Goal: Information Seeking & Learning: Find specific fact

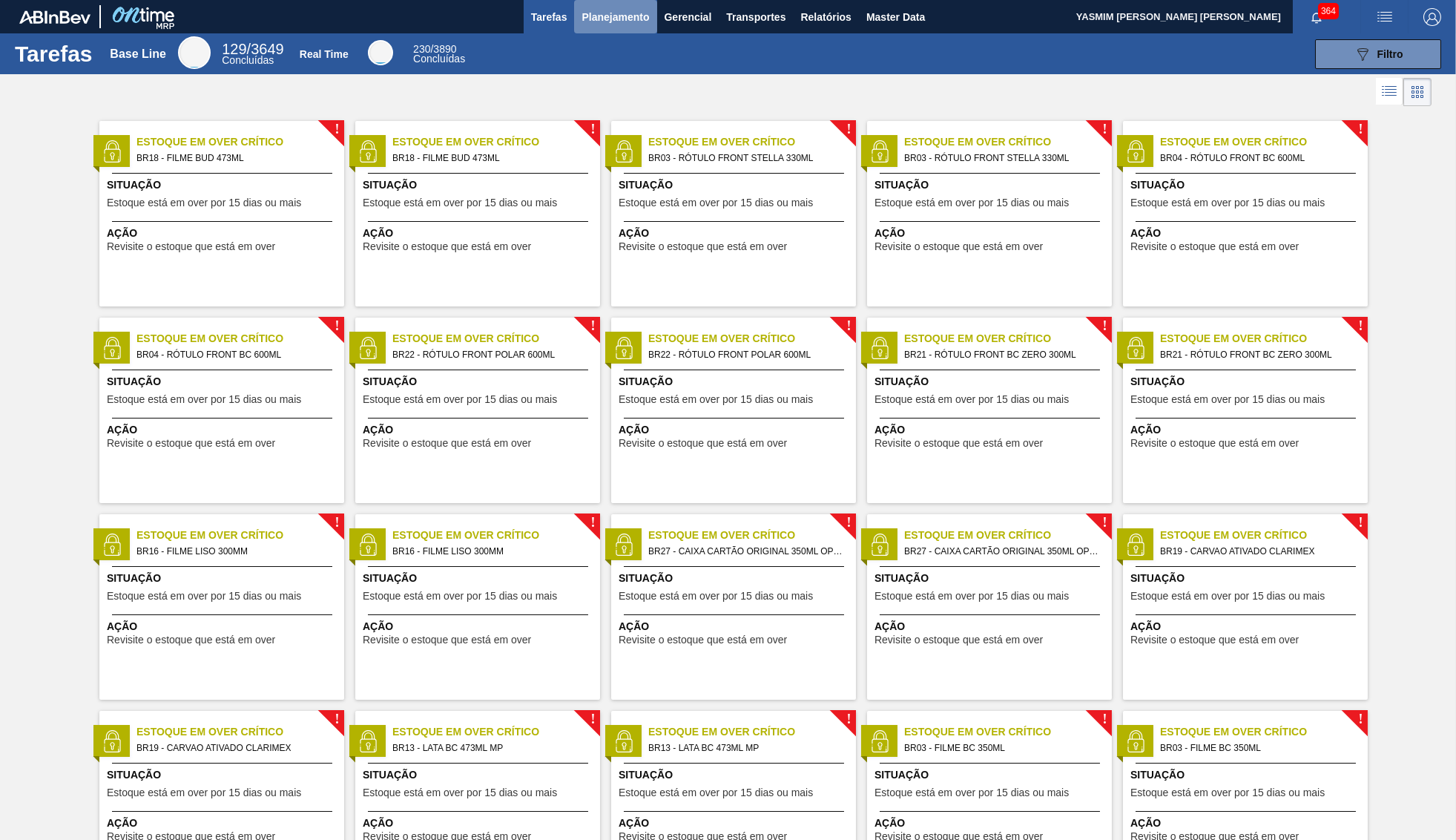
click at [653, 16] on button "Planejamento" at bounding box center [615, 16] width 82 height 33
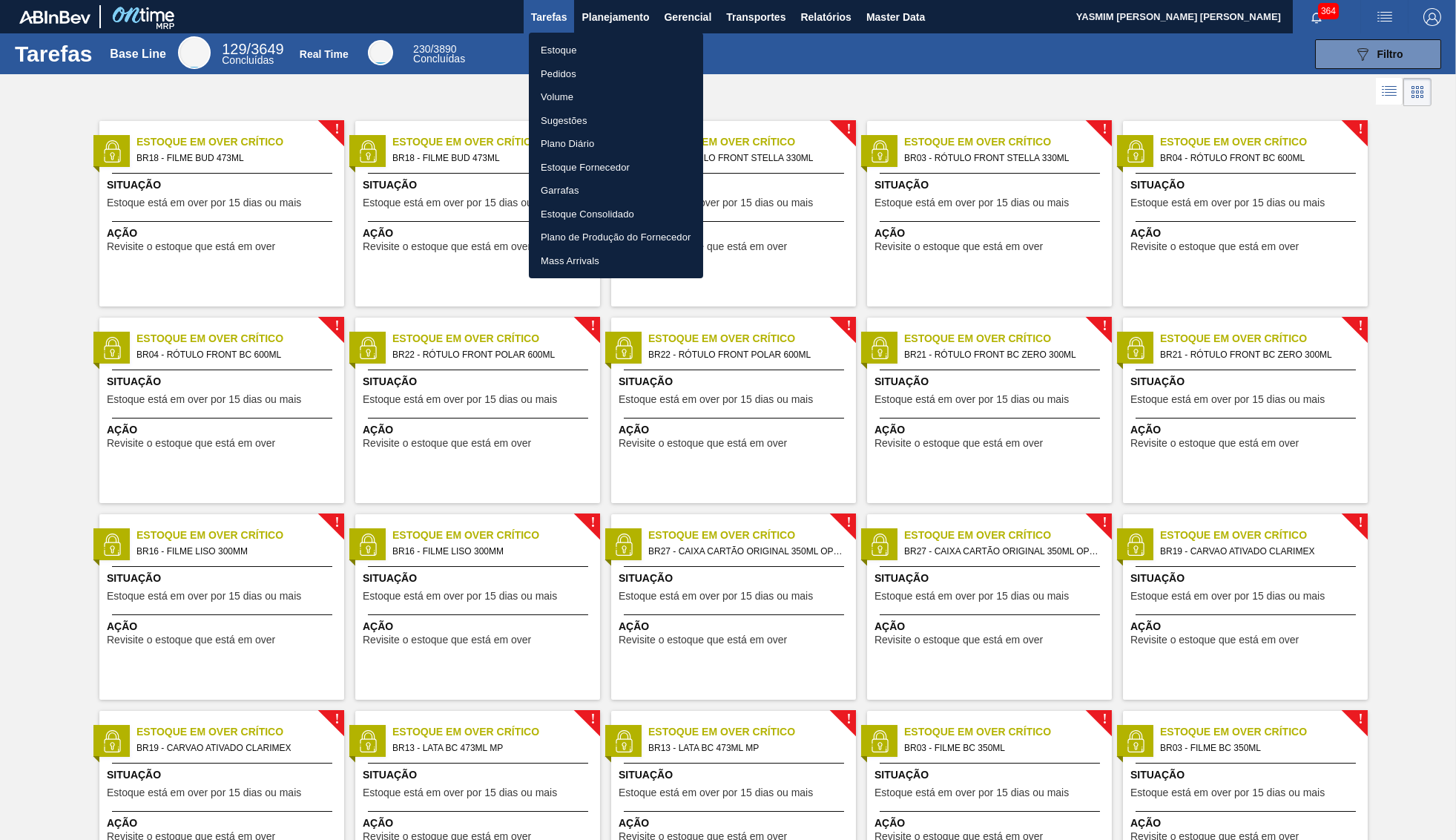
click at [605, 38] on ul "Estoque Pedidos Volume Sugestões Plano Diário Estoque Fornecedor Garrafas Estoq…" at bounding box center [616, 156] width 174 height 245
click at [617, 44] on li "Estoque" at bounding box center [616, 50] width 174 height 24
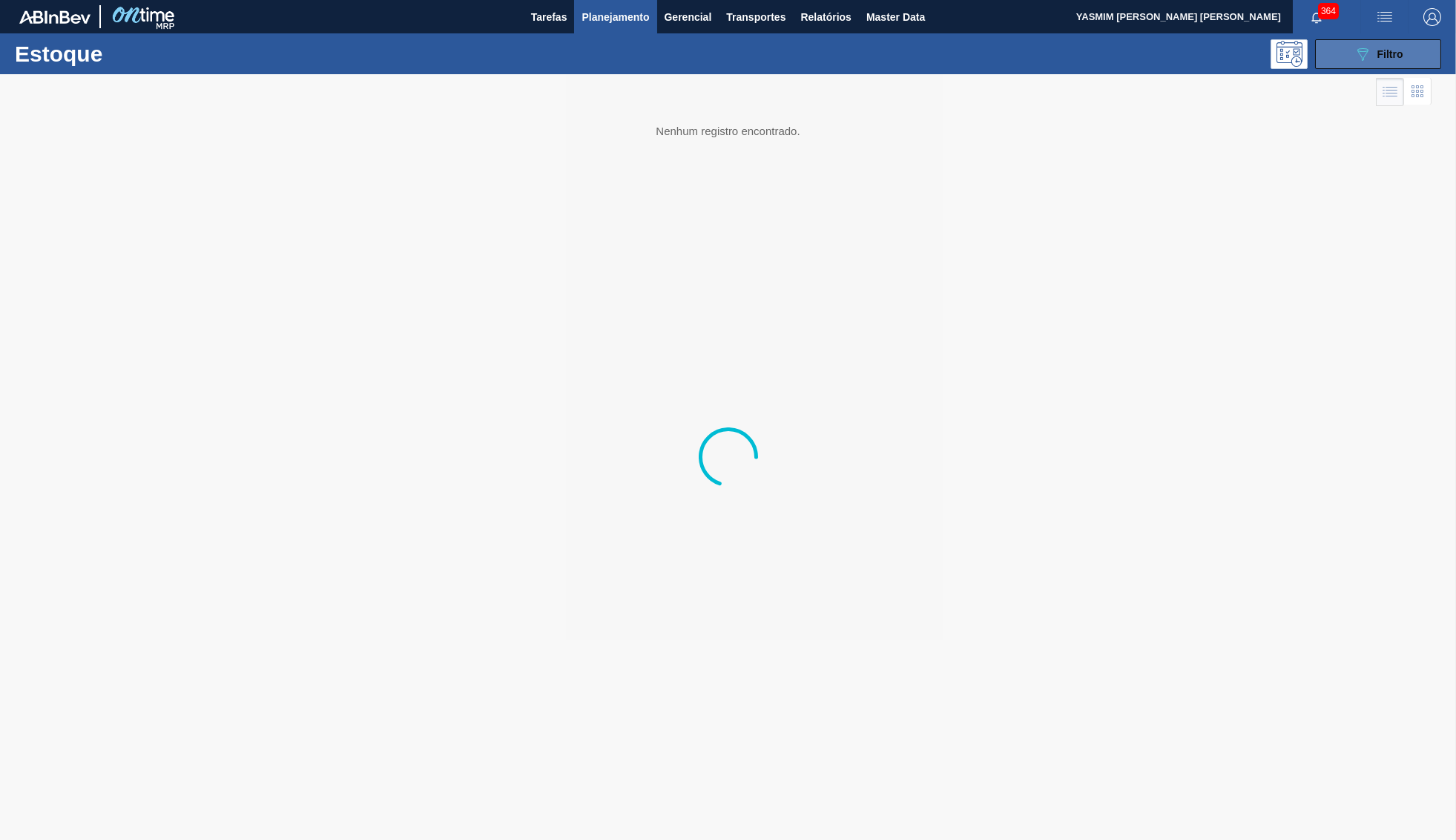
click at [1418, 65] on button "089F7B8B-B2A5-4AFE-B5C0-19BA573D28AC Filtro" at bounding box center [1378, 54] width 126 height 29
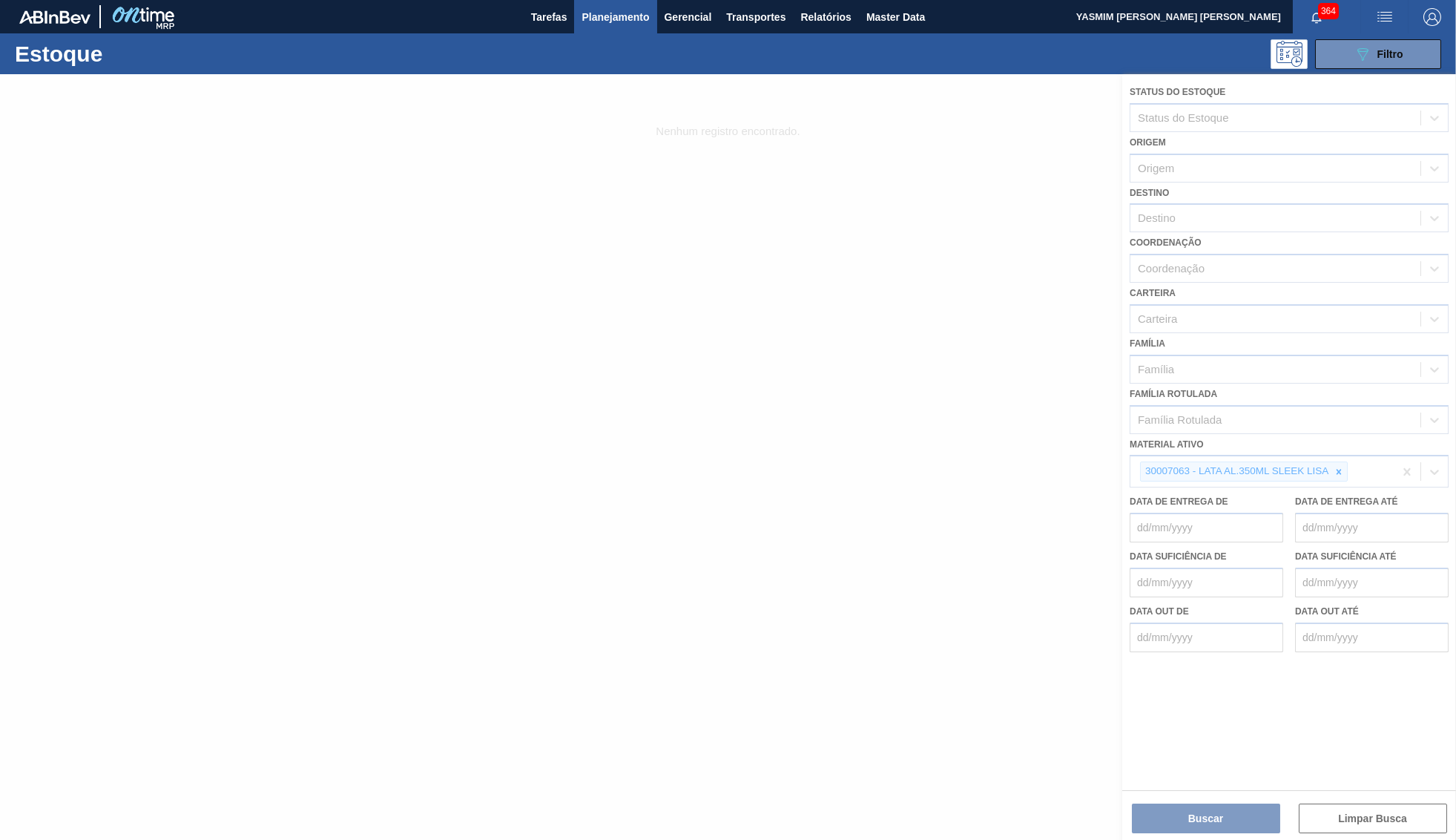
click at [1331, 456] on div at bounding box center [728, 457] width 1456 height 766
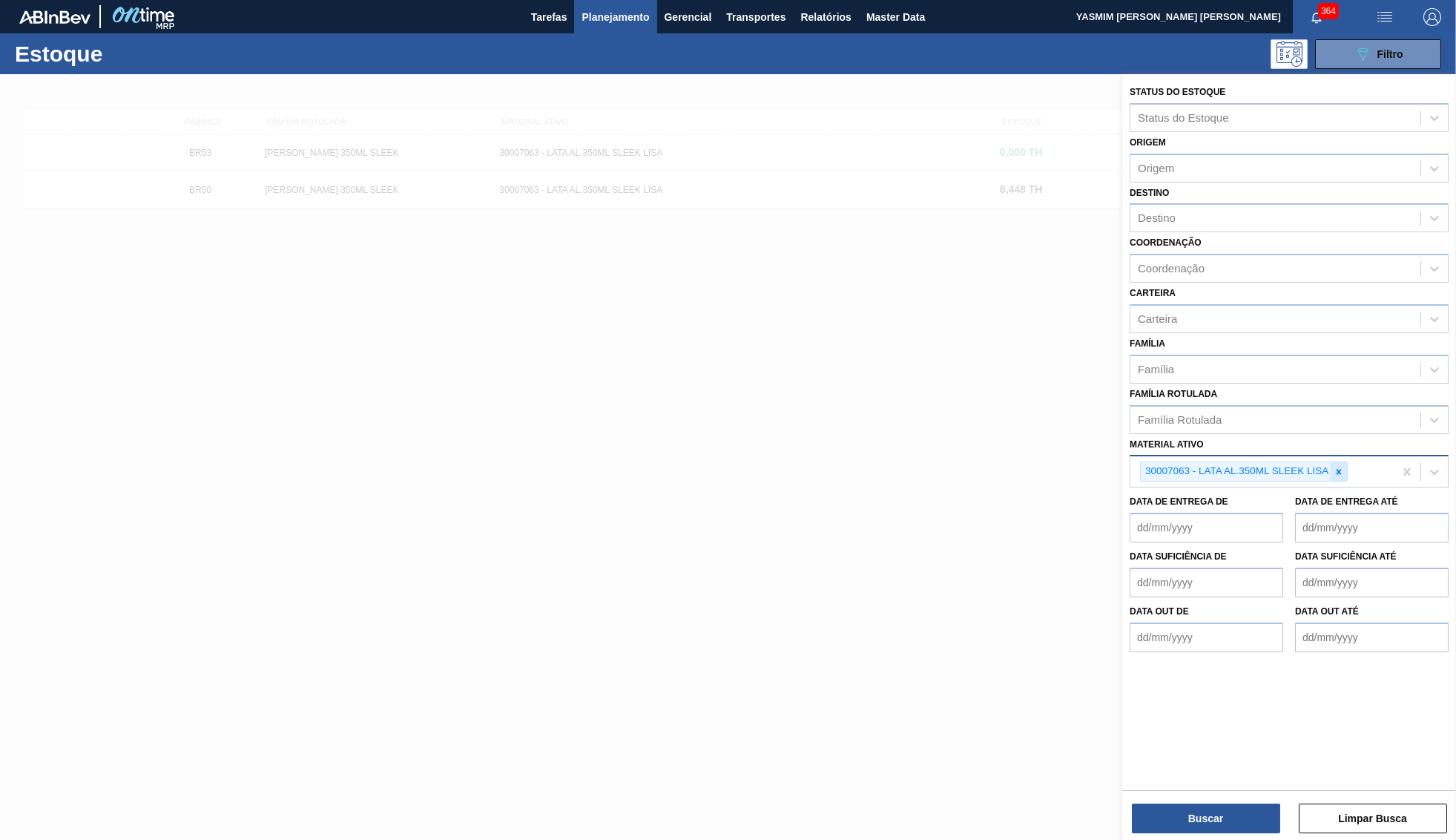
click at [1347, 466] on div at bounding box center [1339, 471] width 16 height 18
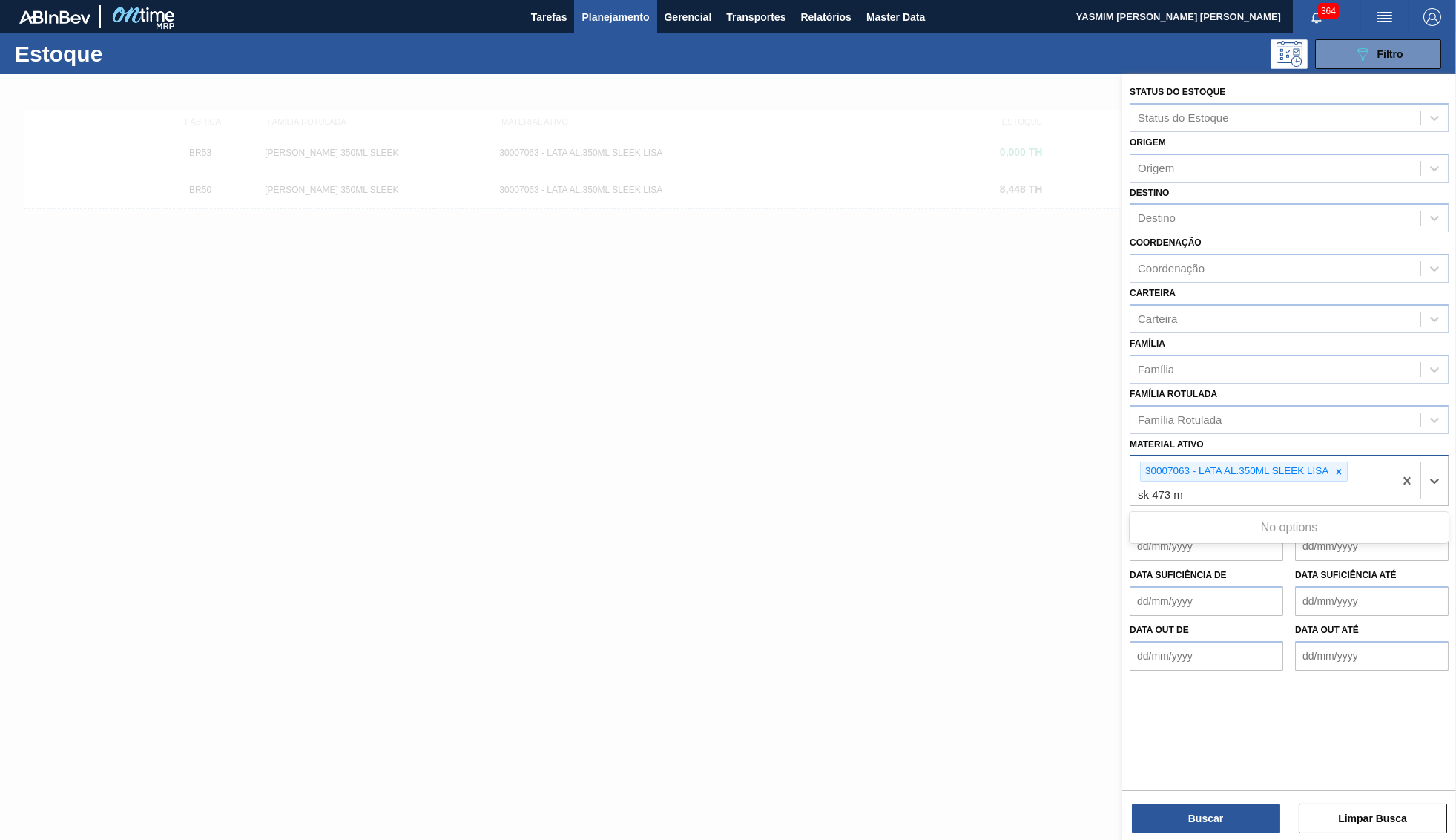
type ativo "sk 473"
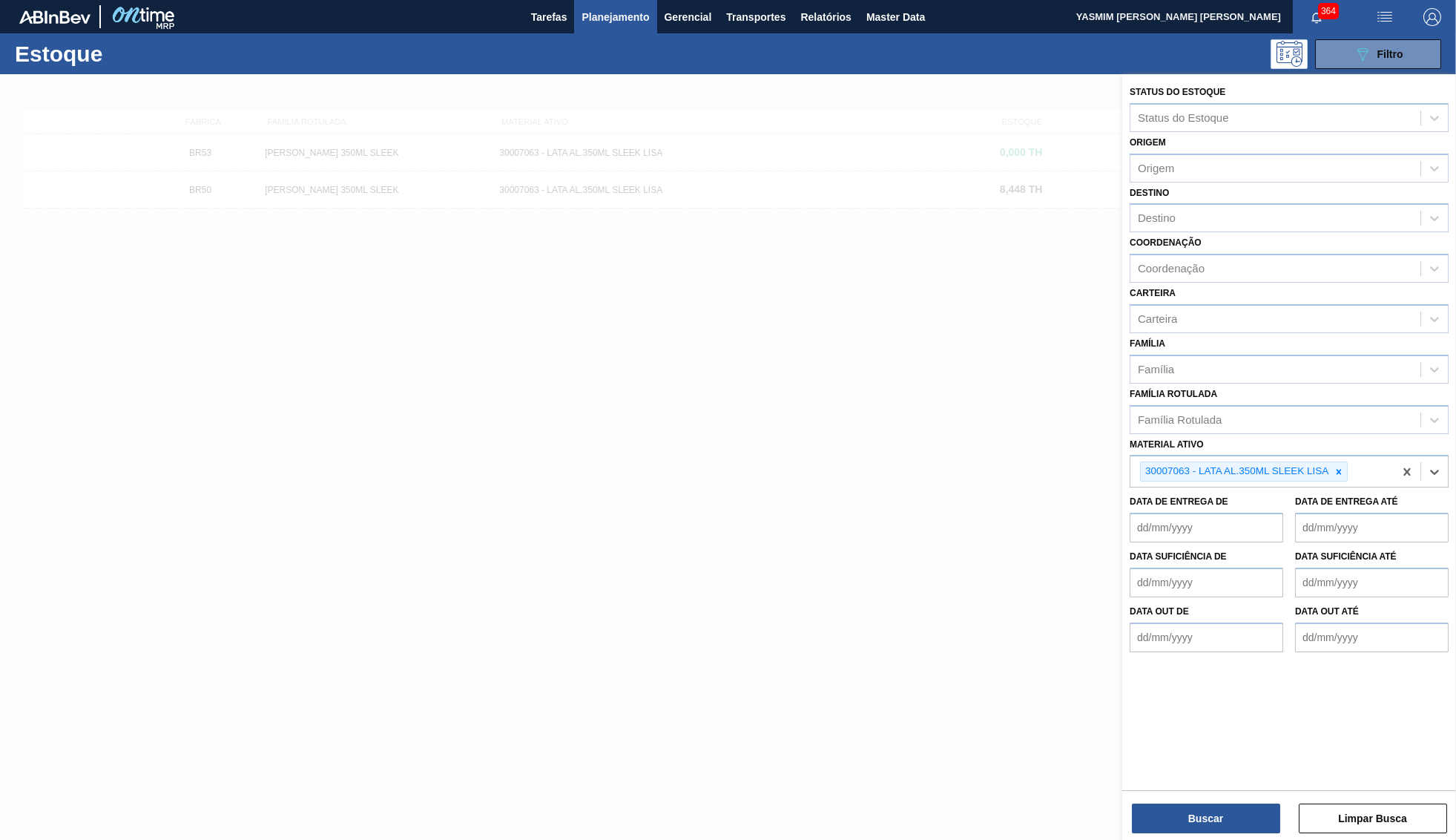
drag, startPoint x: 1180, startPoint y: 478, endPoint x: 1076, endPoint y: 476, distance: 104.0
click at [1122, 476] on div "Status do Estoque Status do Estoque Origem Origem Destino Destino Coordenação C…" at bounding box center [1289, 494] width 334 height 840
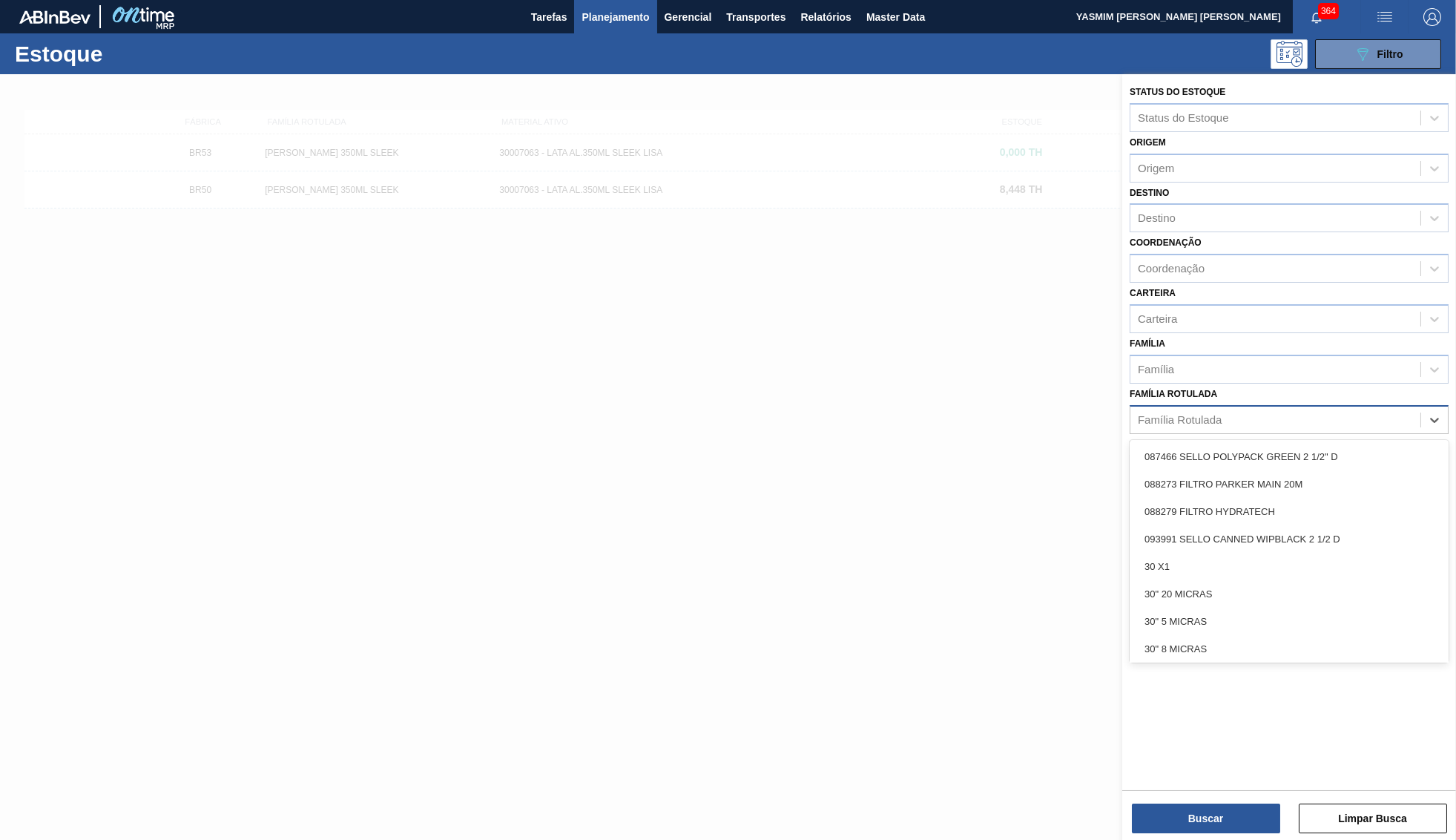
click at [1244, 409] on div "Família Rotulada" at bounding box center [1275, 420] width 290 height 22
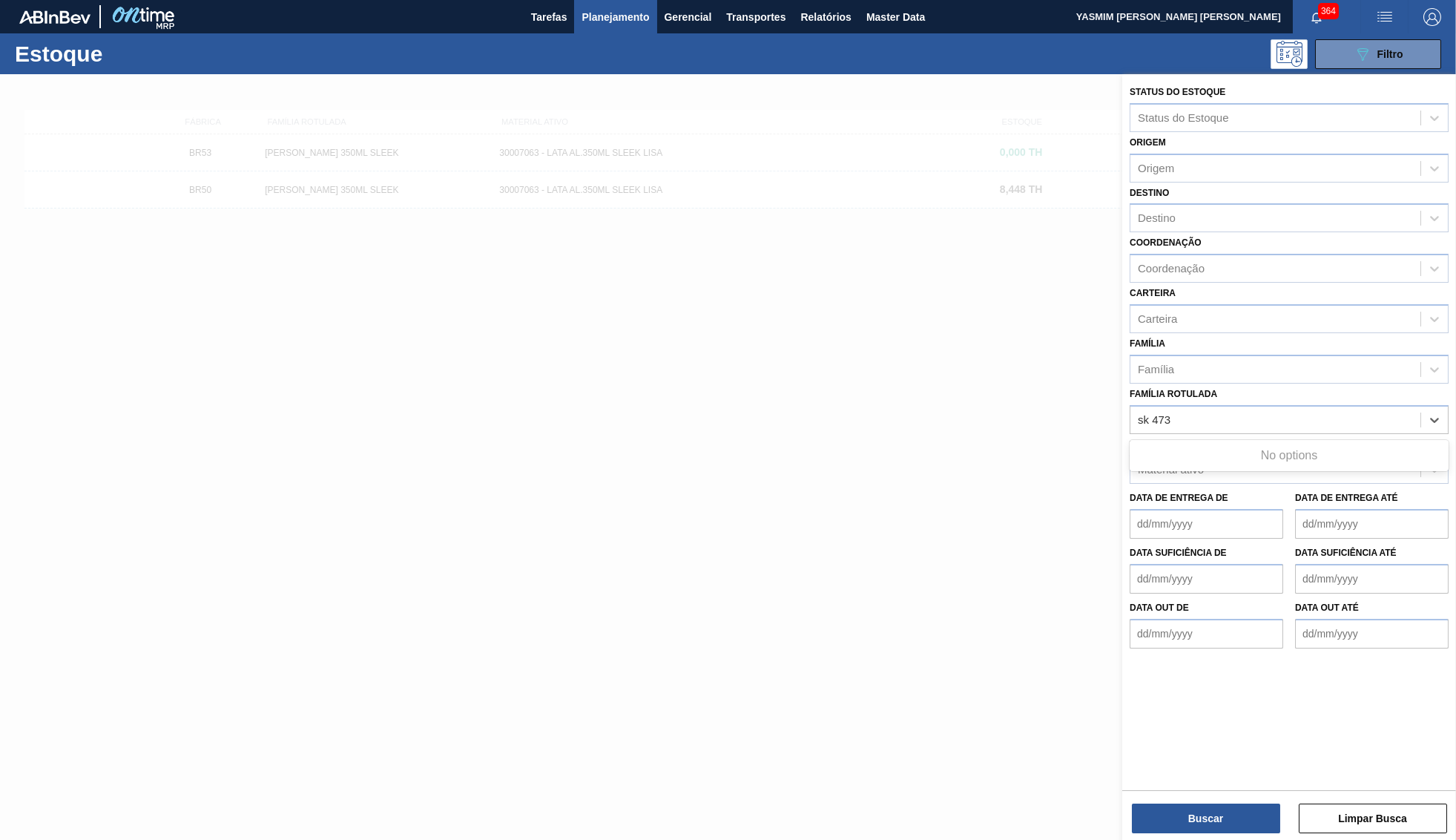
type Rotulada "sk 473"
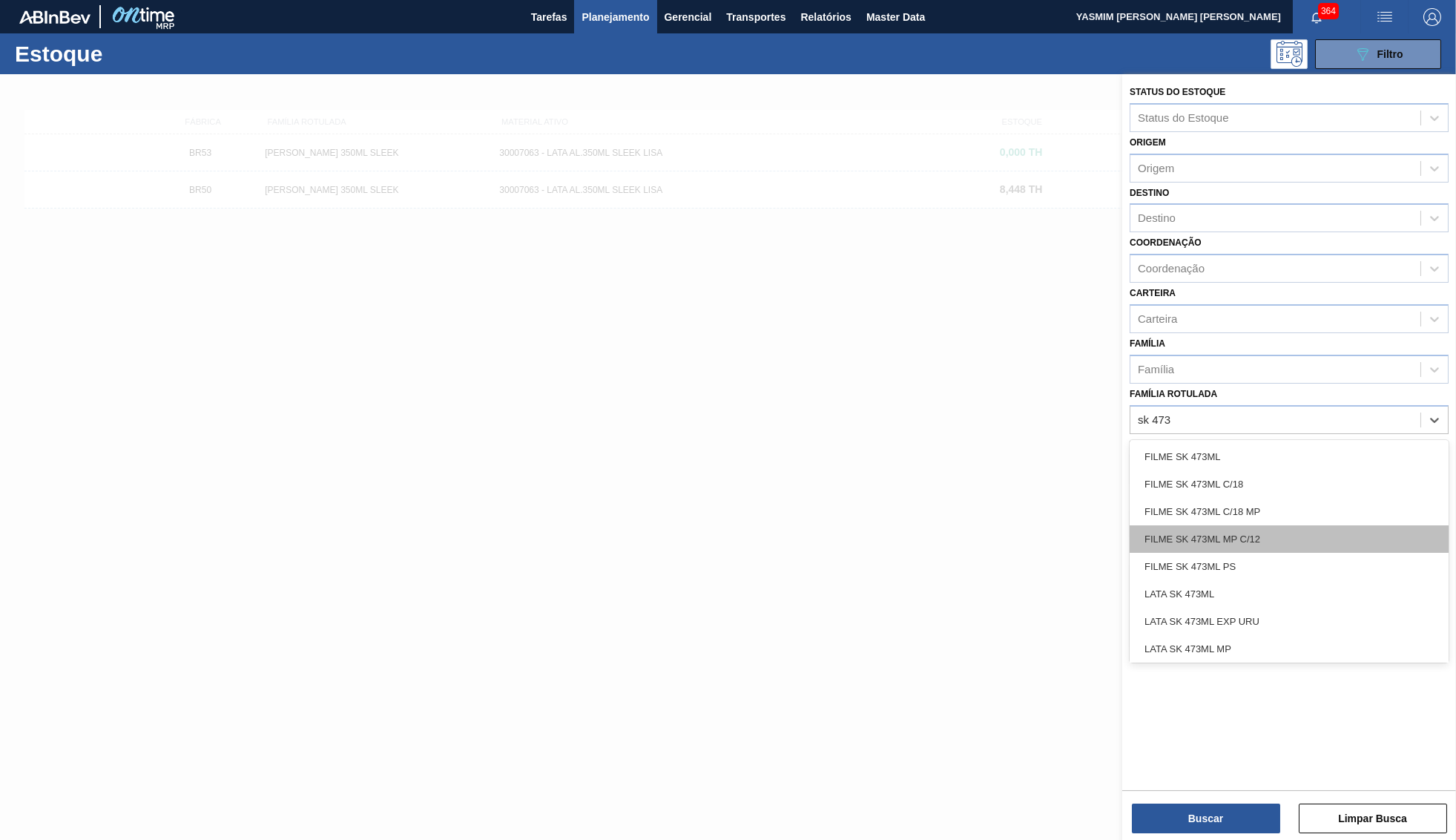
click at [1300, 525] on div "FILME SK 473ML MP C/12" at bounding box center [1289, 539] width 319 height 27
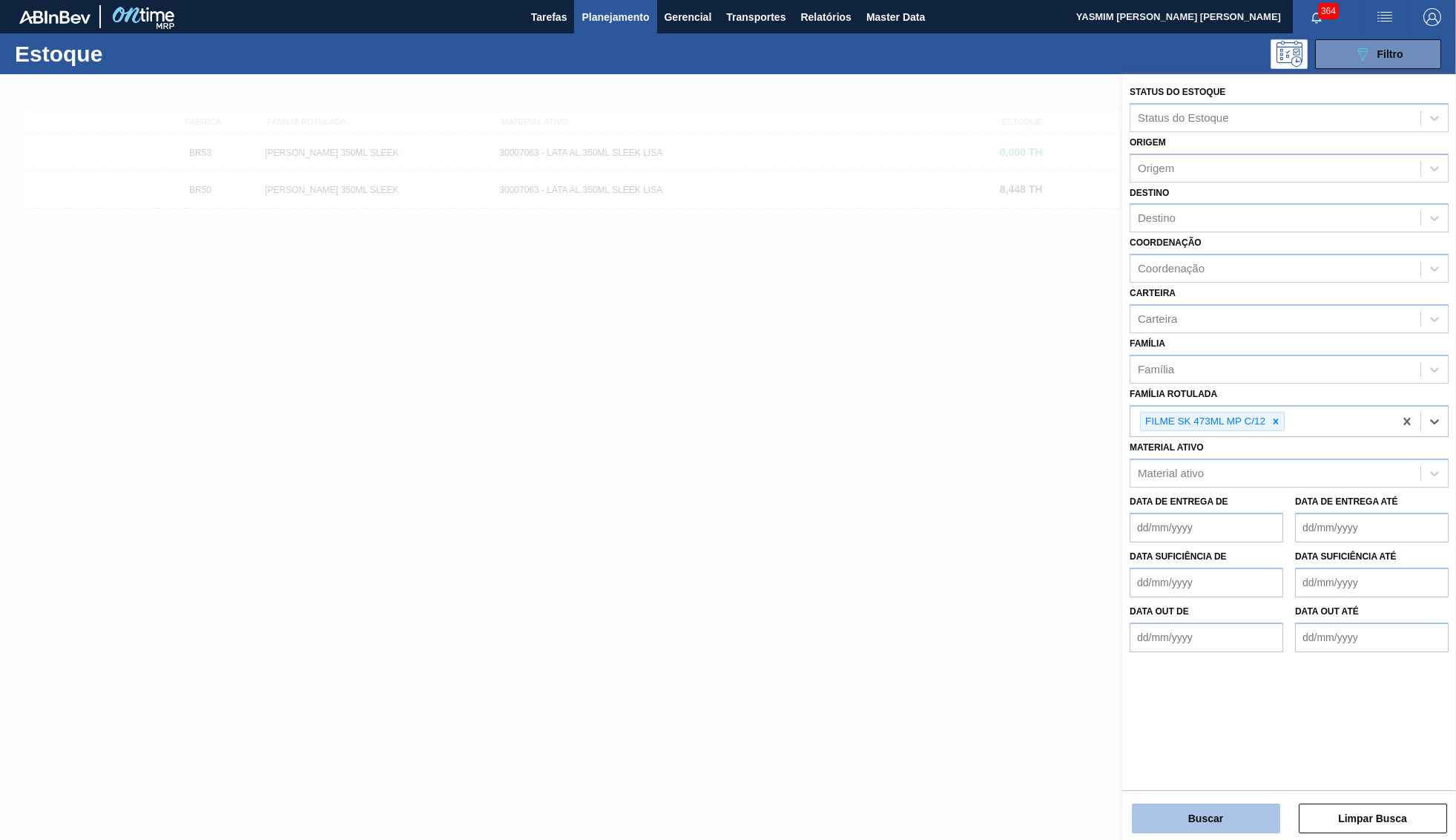
click at [1255, 823] on button "Buscar" at bounding box center [1206, 818] width 148 height 29
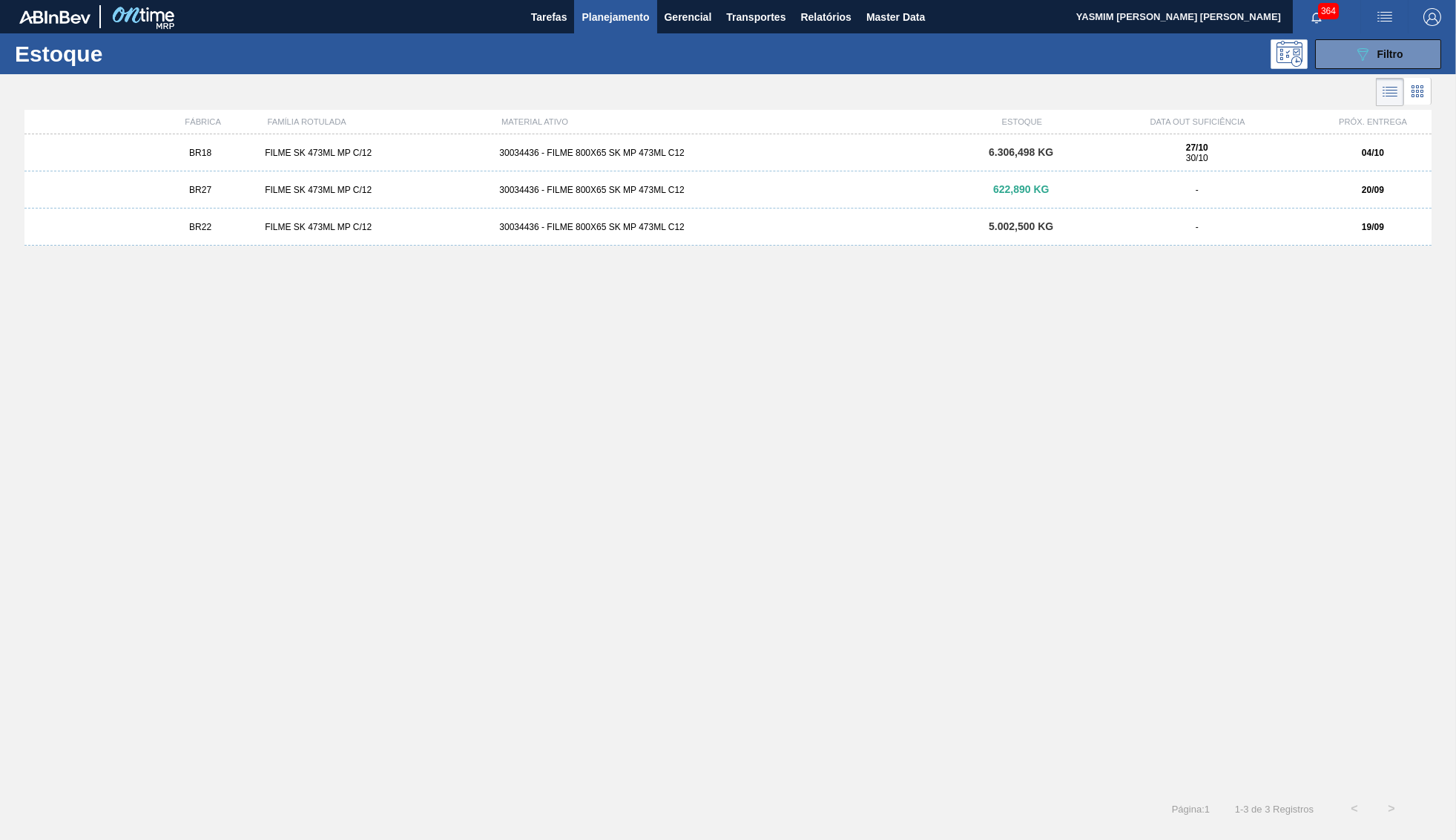
click at [316, 192] on div "FILME SK 473ML MP C/12" at bounding box center [376, 189] width 234 height 10
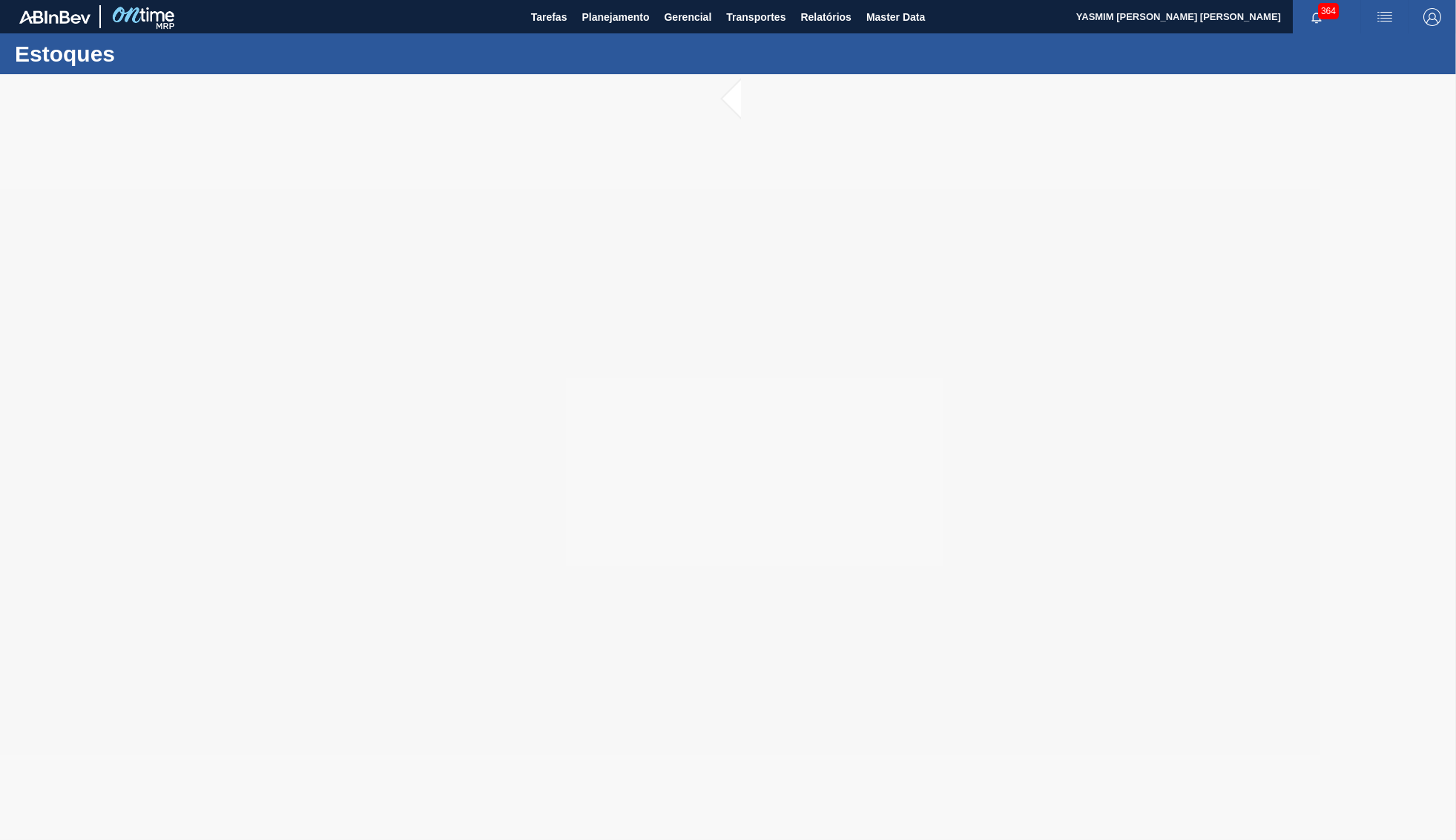
click at [249, 768] on div at bounding box center [728, 457] width 1456 height 766
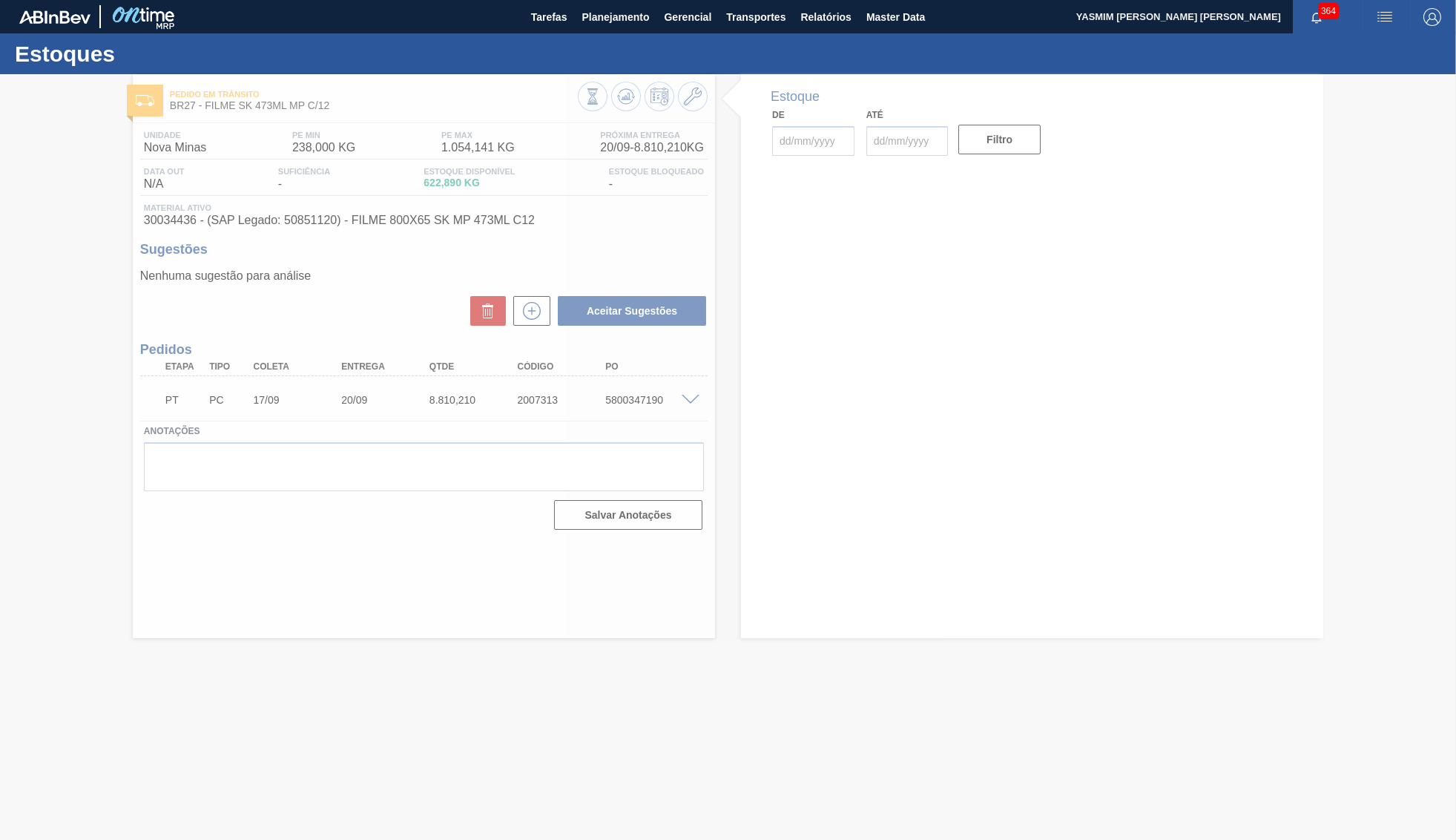
type input "17/09/2025"
type input "20/09/2025"
type input "17/09/2025"
type input "31/10/2025"
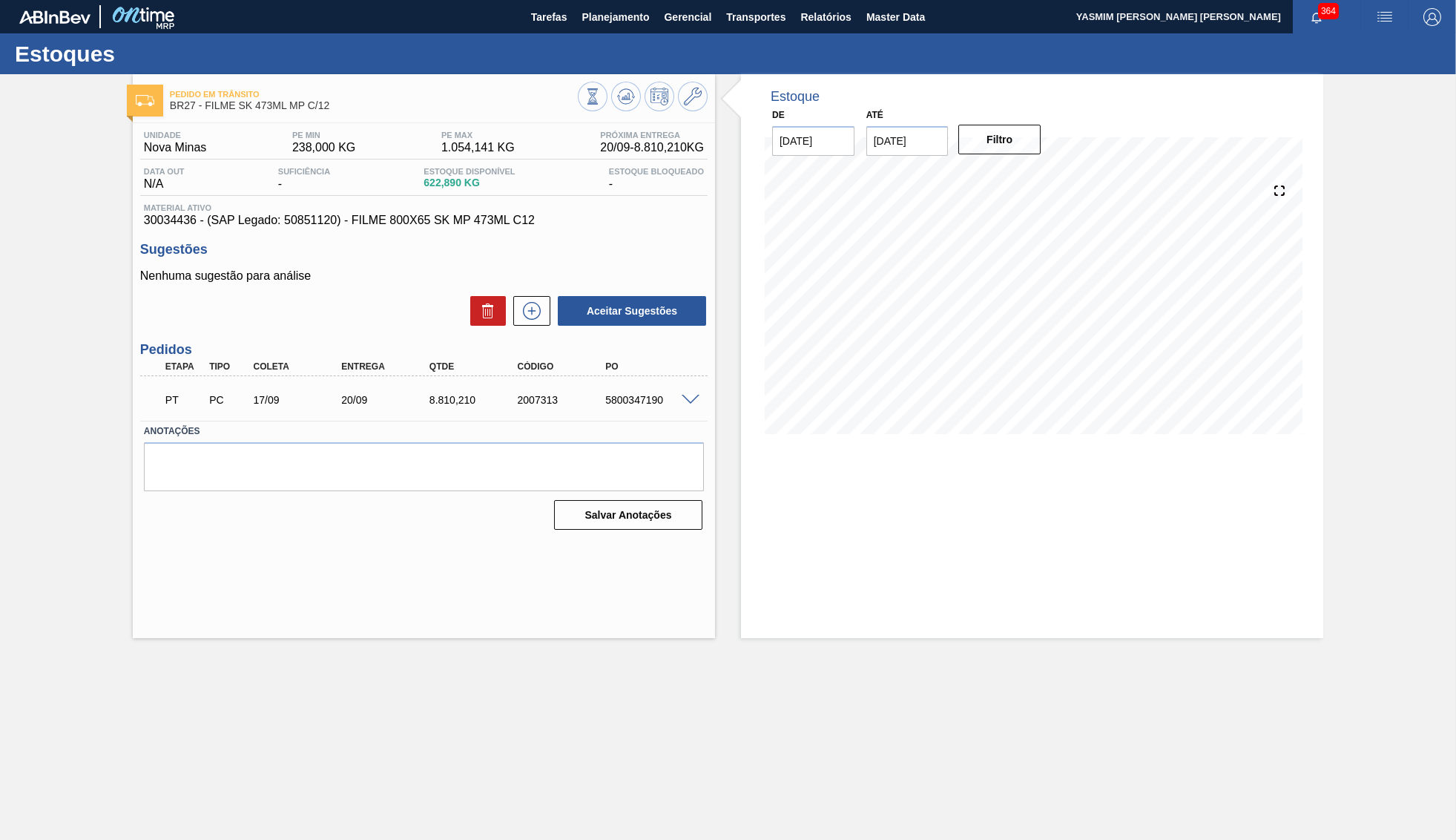
click at [687, 402] on span at bounding box center [690, 400] width 17 height 11
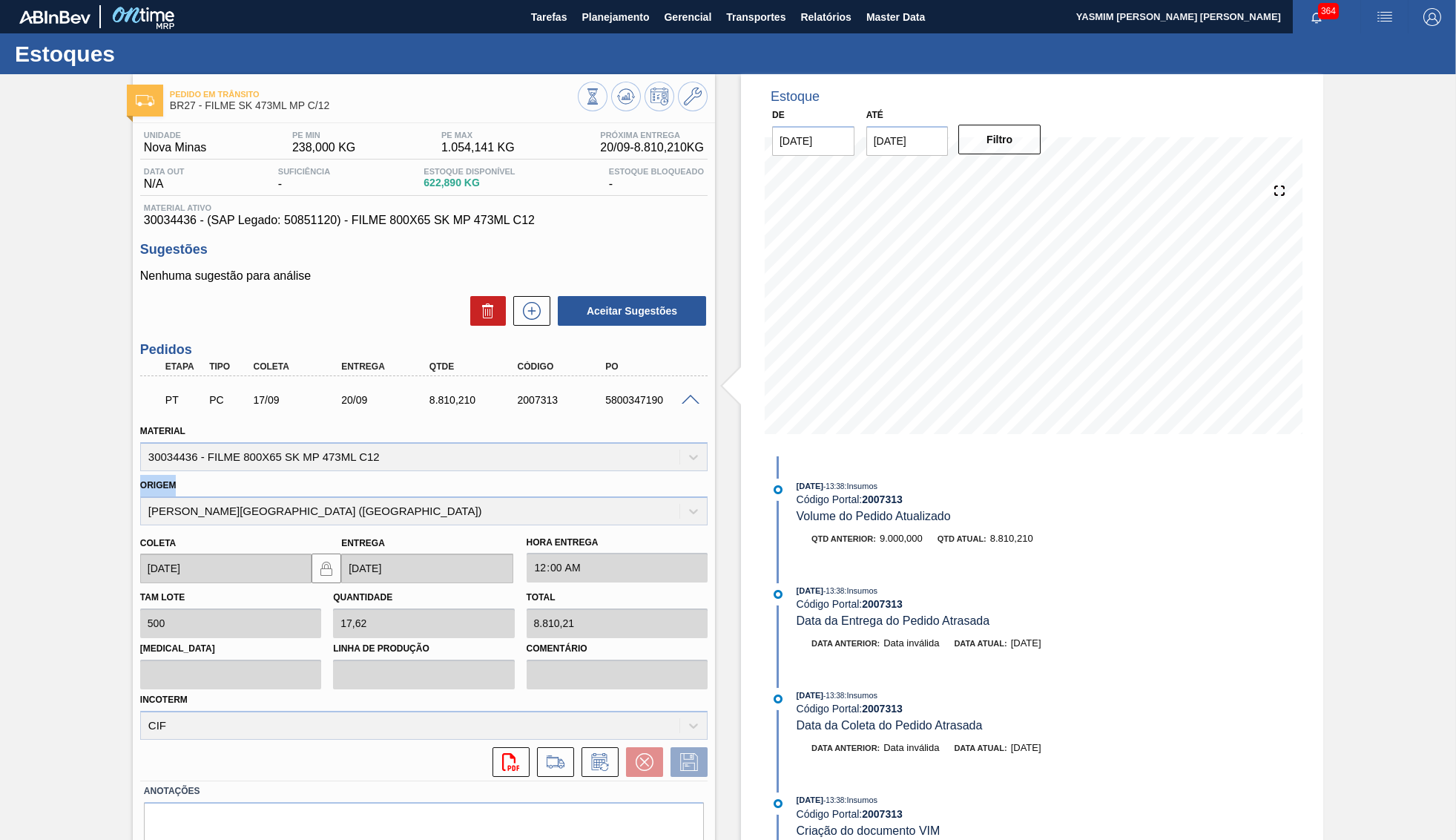
drag, startPoint x: 358, startPoint y: 501, endPoint x: 5, endPoint y: 484, distance: 353.4
click at [5, 484] on div "Pedido em Trânsito BR27 - FILME SK 473ML MP C/12 Unidade Nova Minas PE MIN 238,…" at bounding box center [728, 488] width 1456 height 828
click at [221, 501] on div "Origem PATENA - CAMPO GRANDE (MS)" at bounding box center [424, 500] width 567 height 50
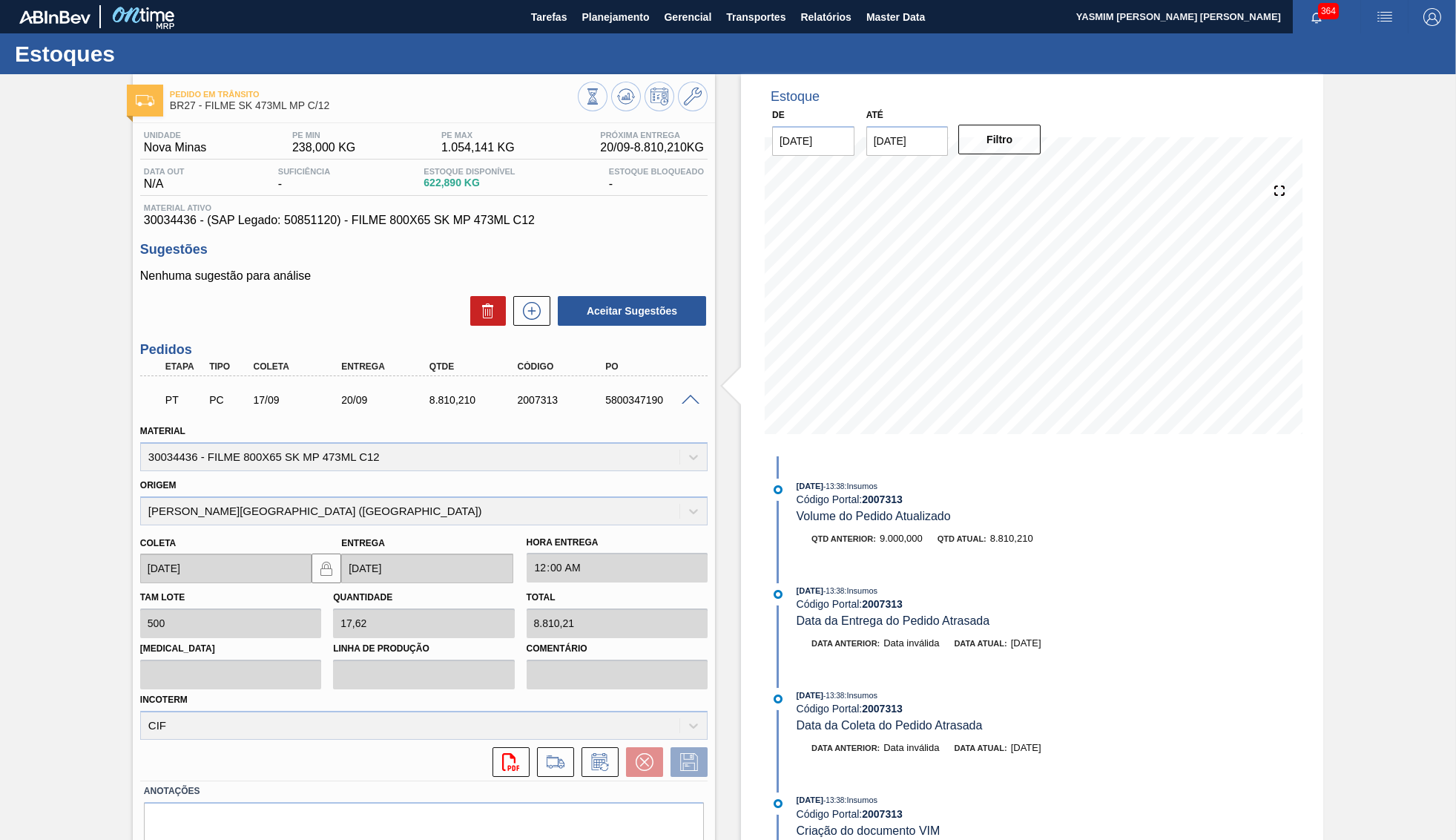
click at [299, 514] on div "Origem PATENA - CAMPO GRANDE (MS)" at bounding box center [424, 500] width 567 height 50
drag, startPoint x: 200, startPoint y: 512, endPoint x: 285, endPoint y: 501, distance: 85.7
click at [285, 501] on div "Origem PATENA - CAMPO GRANDE (MS)" at bounding box center [424, 500] width 567 height 50
click at [619, 17] on span "Planejamento" at bounding box center [615, 16] width 68 height 17
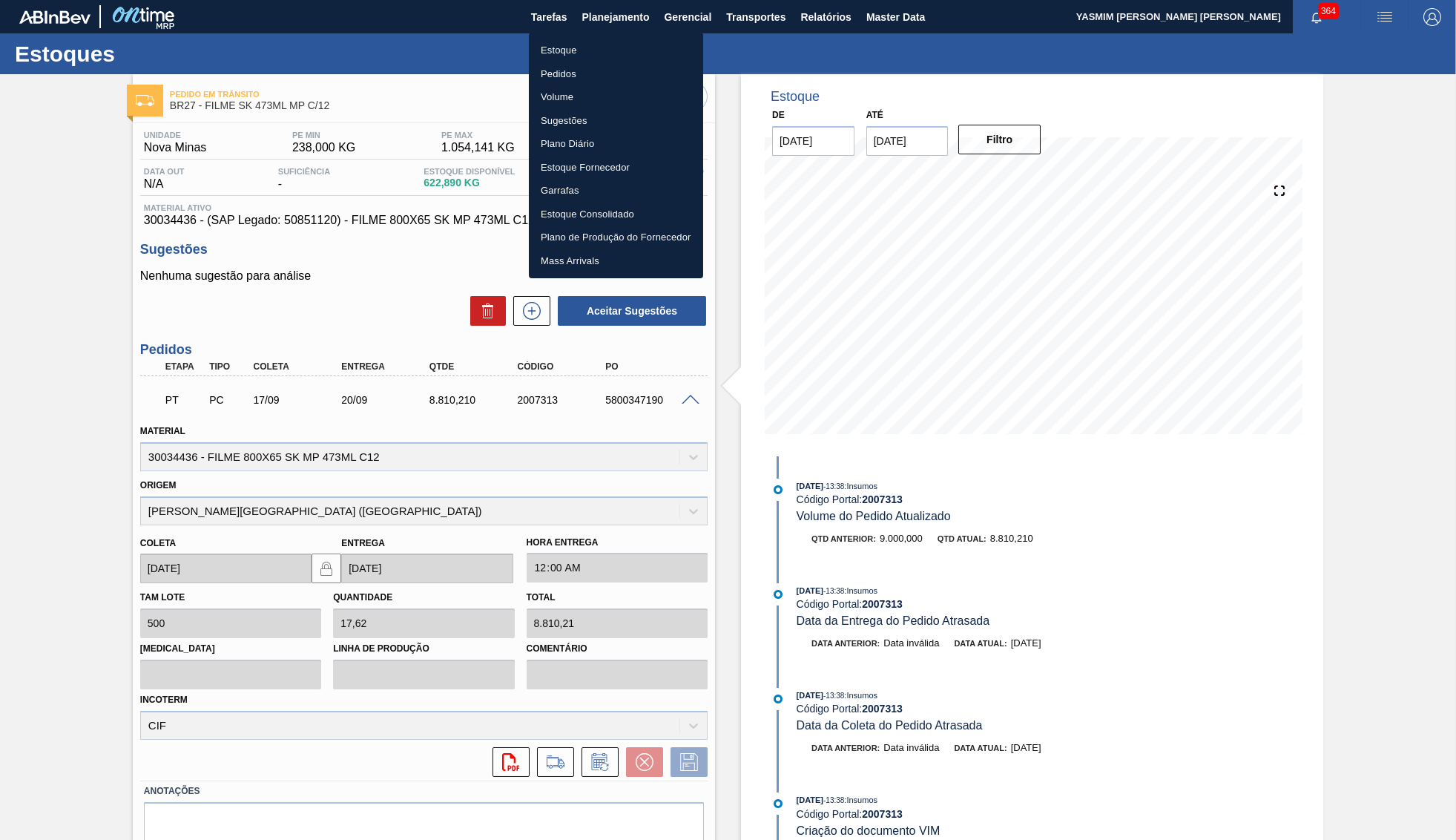
click at [587, 56] on li "Estoque" at bounding box center [616, 50] width 174 height 24
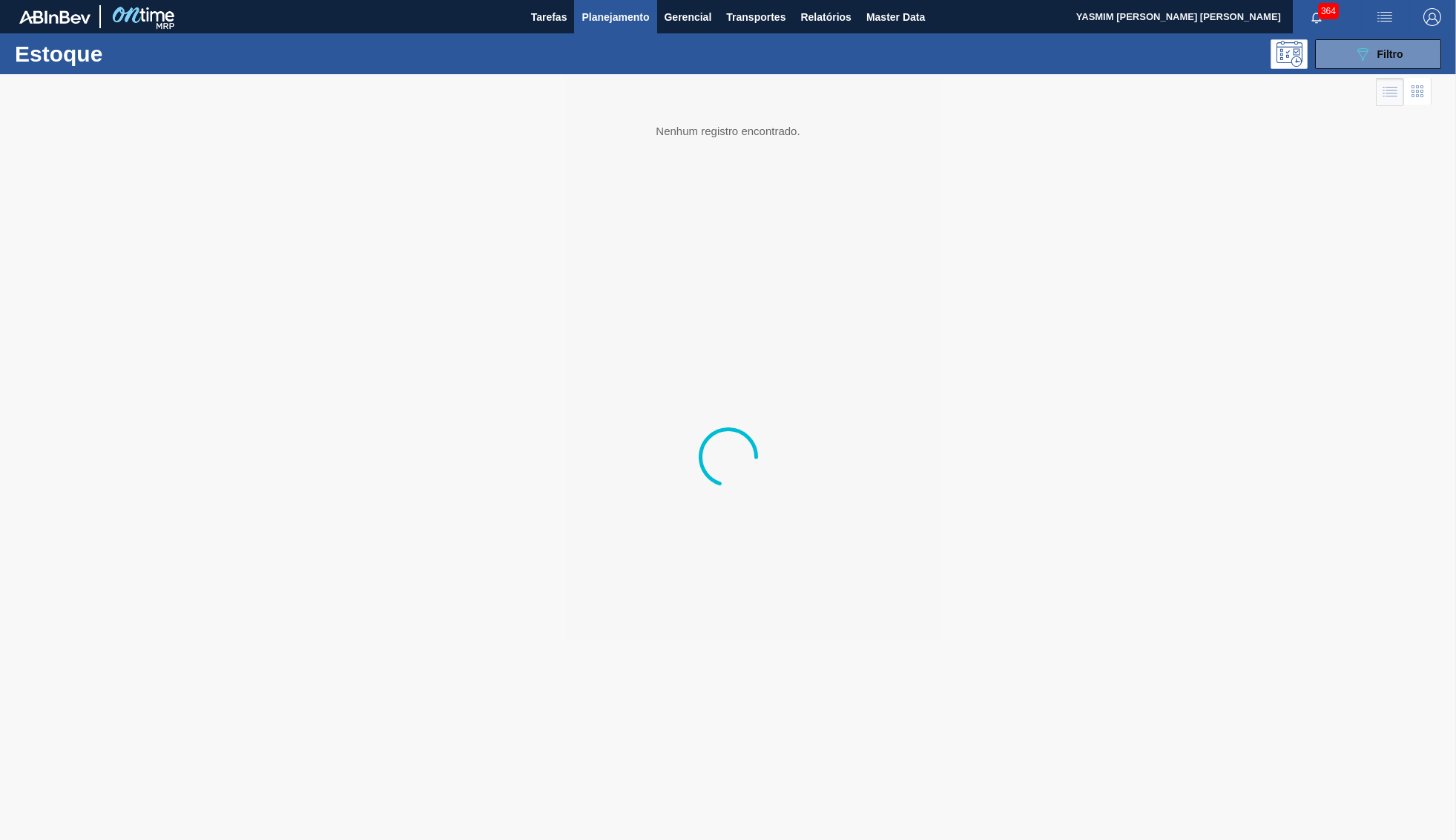
click at [1389, 38] on div "Estoque 089F7B8B-B2A5-4AFE-B5C0-19BA573D28AC Filtro" at bounding box center [728, 53] width 1456 height 41
click at [1380, 52] on span "Filtro" at bounding box center [1390, 54] width 26 height 12
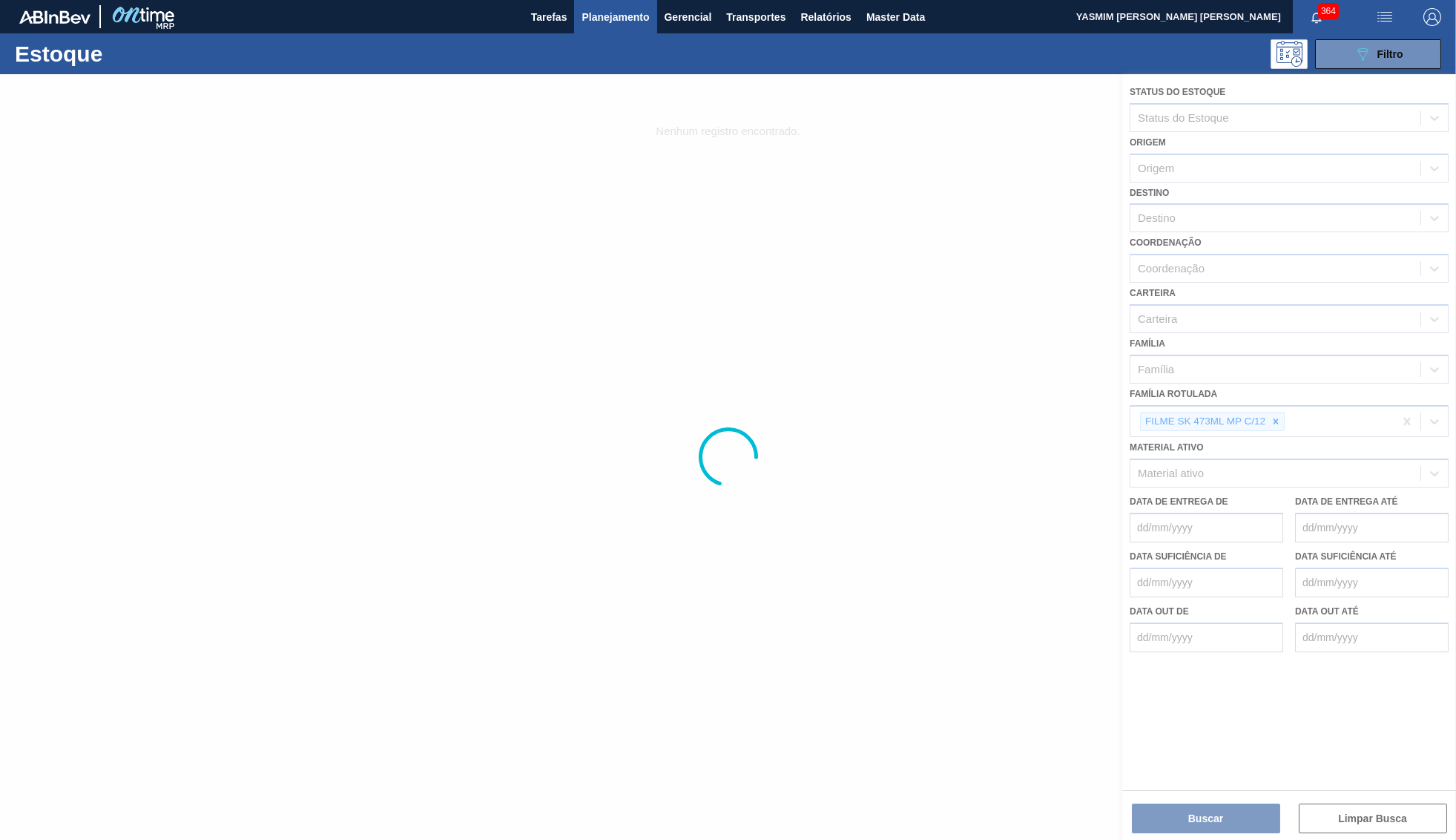
click at [1275, 385] on div at bounding box center [728, 457] width 1456 height 766
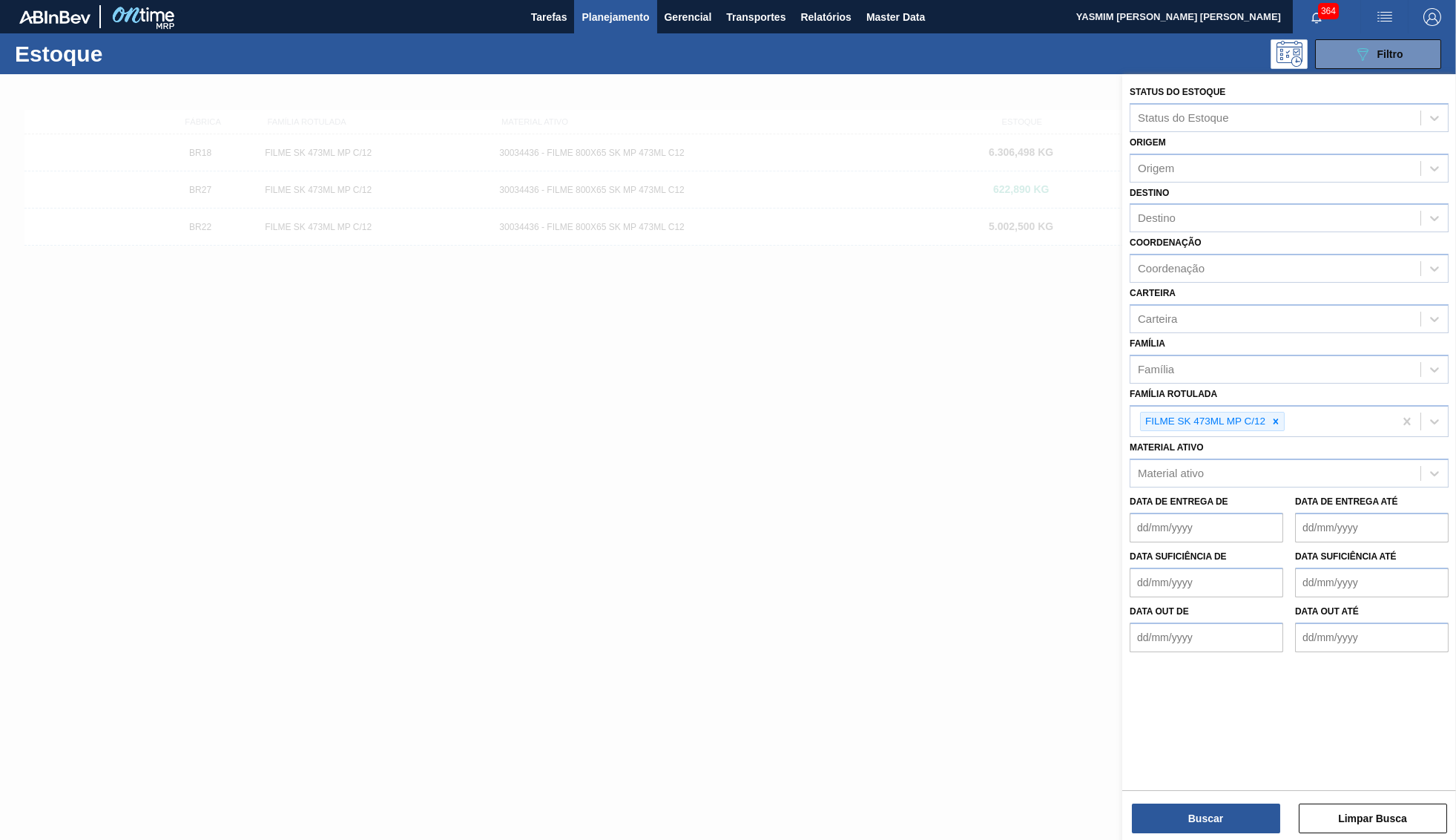
click at [1279, 413] on div at bounding box center [1276, 422] width 16 height 18
click at [1261, 460] on div "Material ativo" at bounding box center [1275, 470] width 290 height 22
paste ativo "30029828"
type ativo "30029828"
click at [1201, 459] on div "30029828" at bounding box center [1275, 470] width 290 height 22
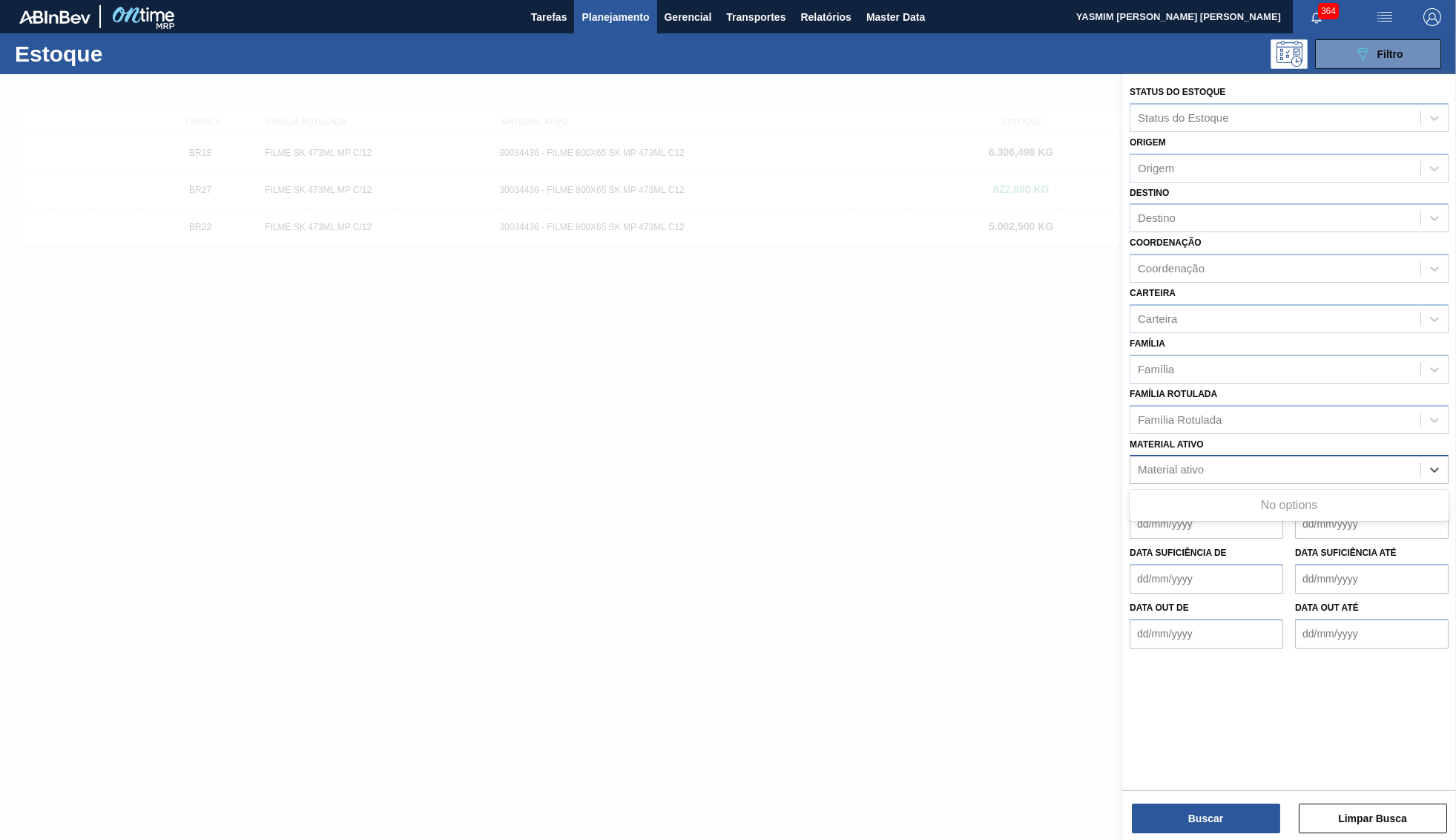
click at [1201, 464] on div "Material ativo" at bounding box center [1170, 470] width 66 height 13
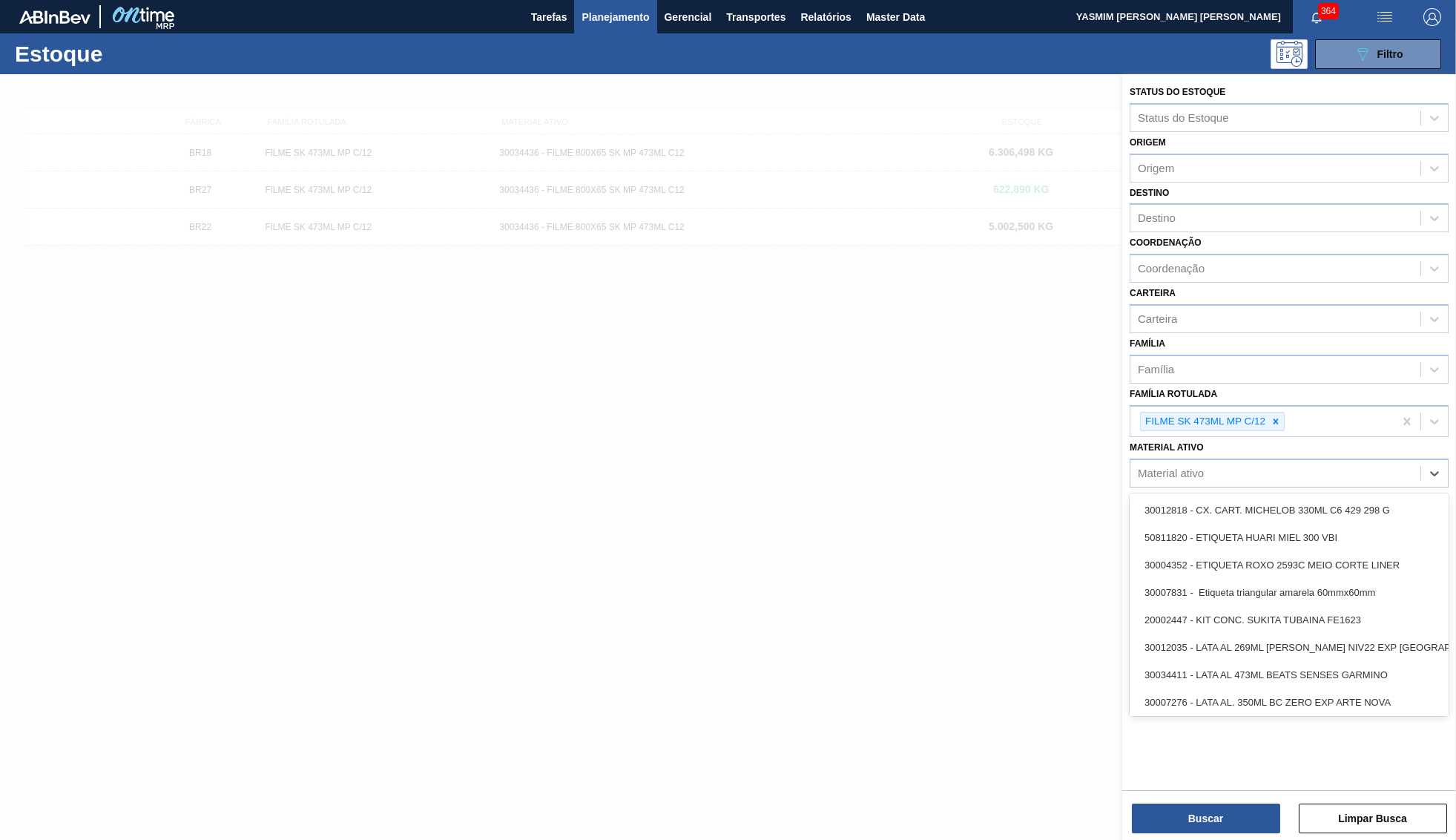
paste ativo "30029828"
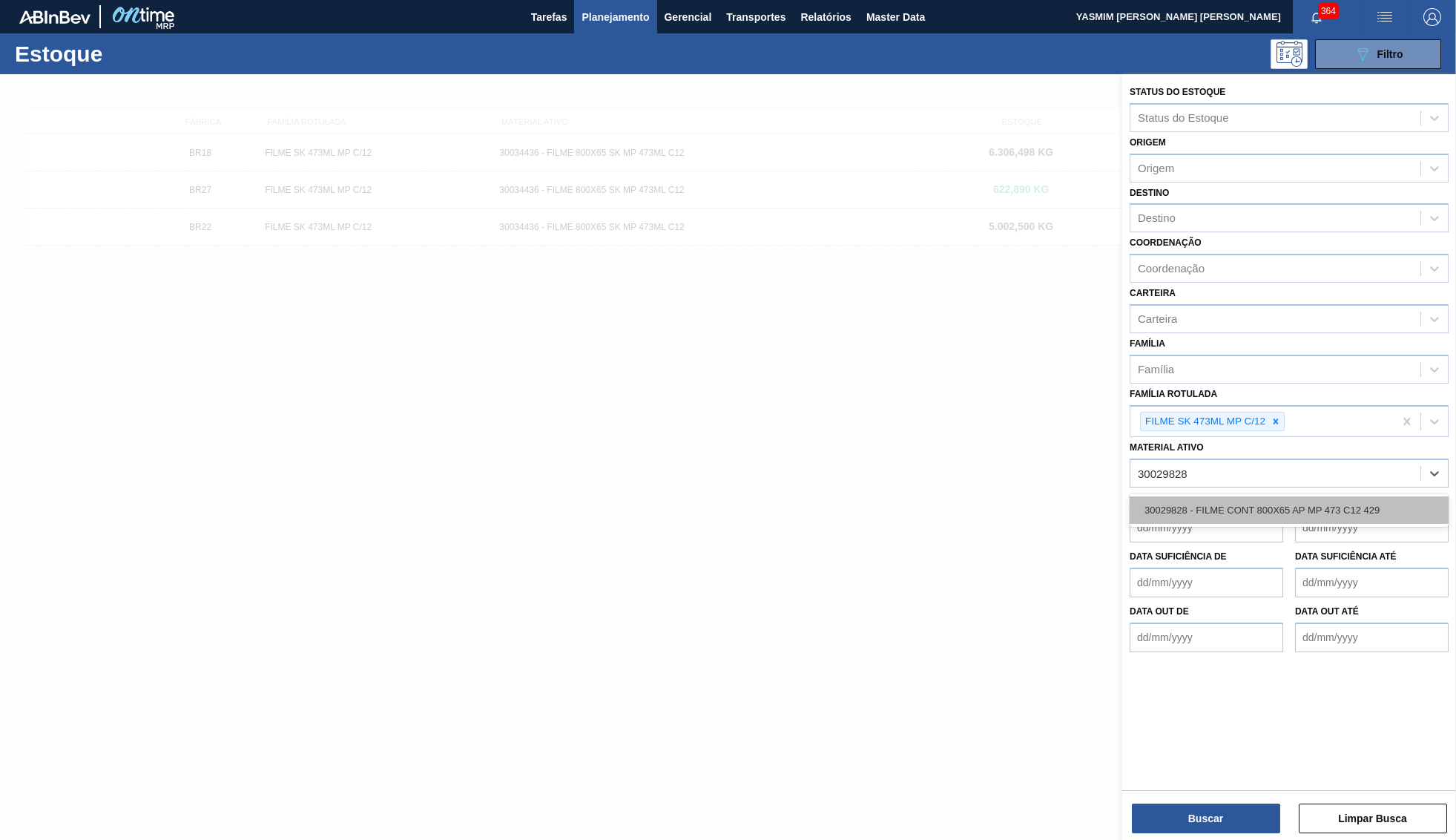
type ativo "30029828"
click at [1220, 501] on div "30029828 - FILME CONT 800X65 AP MP 473 C12 429" at bounding box center [1289, 510] width 319 height 27
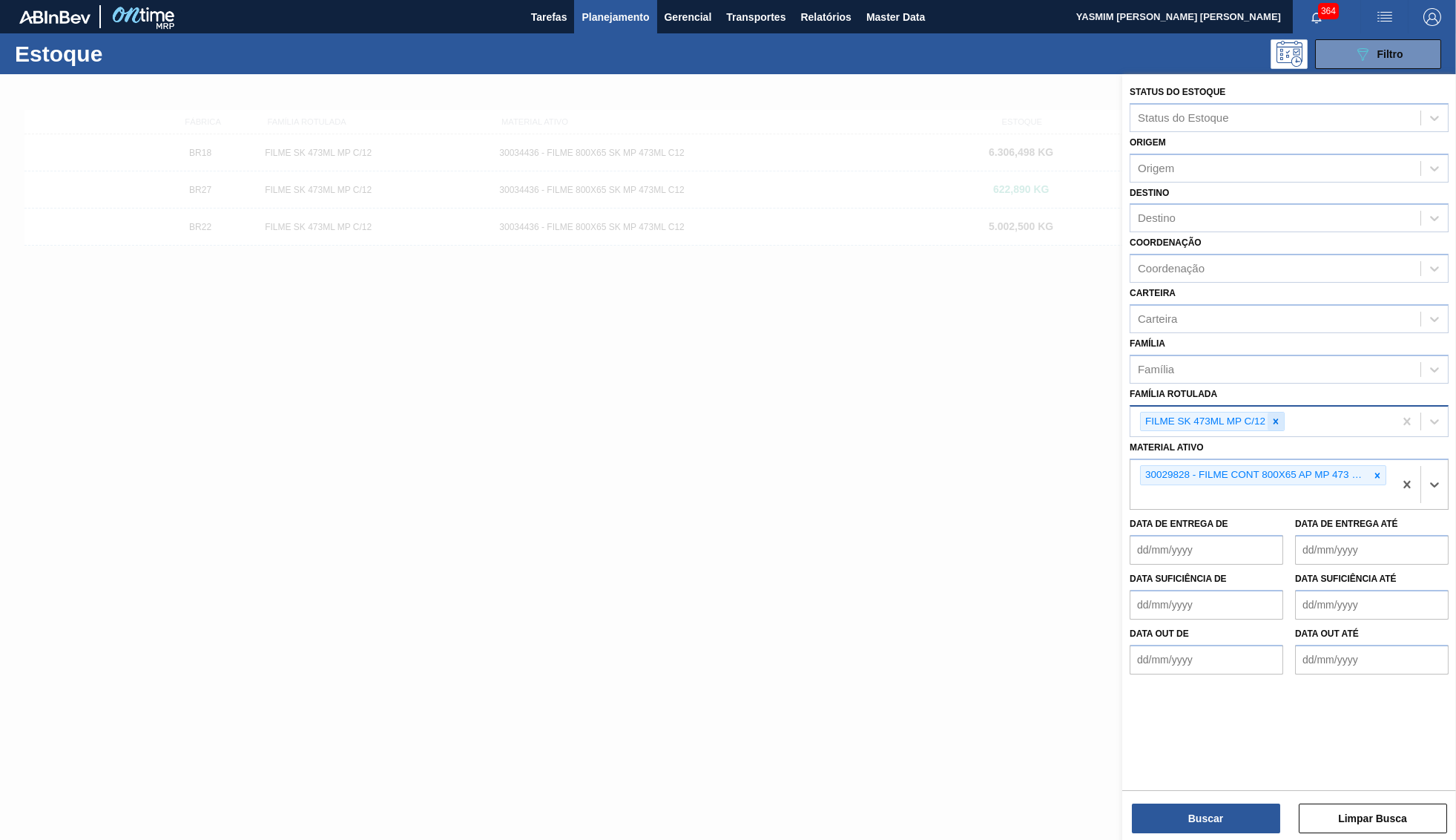
click at [1273, 416] on icon at bounding box center [1275, 421] width 10 height 10
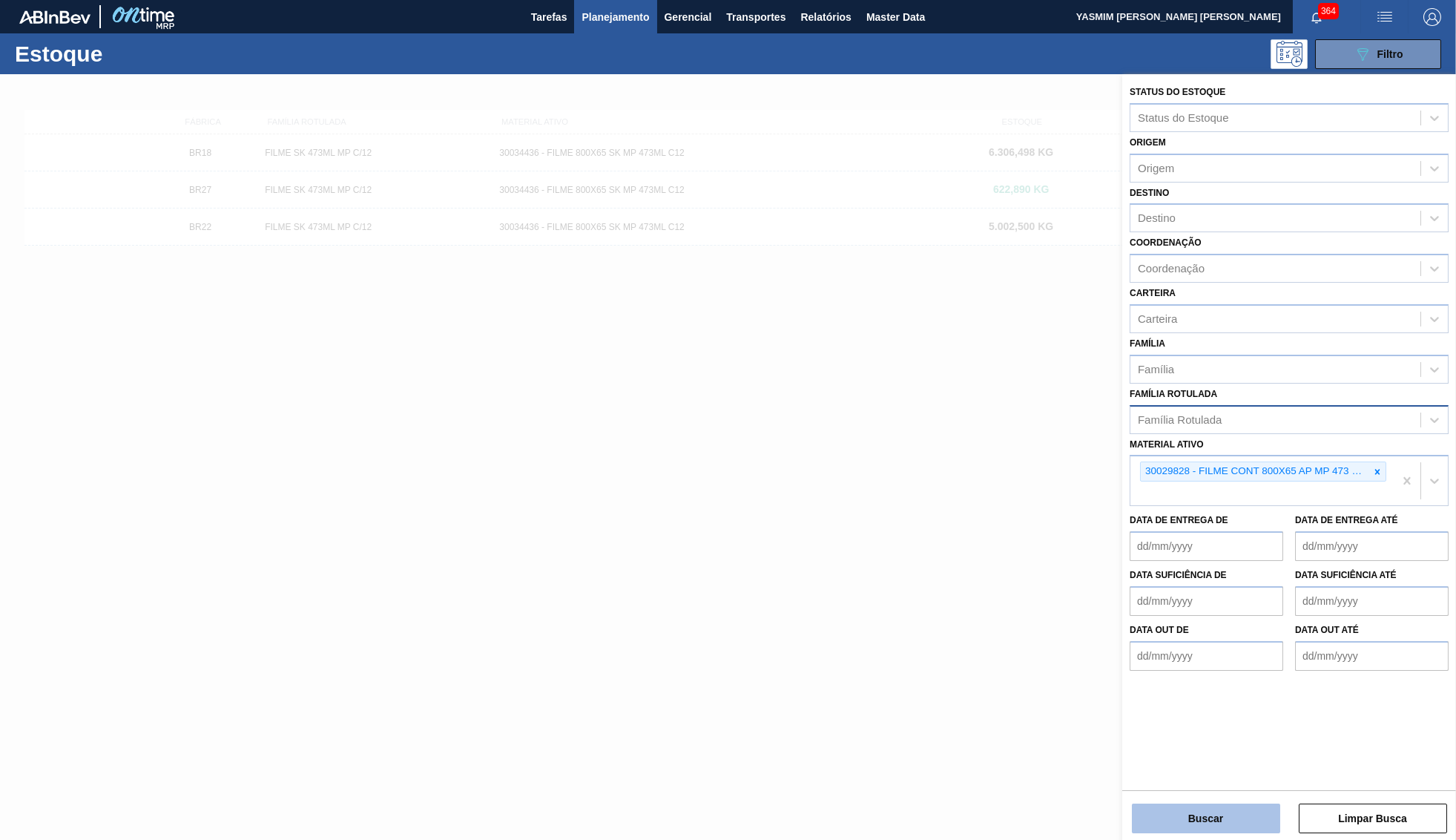
click at [1184, 813] on button "Buscar" at bounding box center [1206, 818] width 148 height 29
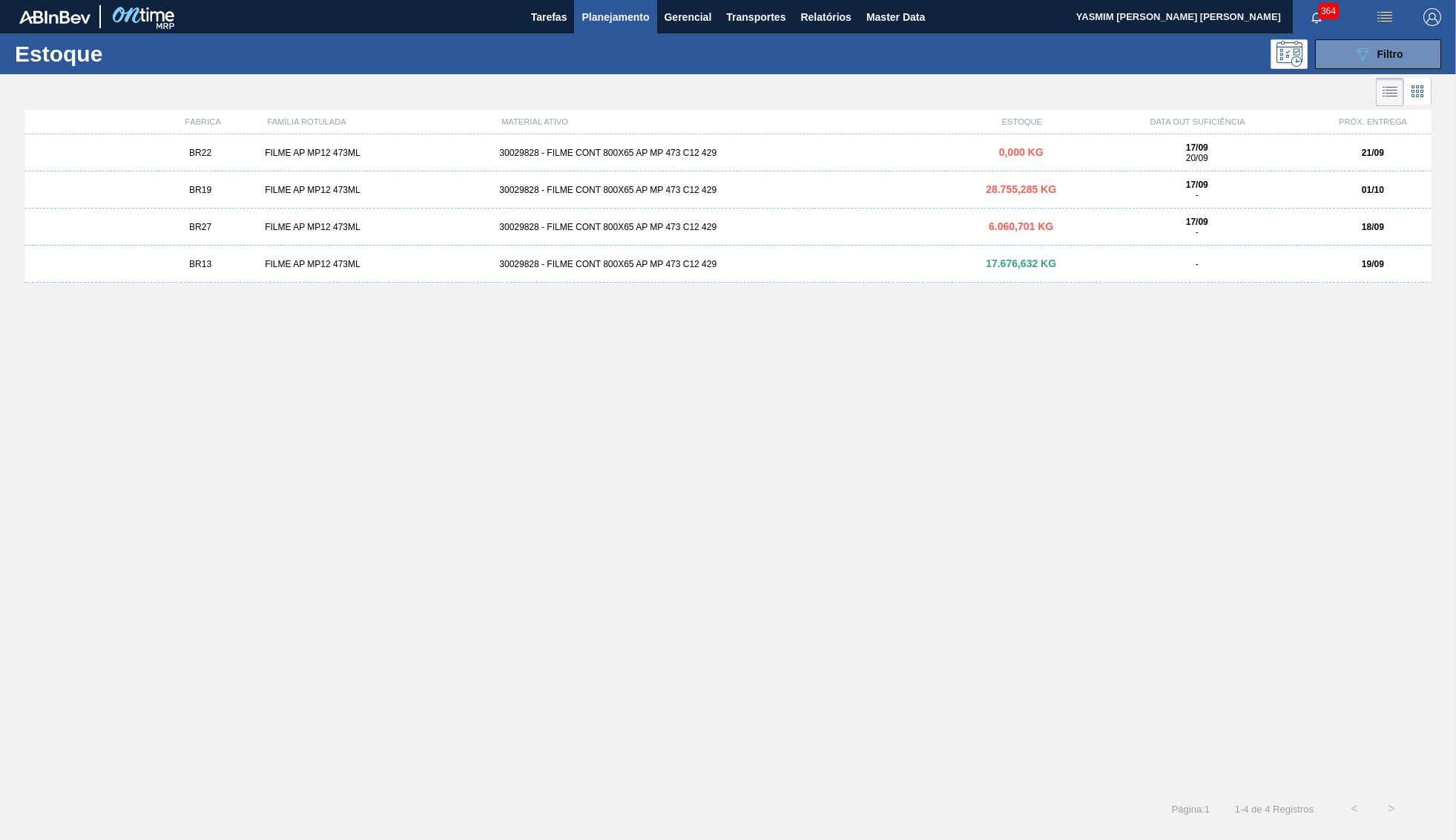
click at [275, 154] on div "FILME AP MP12 473ML" at bounding box center [376, 152] width 234 height 10
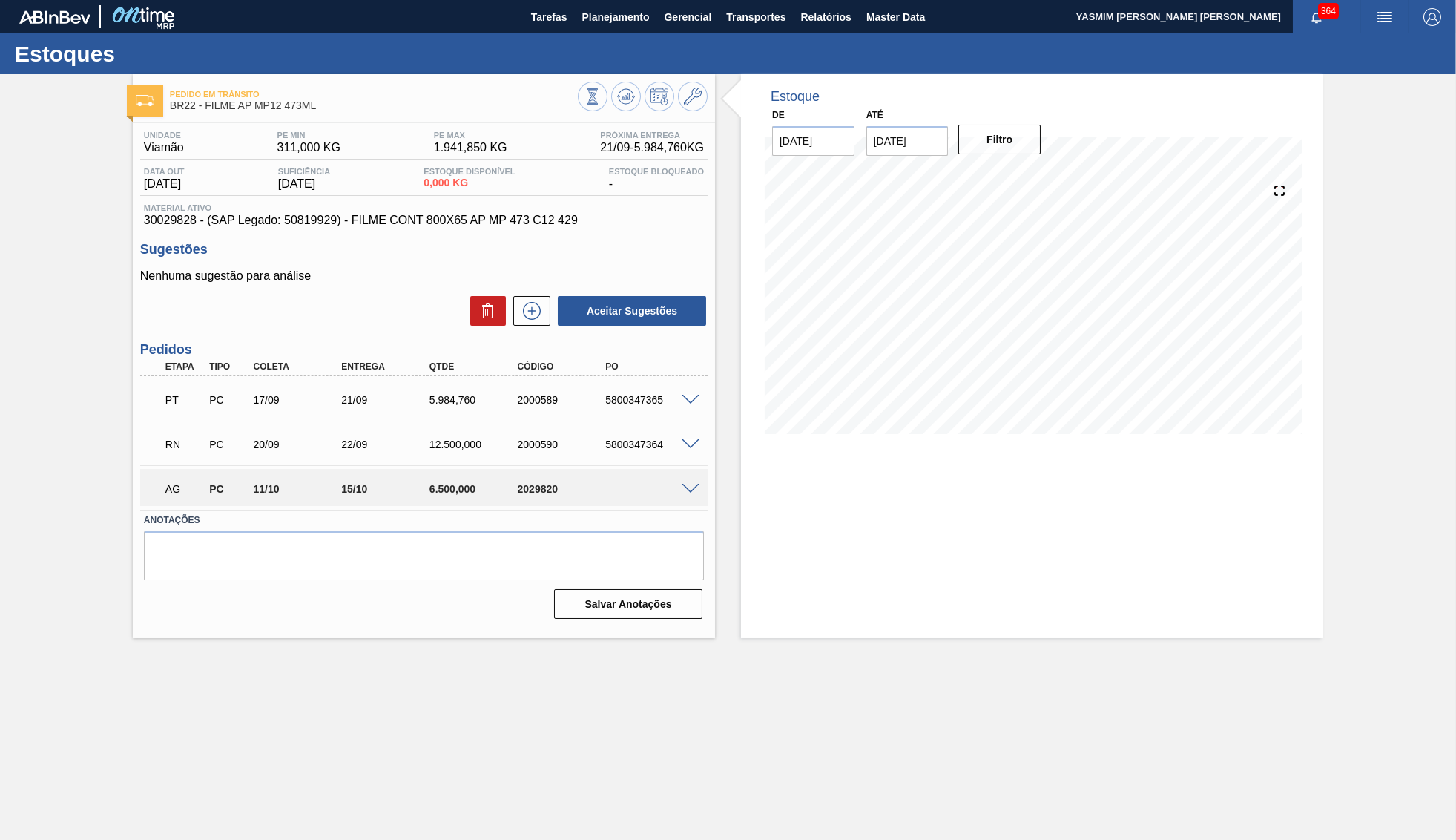
click at [631, 396] on div "PT PC 17/09 21/09 5.984,760 2000589 5800347365" at bounding box center [419, 398] width 528 height 29
copy div "5800347365"
click at [606, 21] on span "Planejamento" at bounding box center [615, 16] width 68 height 17
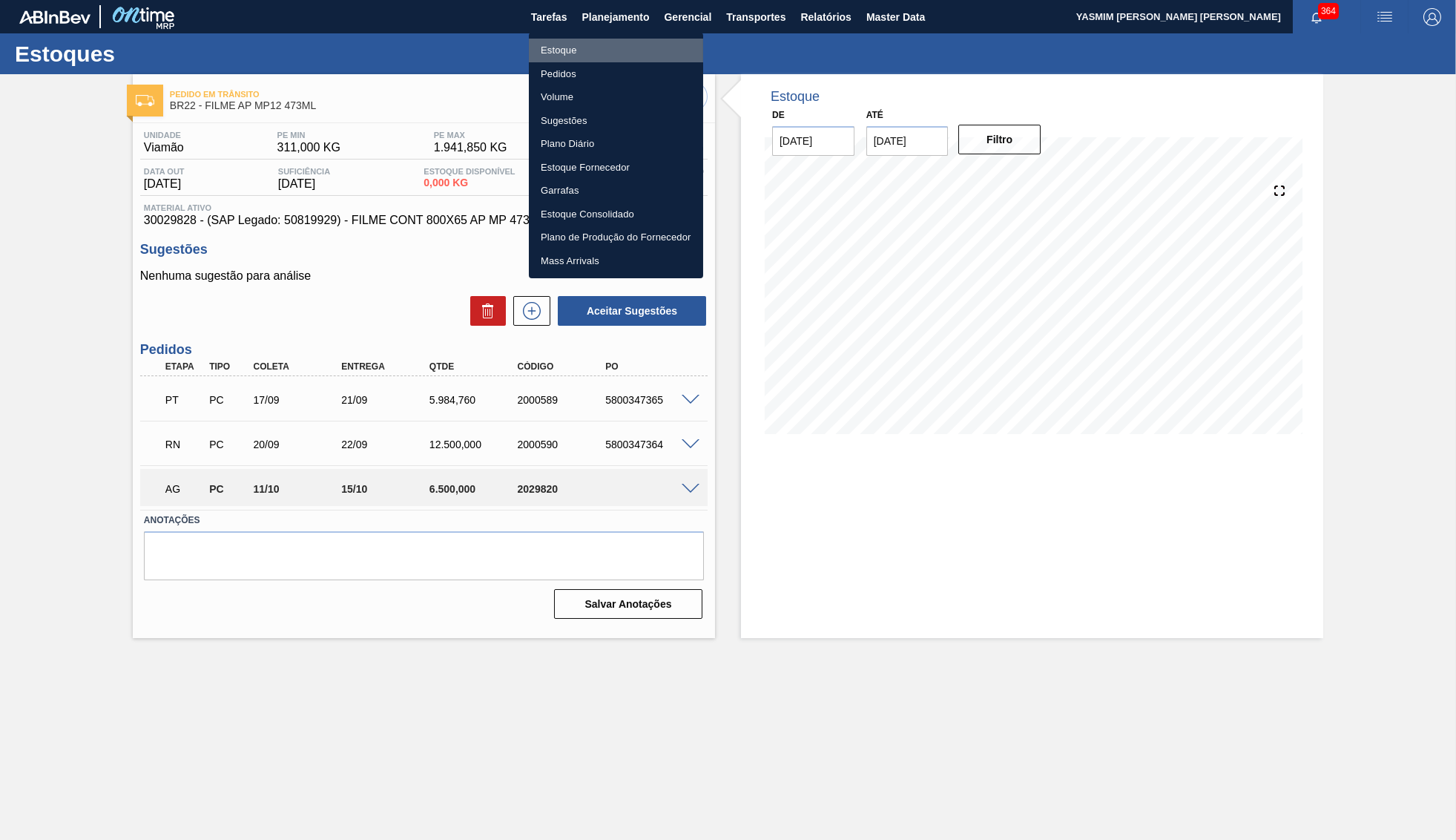
click at [588, 45] on li "Estoque" at bounding box center [616, 50] width 174 height 24
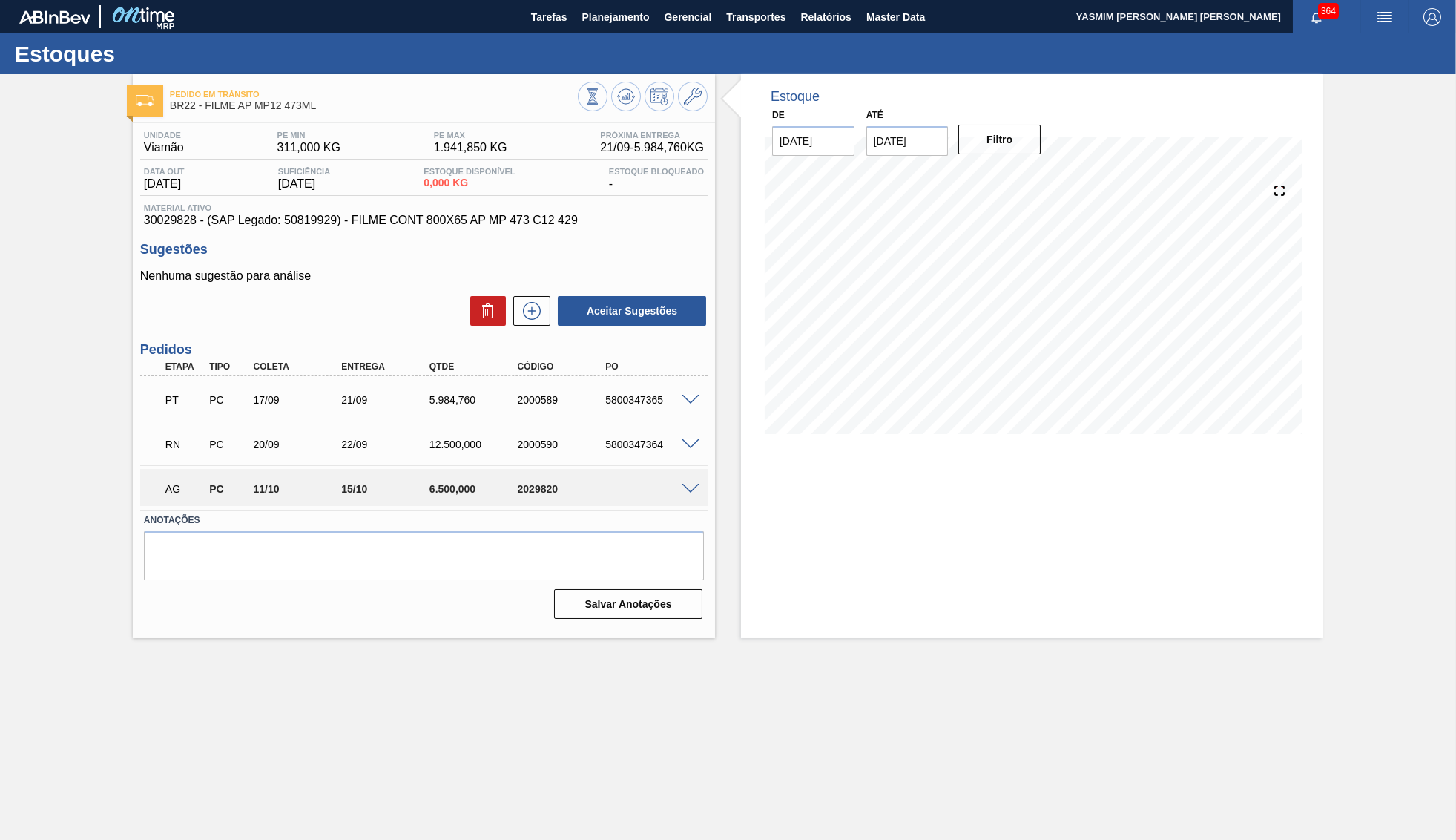
click at [686, 450] on div "5800347364" at bounding box center [651, 444] width 99 height 12
click at [688, 450] on span at bounding box center [690, 445] width 17 height 11
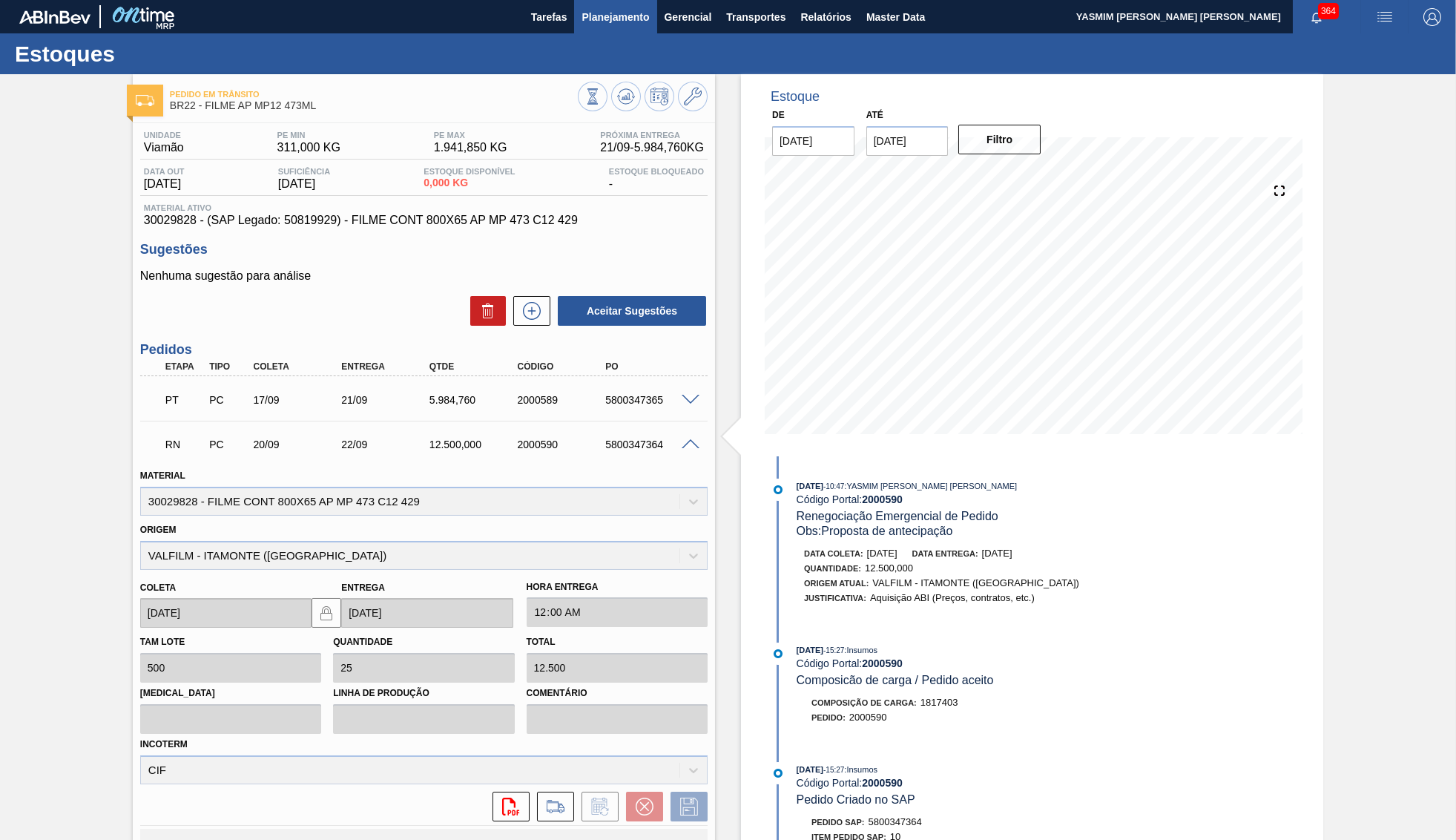
click at [578, 10] on button "Planejamento" at bounding box center [615, 16] width 82 height 33
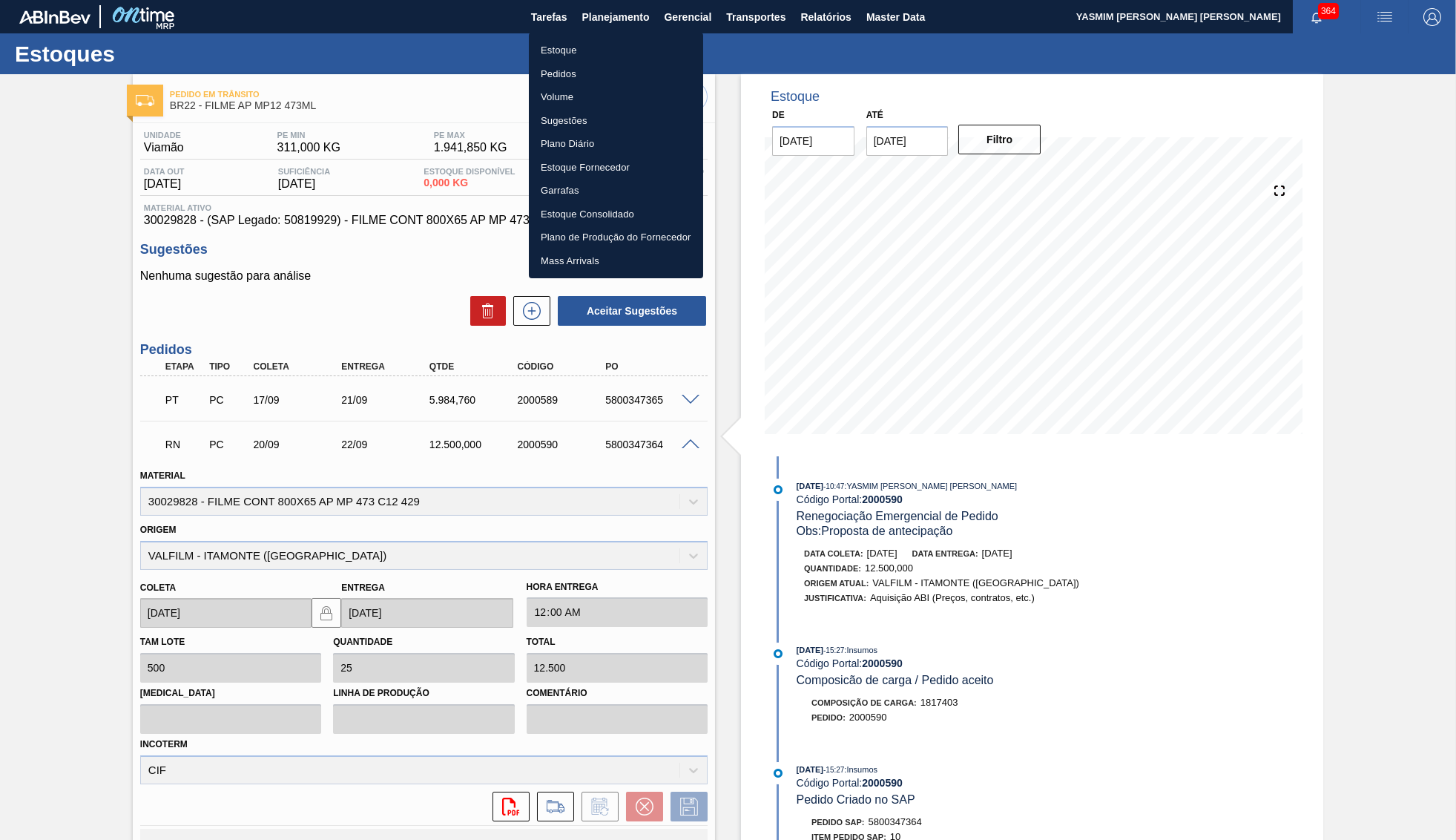
click at [589, 38] on ul "Estoque Pedidos Volume Sugestões Plano Diário Estoque Fornecedor Garrafas Estoq…" at bounding box center [616, 156] width 174 height 245
click at [581, 41] on li "Estoque" at bounding box center [616, 50] width 174 height 24
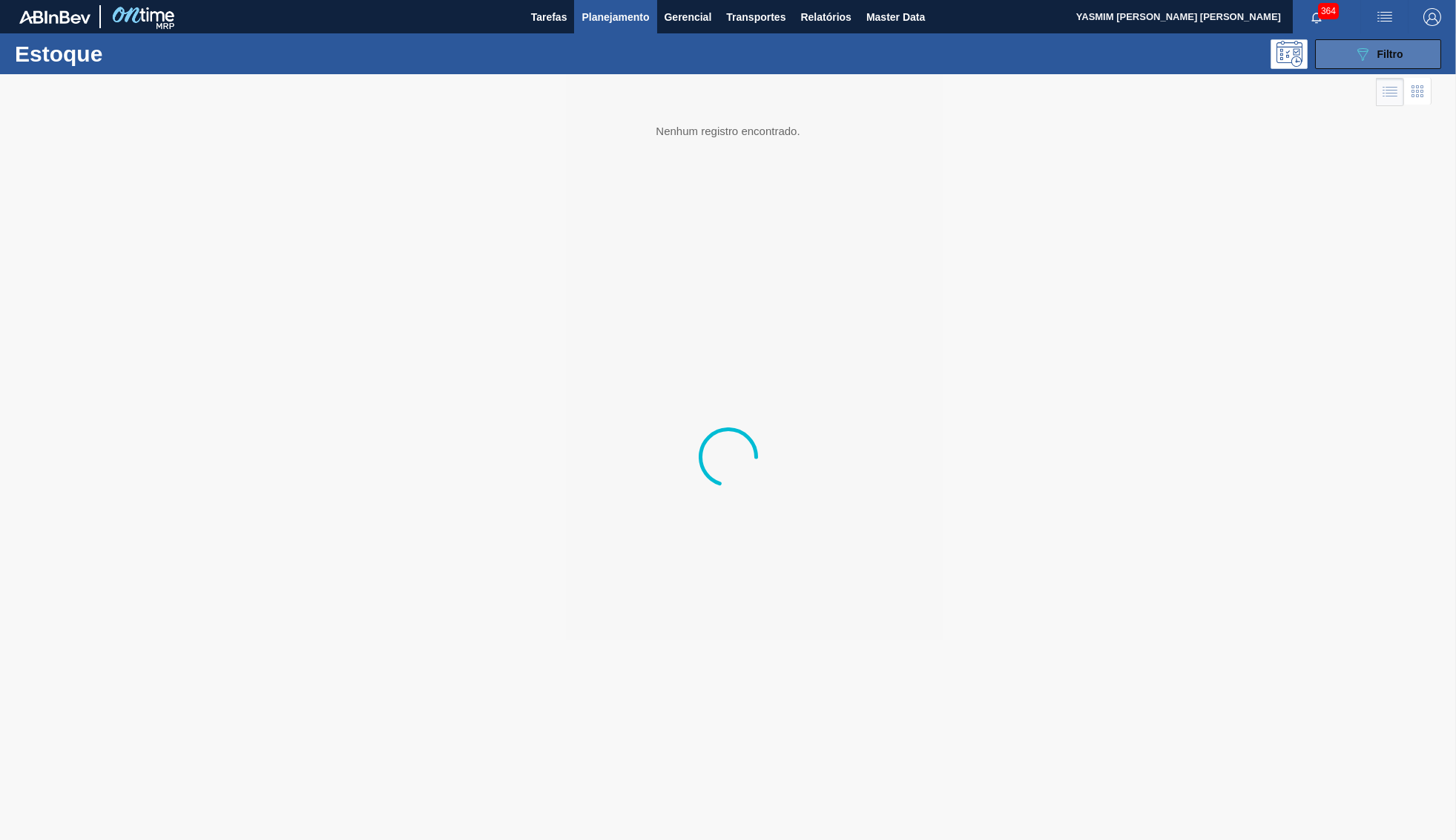
click at [1410, 45] on button "089F7B8B-B2A5-4AFE-B5C0-19BA573D28AC Filtro" at bounding box center [1378, 54] width 126 height 29
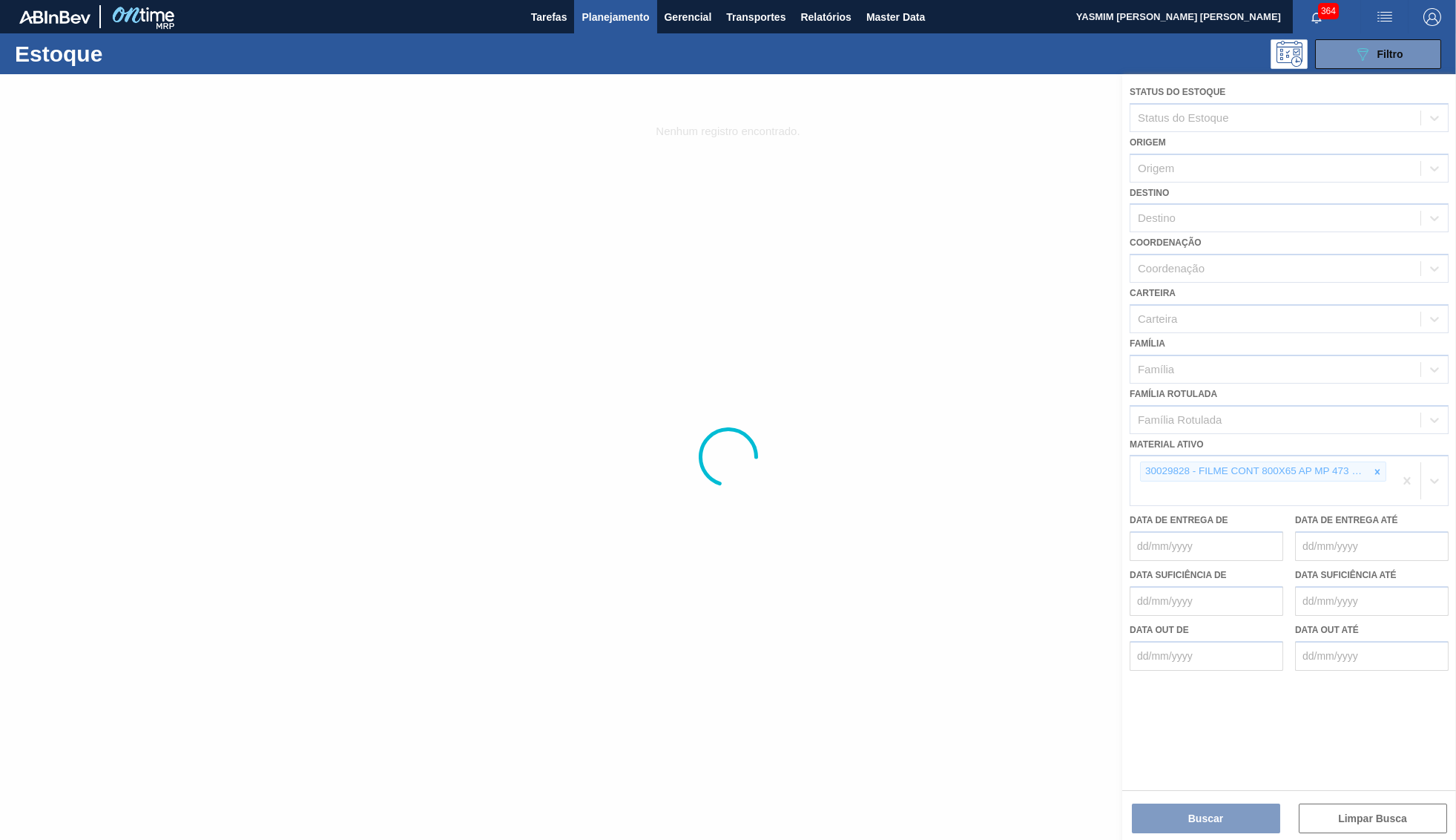
click at [1375, 452] on div at bounding box center [728, 457] width 1456 height 766
click at [1389, 457] on div at bounding box center [728, 457] width 1456 height 766
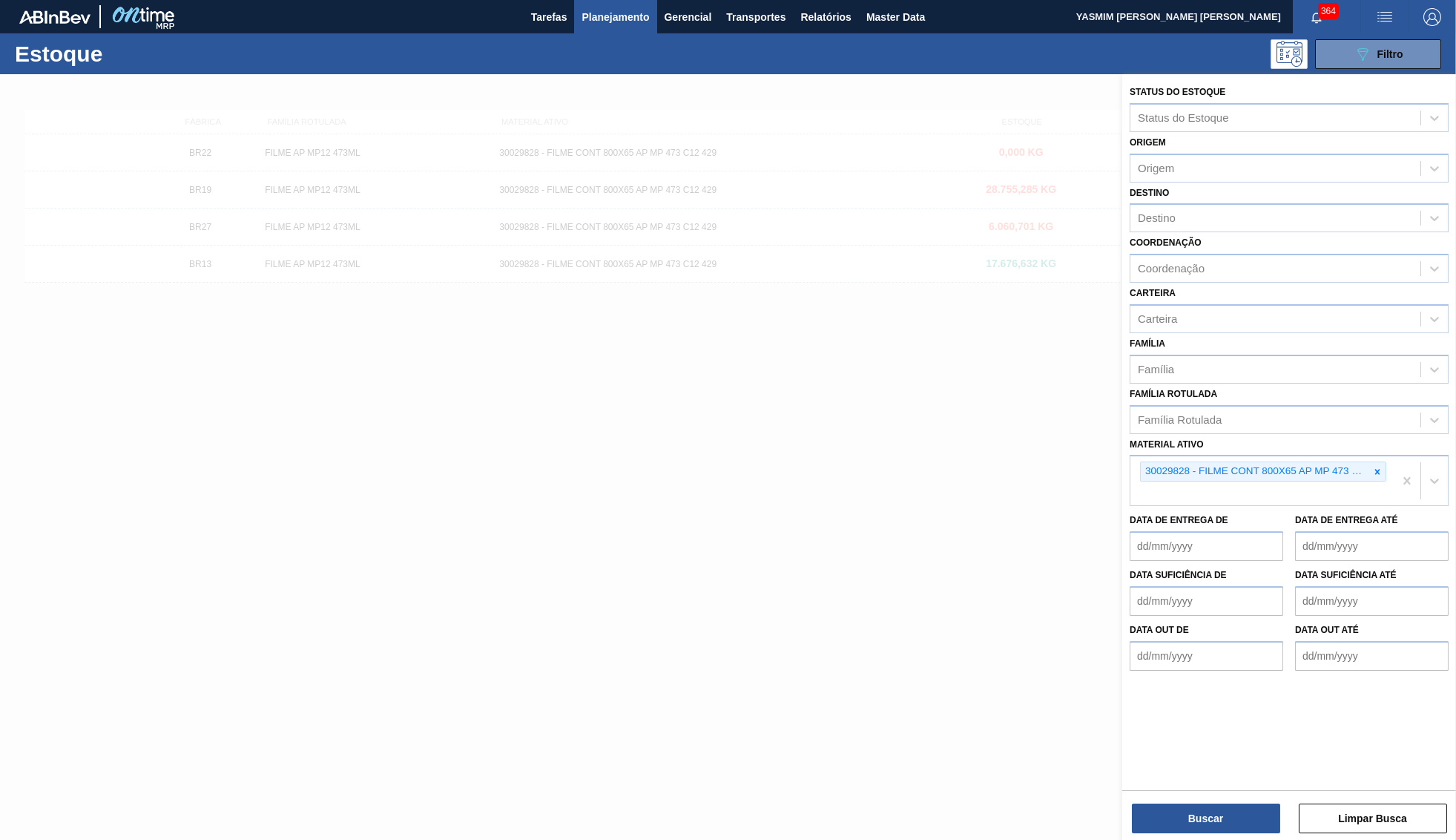
click at [1381, 467] on icon at bounding box center [1377, 471] width 10 height 10
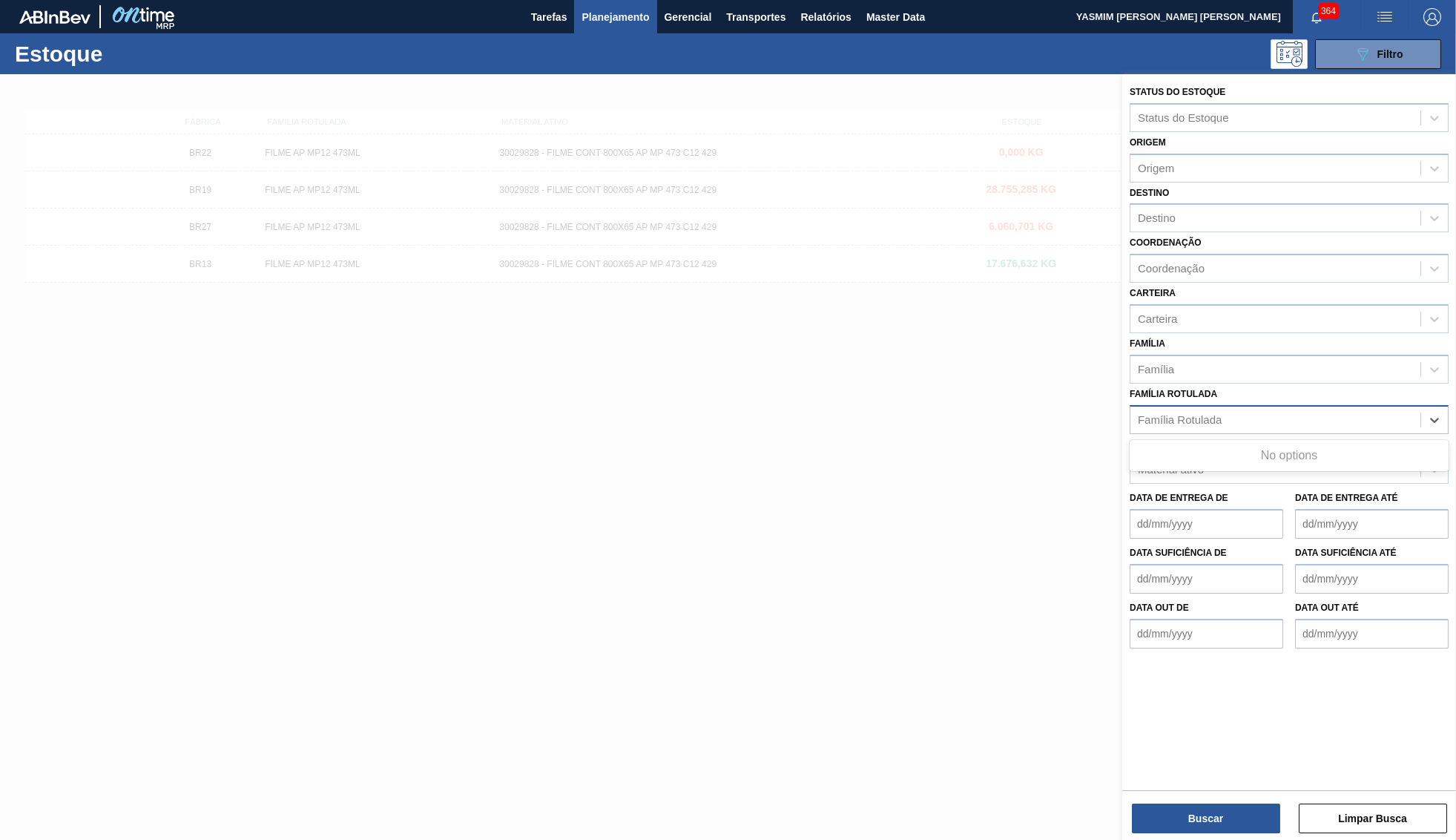
click at [1267, 409] on div "Família Rotulada" at bounding box center [1275, 420] width 290 height 22
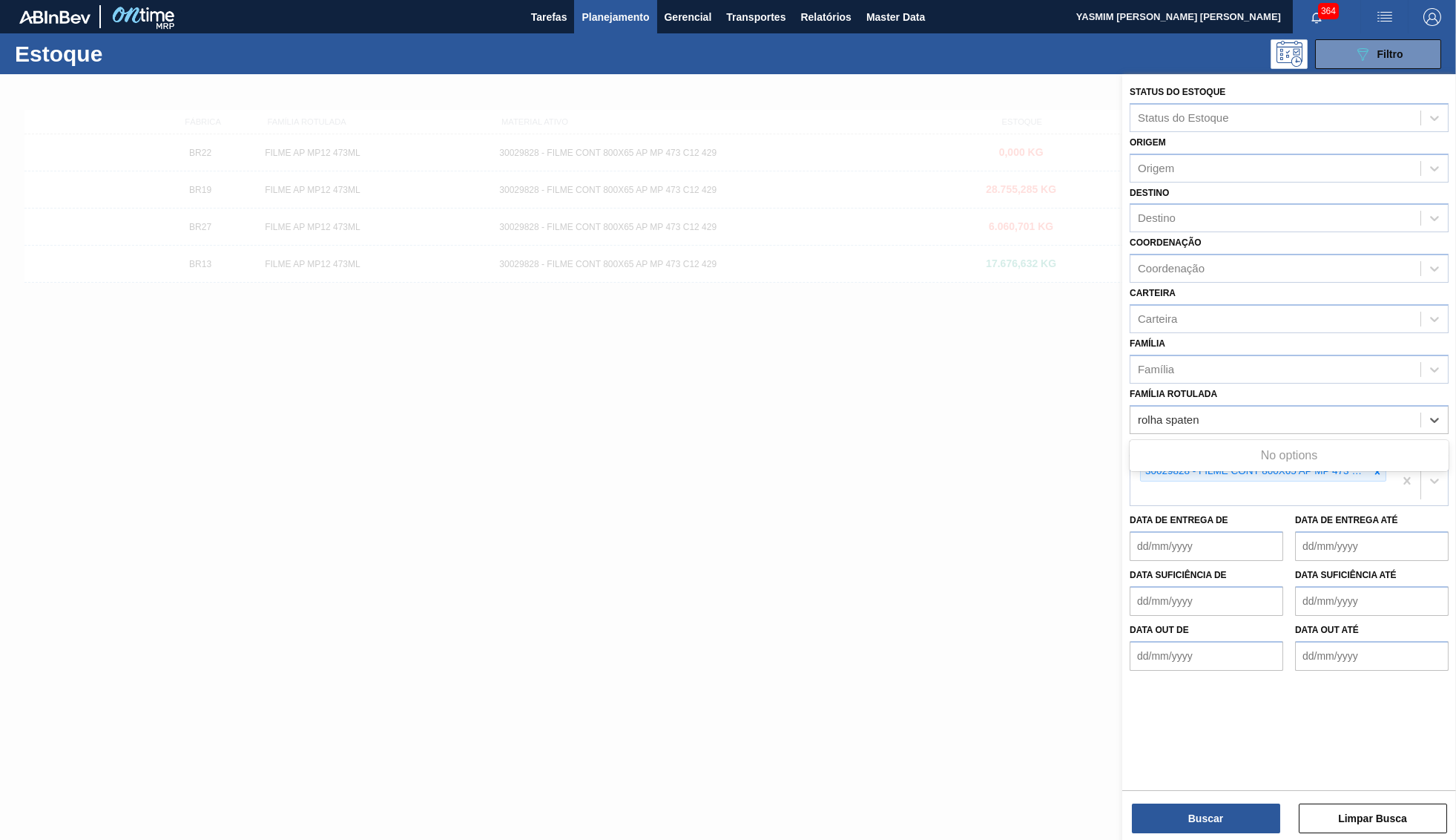
type Rotulada "rolha spaten"
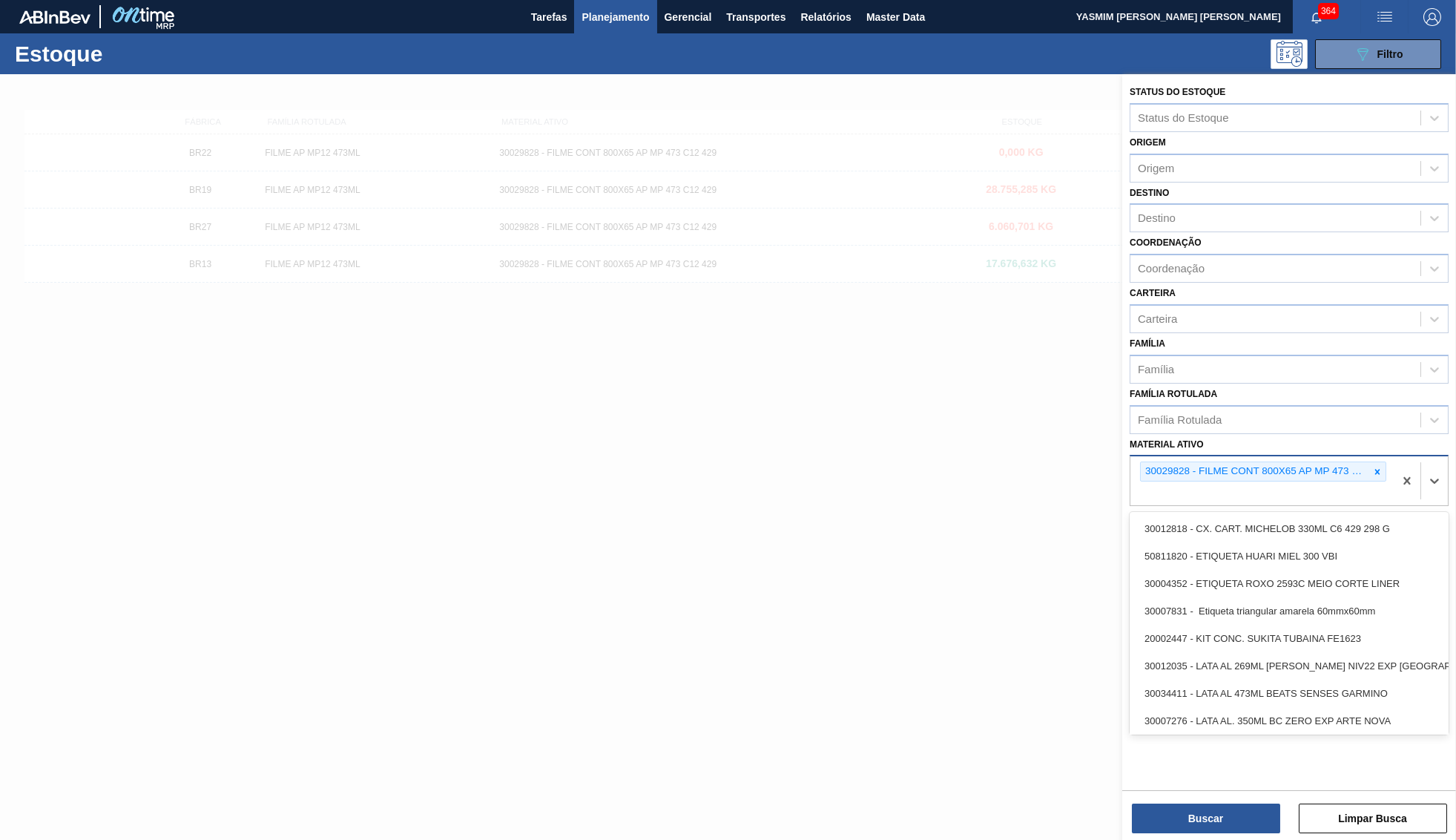
click at [1308, 462] on div "30029828 - FILME CONT 800X65 AP MP 473 C12 429" at bounding box center [1256, 471] width 229 height 18
click at [1376, 468] on icon at bounding box center [1378, 471] width 5 height 5
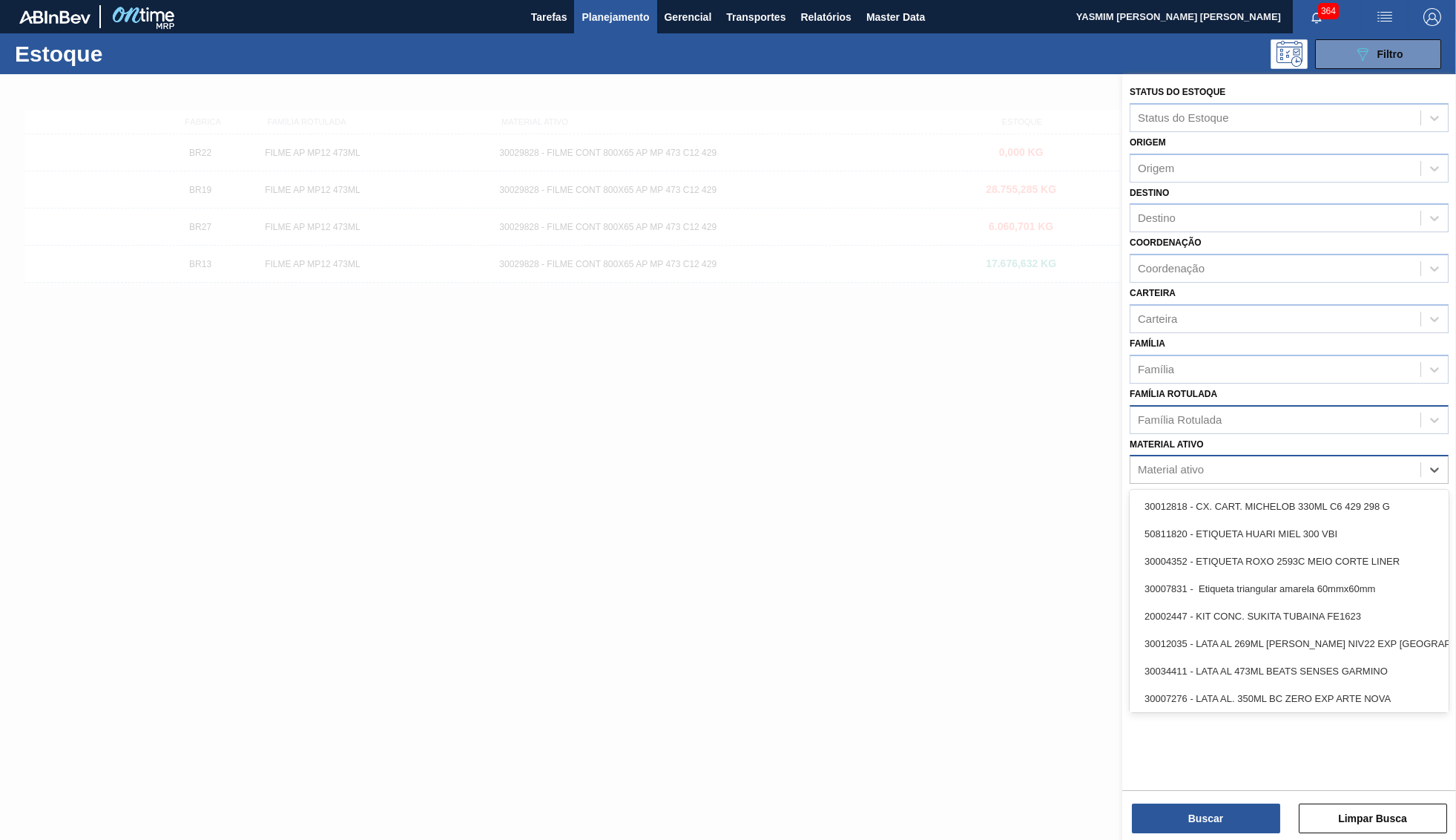
click at [1300, 405] on div "Família Rotulada" at bounding box center [1289, 420] width 319 height 29
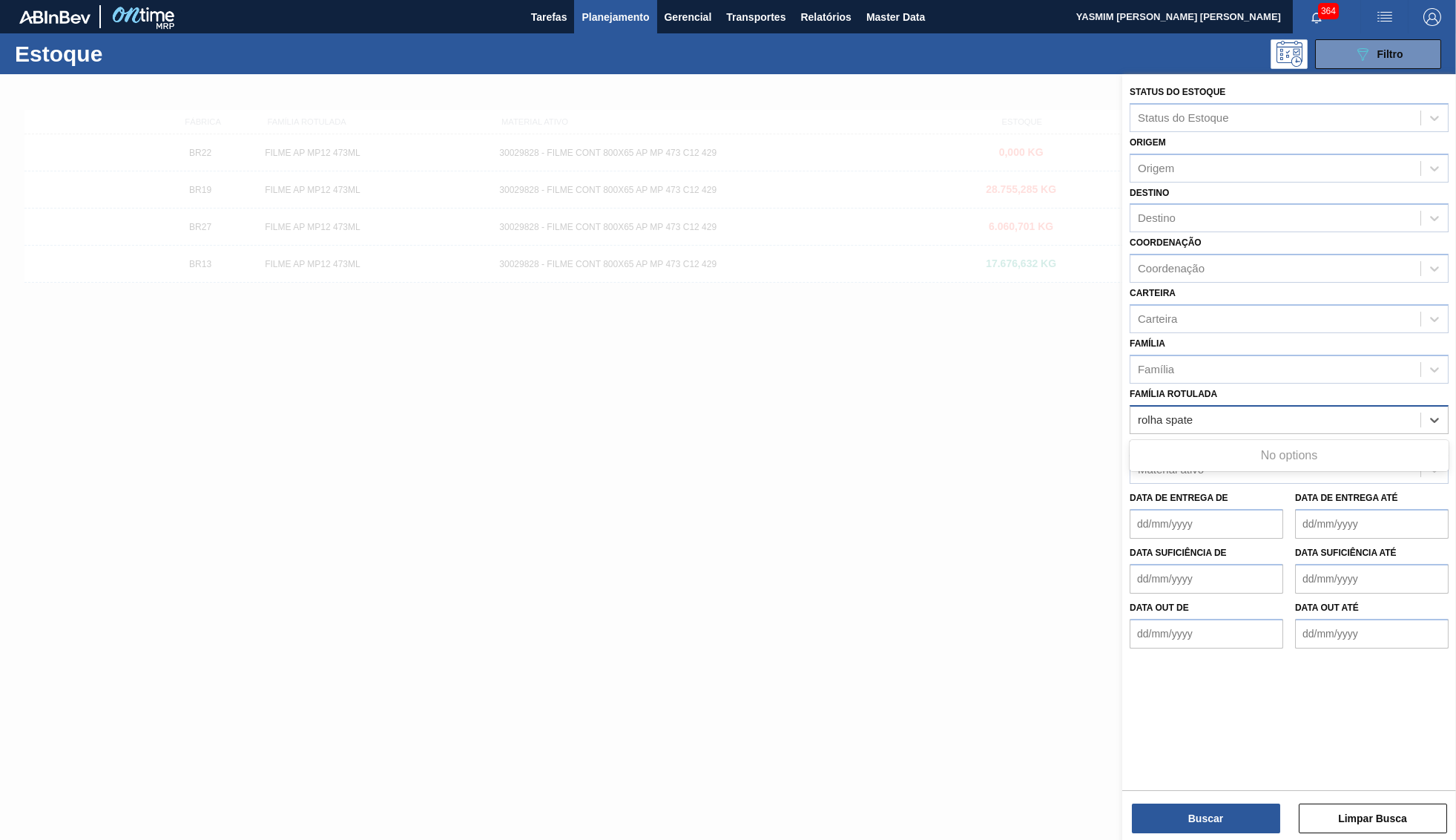
type Rotulada "rolha spaten"
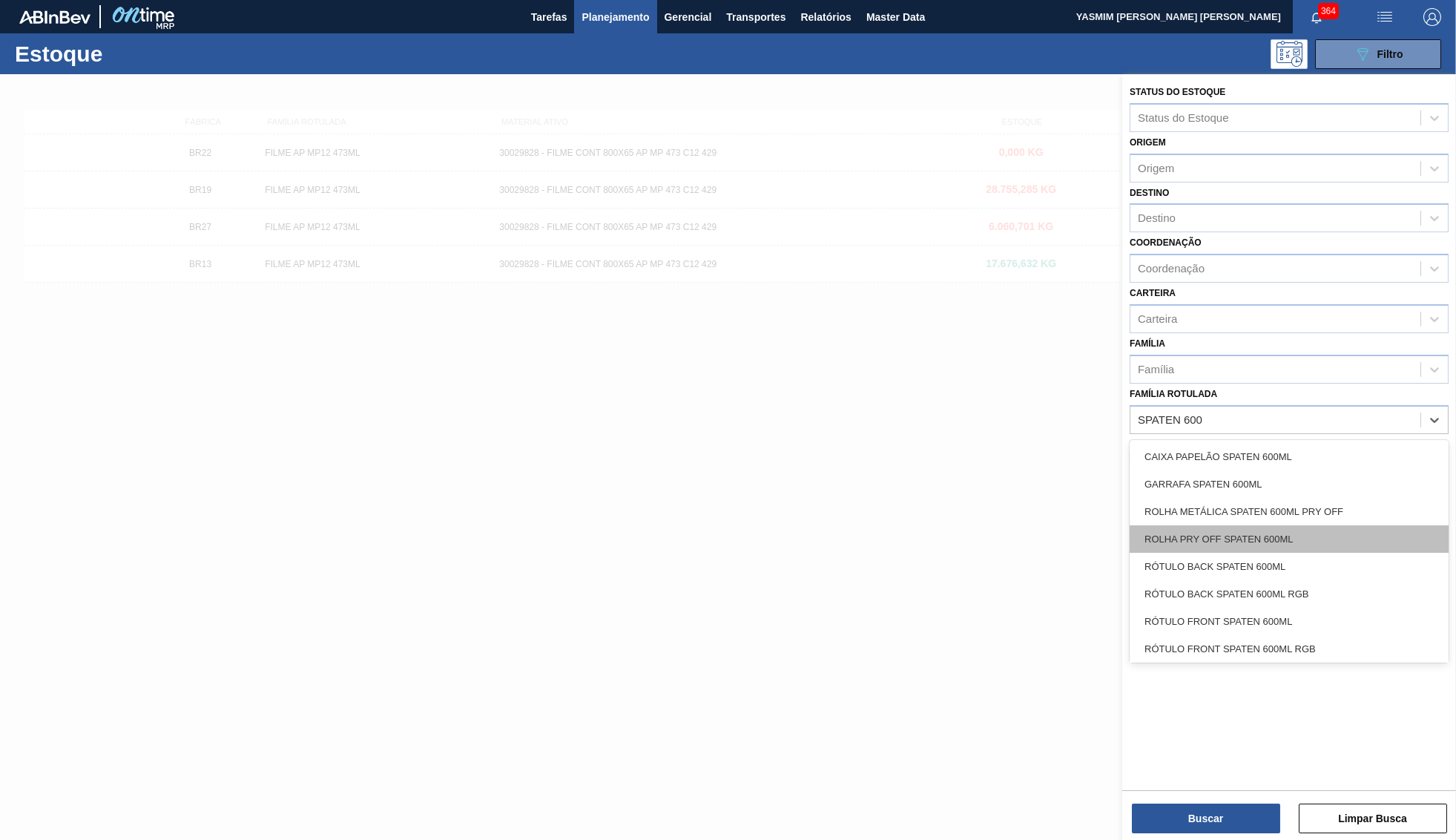
scroll to position [58, 0]
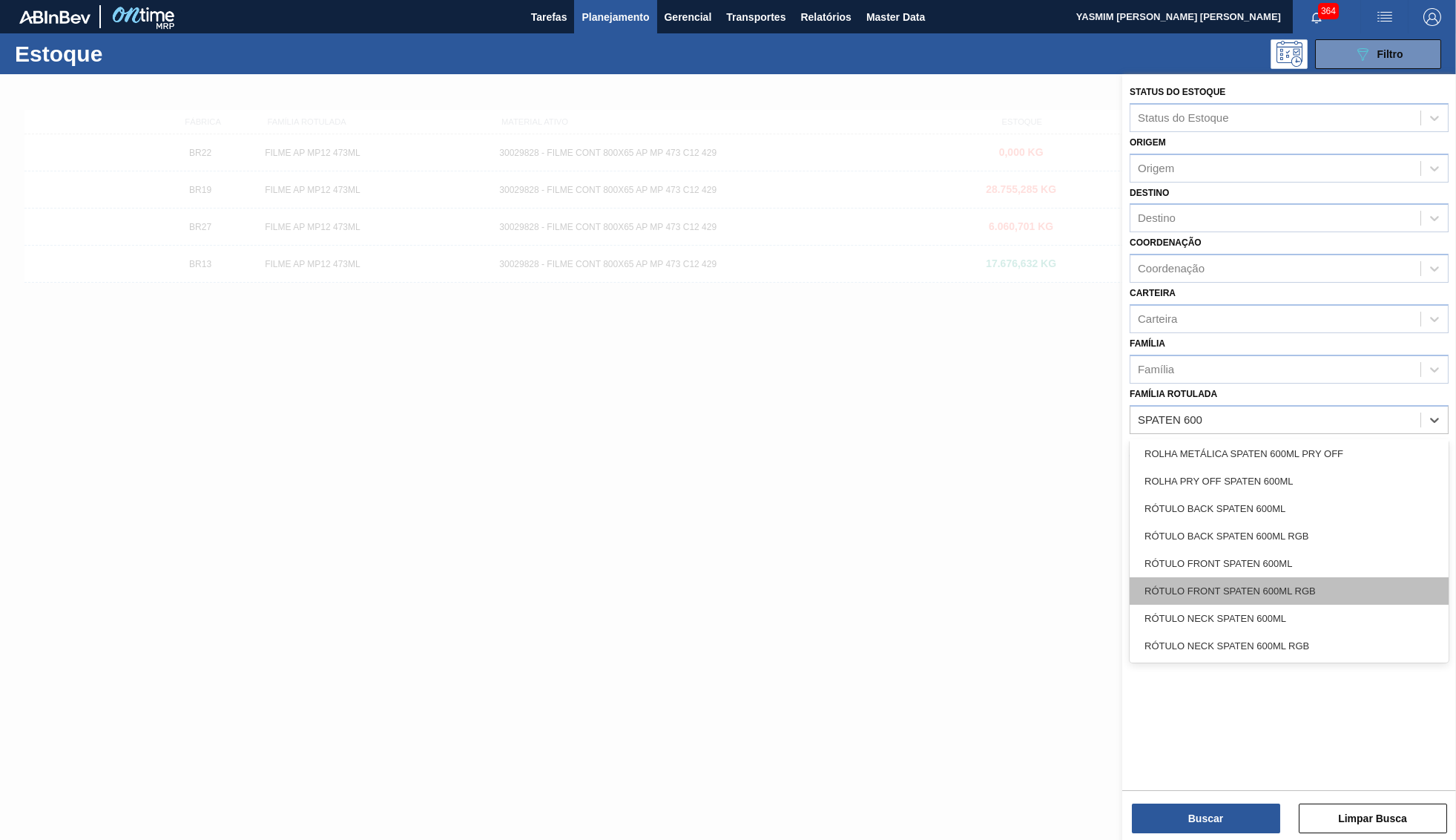
type Rotulada "SPATEN 600"
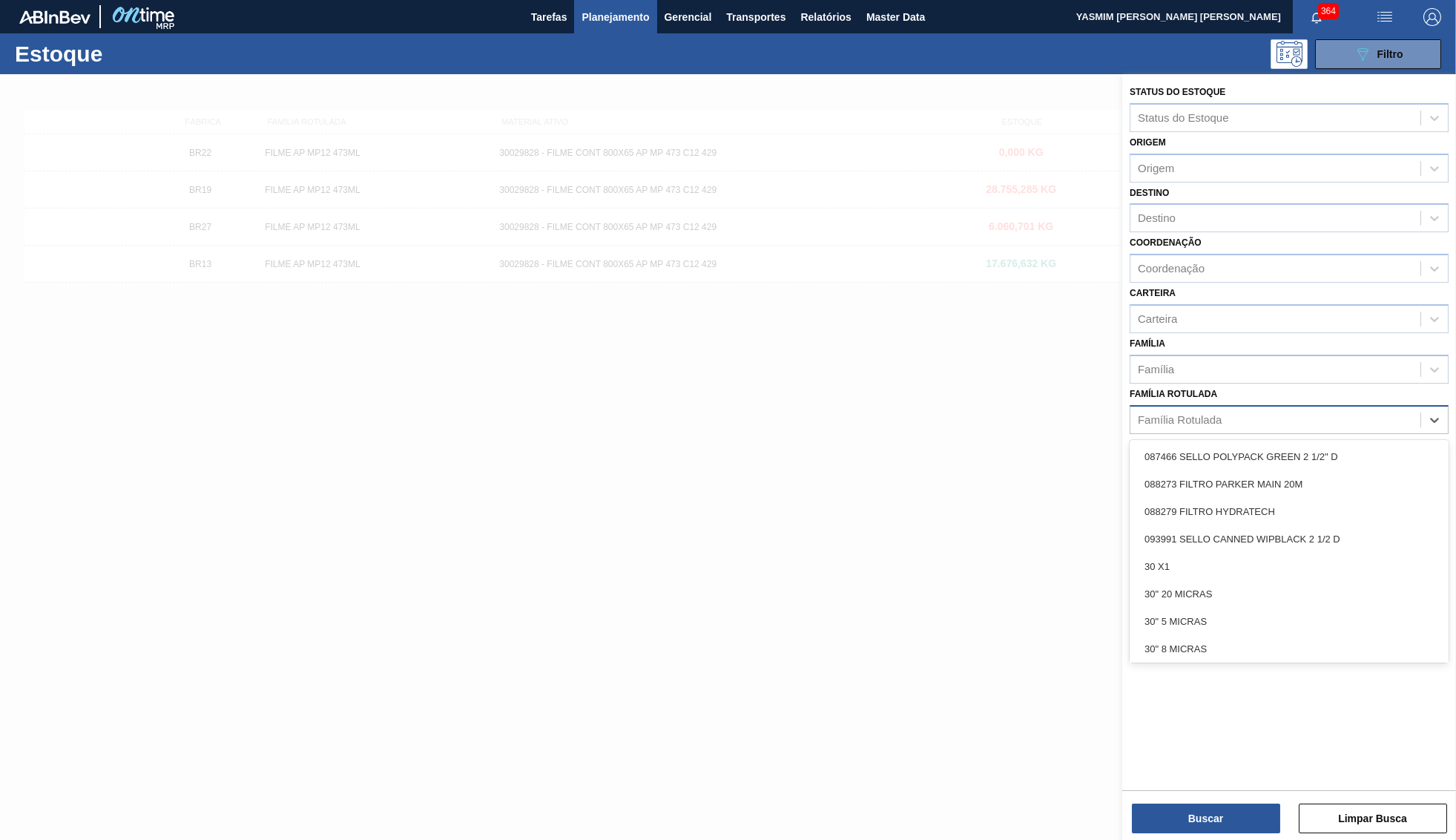
click at [1290, 409] on div "Família Rotulada" at bounding box center [1275, 420] width 290 height 22
type Rotulada "SPATEN 600"
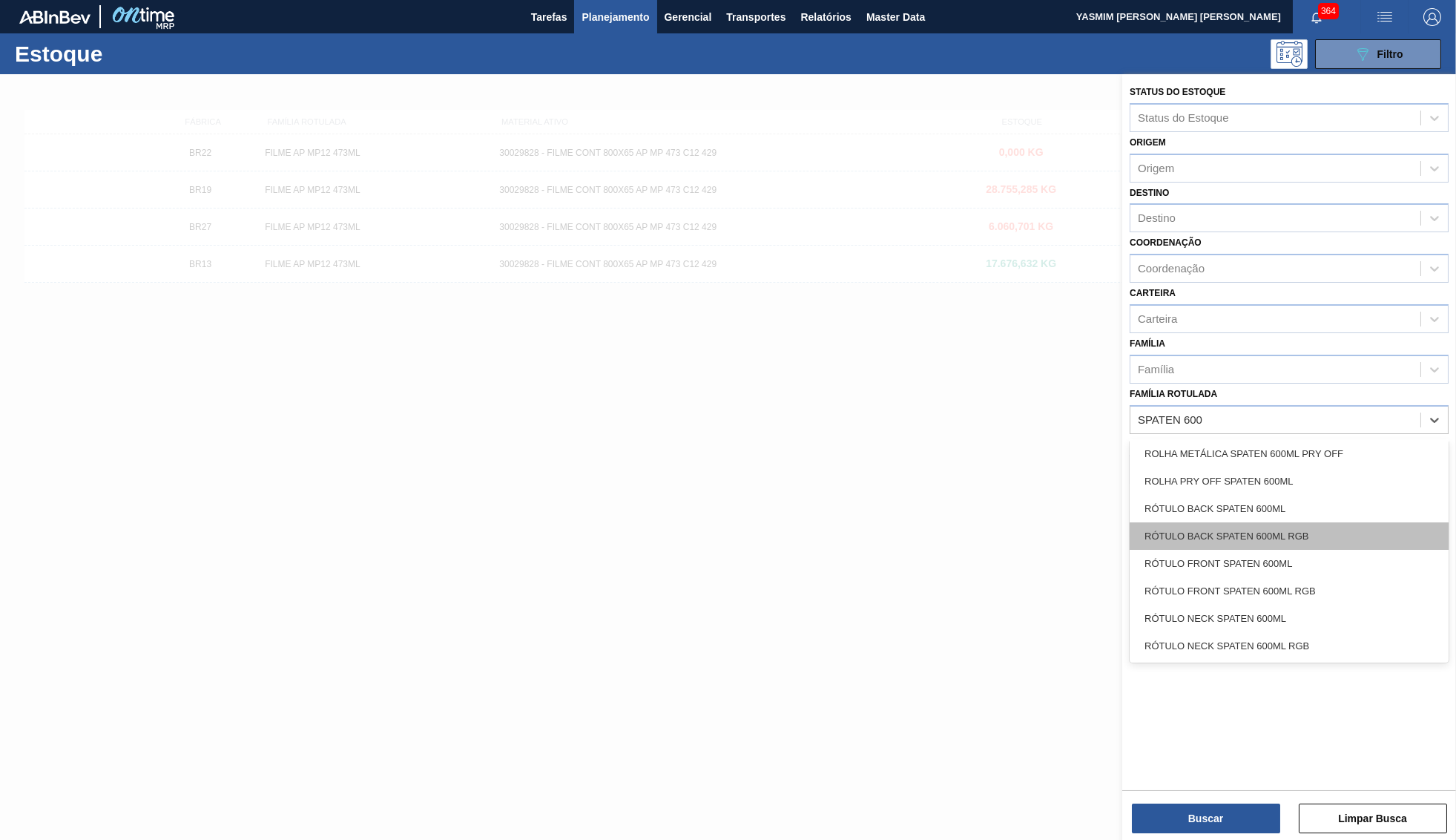
scroll to position [0, 0]
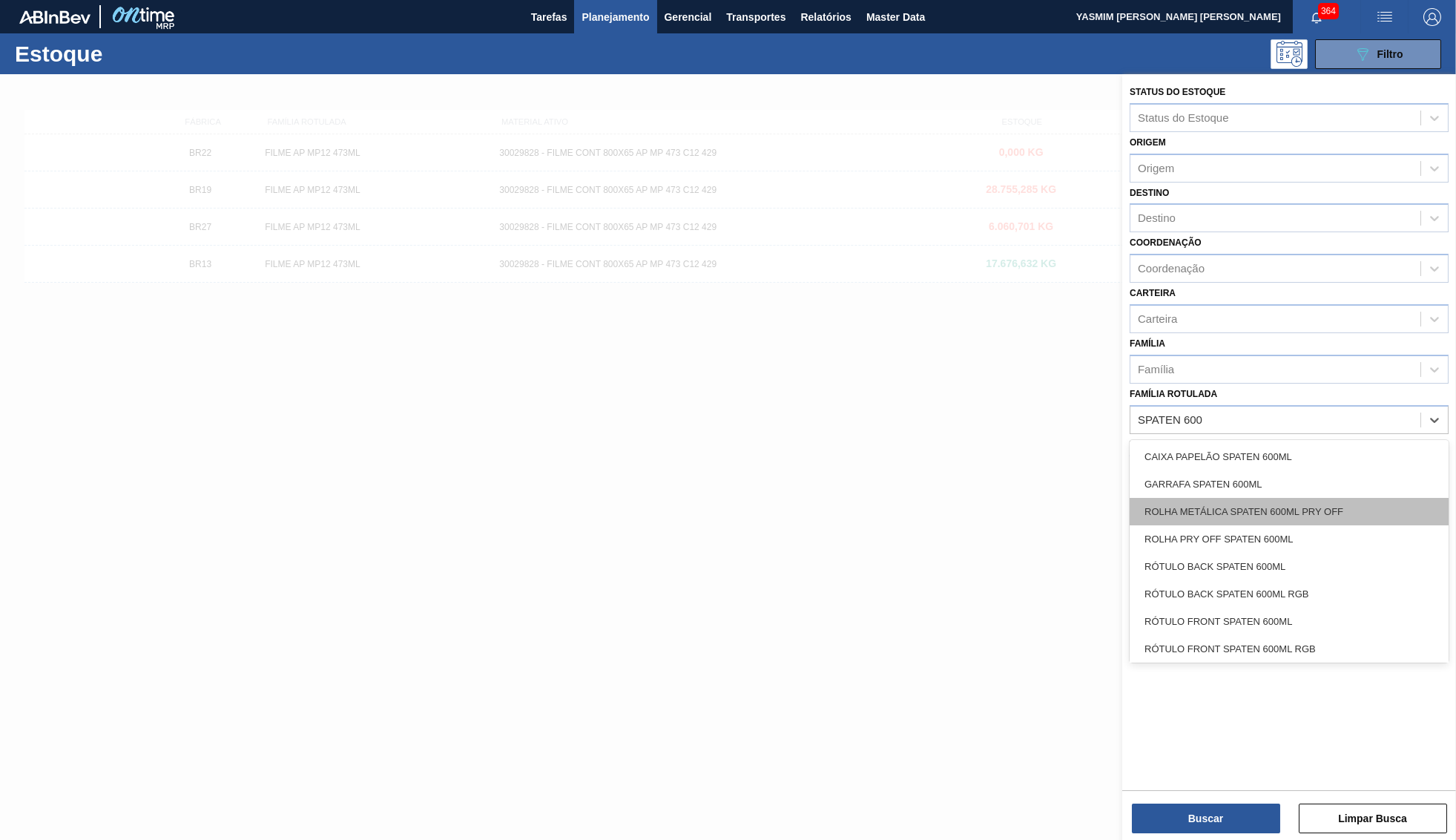
click at [1251, 498] on div "ROLHA METÁLICA SPATEN 600ML PRY OFF" at bounding box center [1289, 512] width 319 height 27
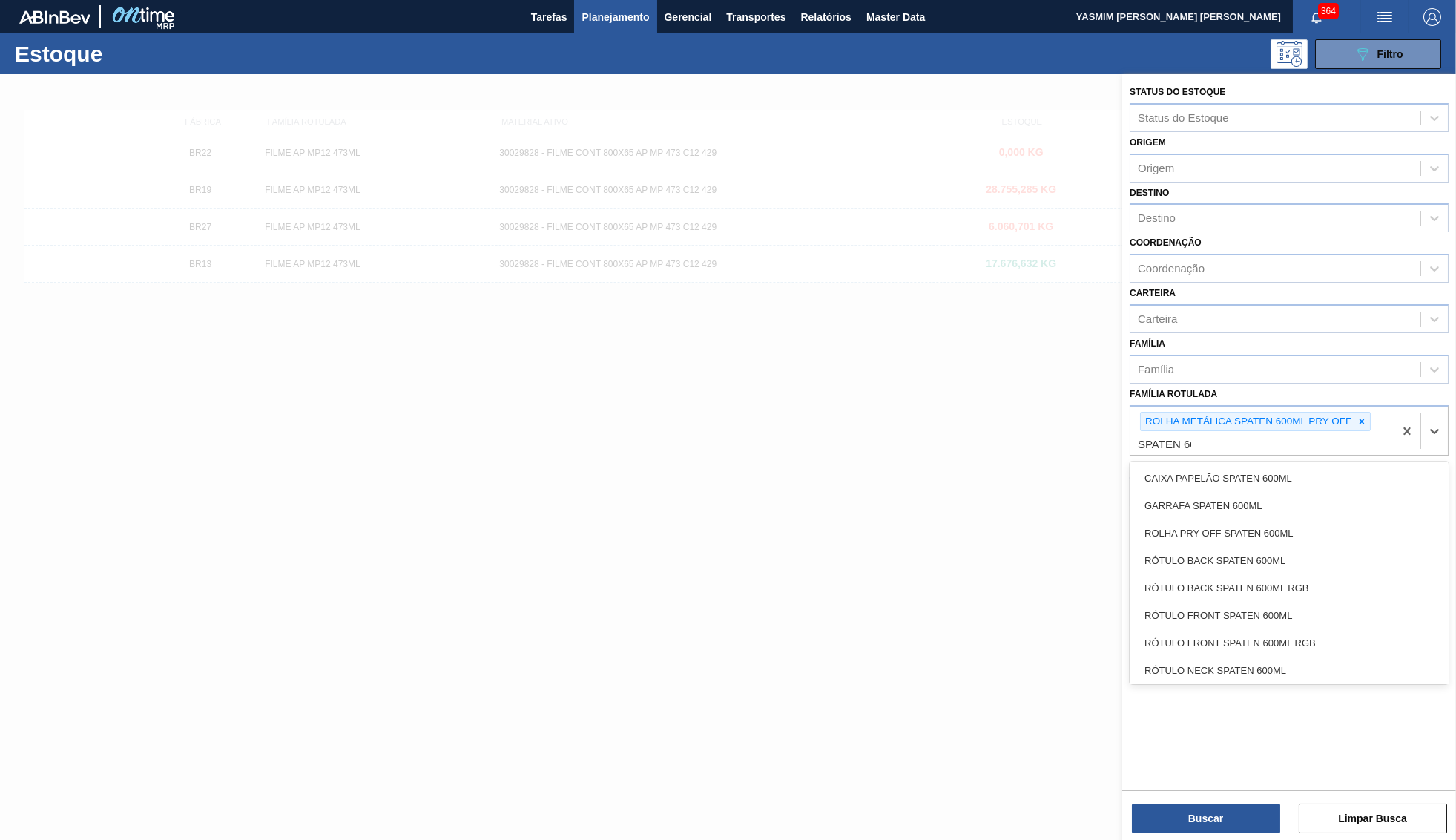
type Rotulada "SPATEN 600"
click at [1285, 519] on div "ROLHA PRY OFF SPATEN 600ML" at bounding box center [1289, 533] width 319 height 27
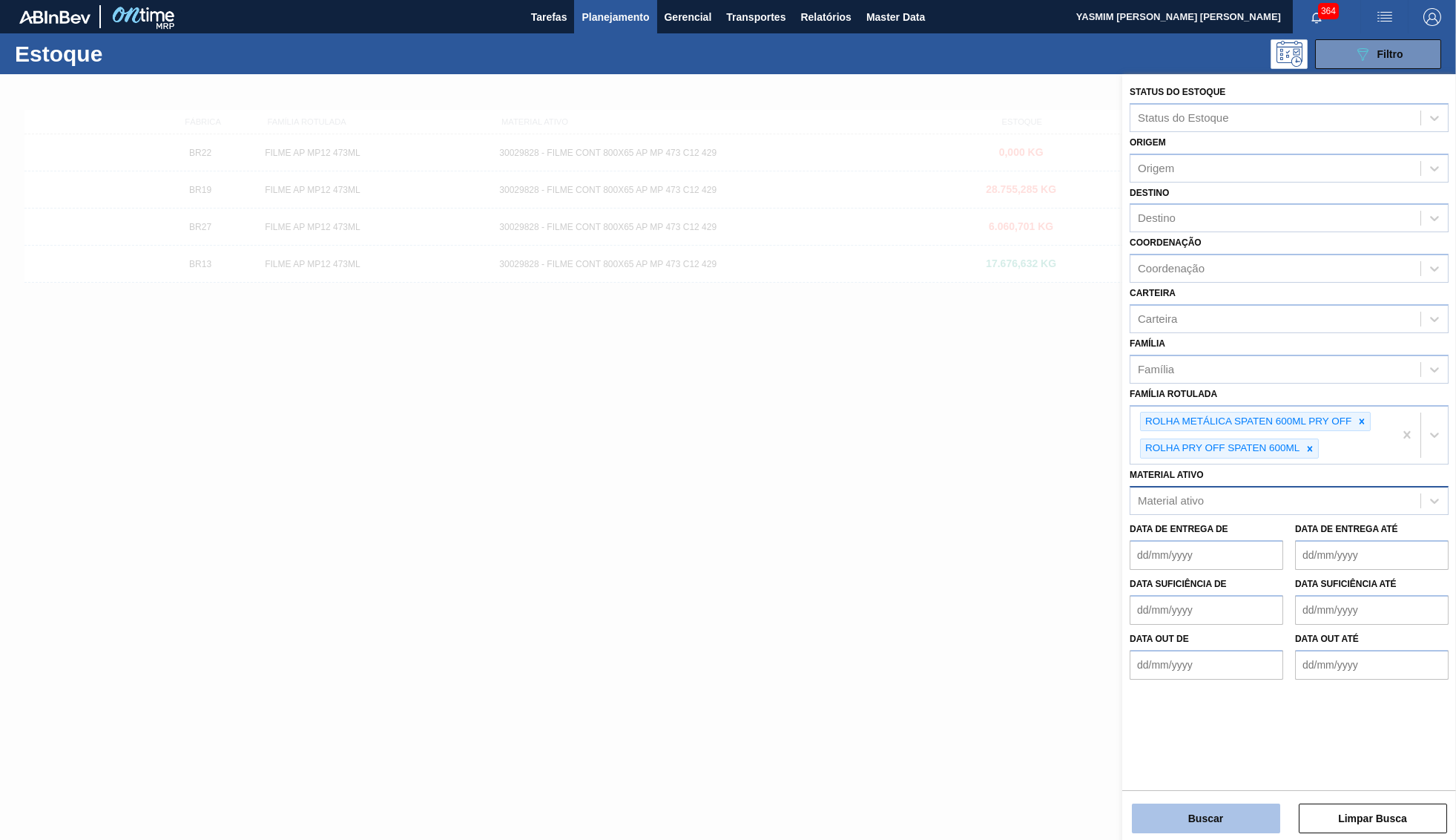
click at [1232, 804] on button "Buscar" at bounding box center [1206, 818] width 148 height 29
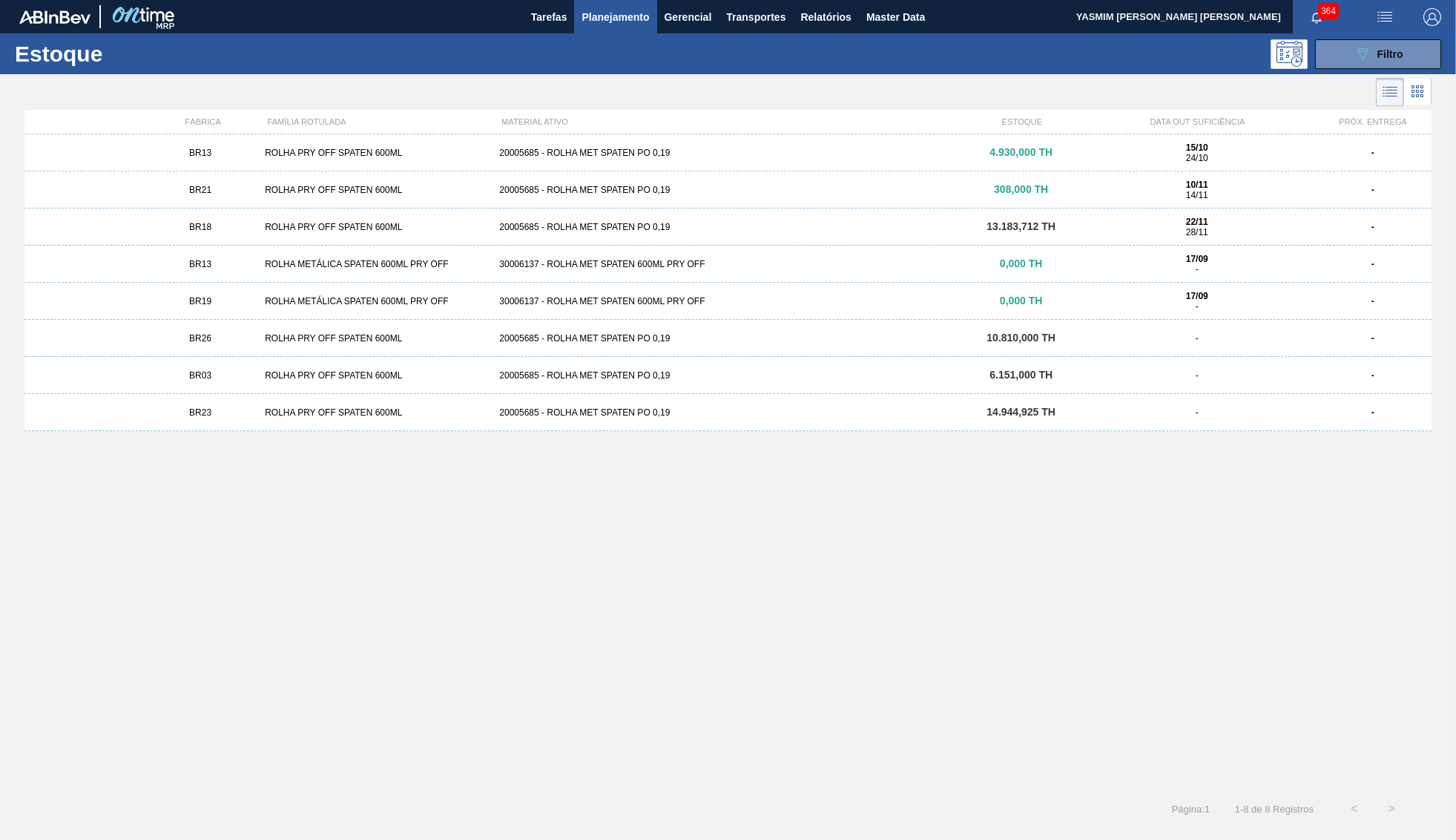
click at [330, 343] on div "BR26 ROLHA PRY OFF SPATEN 600ML 20005685 - ROLHA MET SPATEN PO 0,19 10.810,000 …" at bounding box center [728, 338] width 1407 height 38
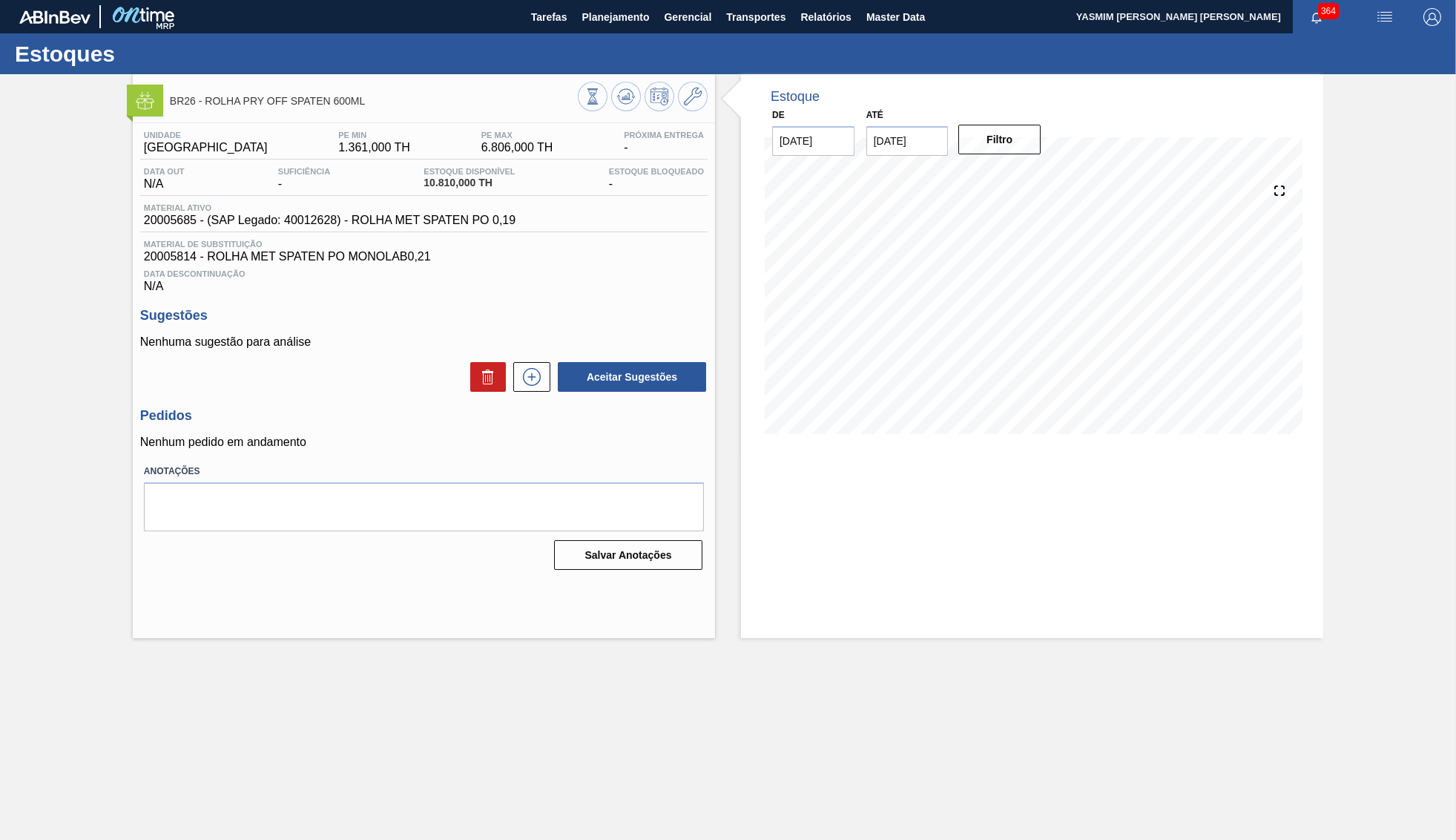
click at [354, 244] on span "Material de Substituição" at bounding box center [424, 244] width 560 height 9
click at [349, 243] on div "Unidade Uberlândia PE MIN 1.361,000 TH PE MAX 6.806,000 TH Próxima Entrega - Da…" at bounding box center [424, 212] width 567 height 163
click at [340, 232] on div "Material ativo 20005685 - (SAP Legado: 40012628) - ROLHA MET SPATEN PO 0,19" at bounding box center [424, 218] width 567 height 29
click at [327, 221] on span "20005685 - (SAP Legado: 40012628) - ROLHA MET SPATEN PO 0,19" at bounding box center [329, 220] width 372 height 14
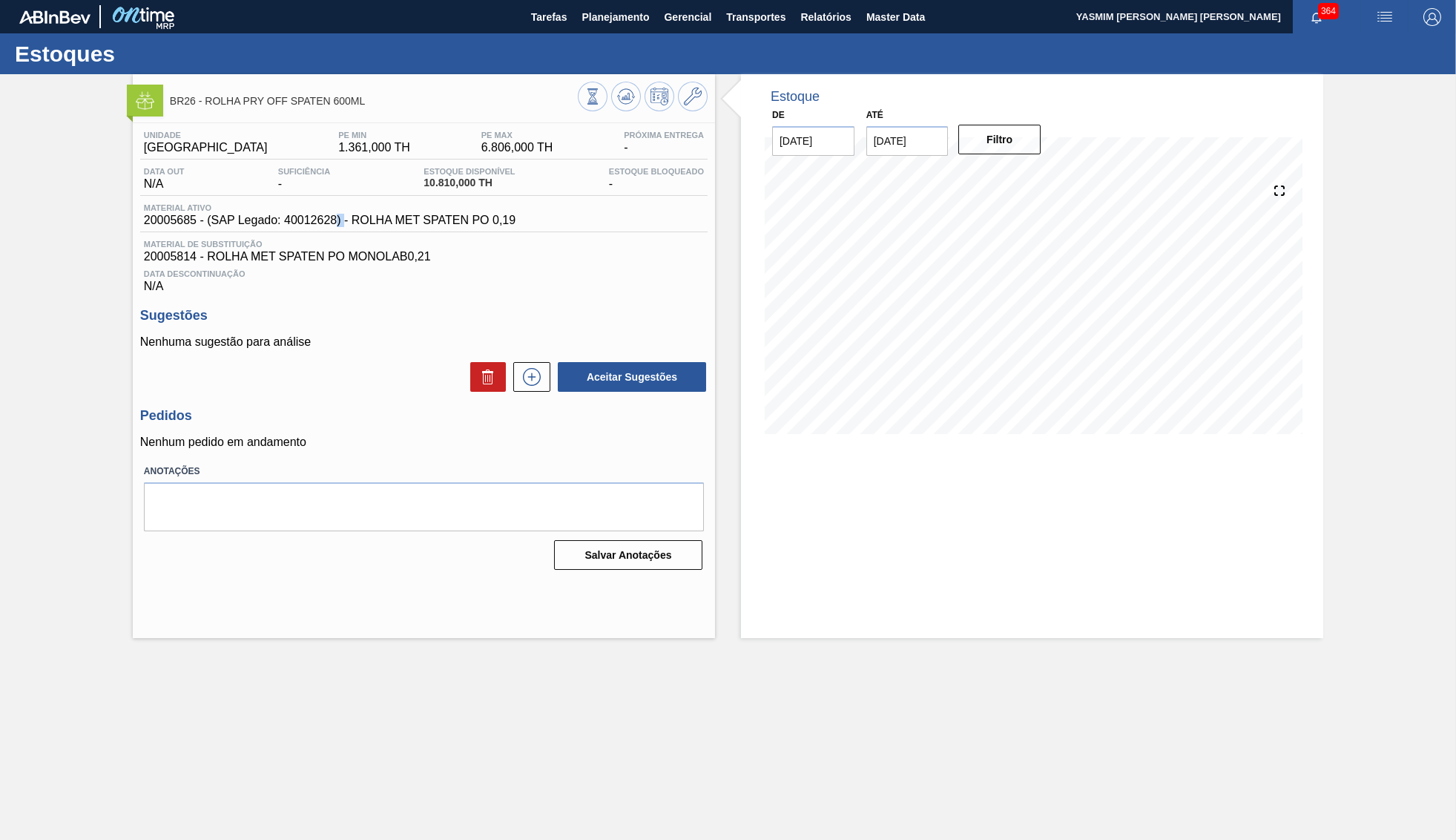
click at [327, 221] on span "20005685 - (SAP Legado: 40012628) - ROLHA MET SPATEN PO 0,19" at bounding box center [329, 220] width 372 height 14
click at [620, 24] on span "Planejamento" at bounding box center [615, 16] width 68 height 17
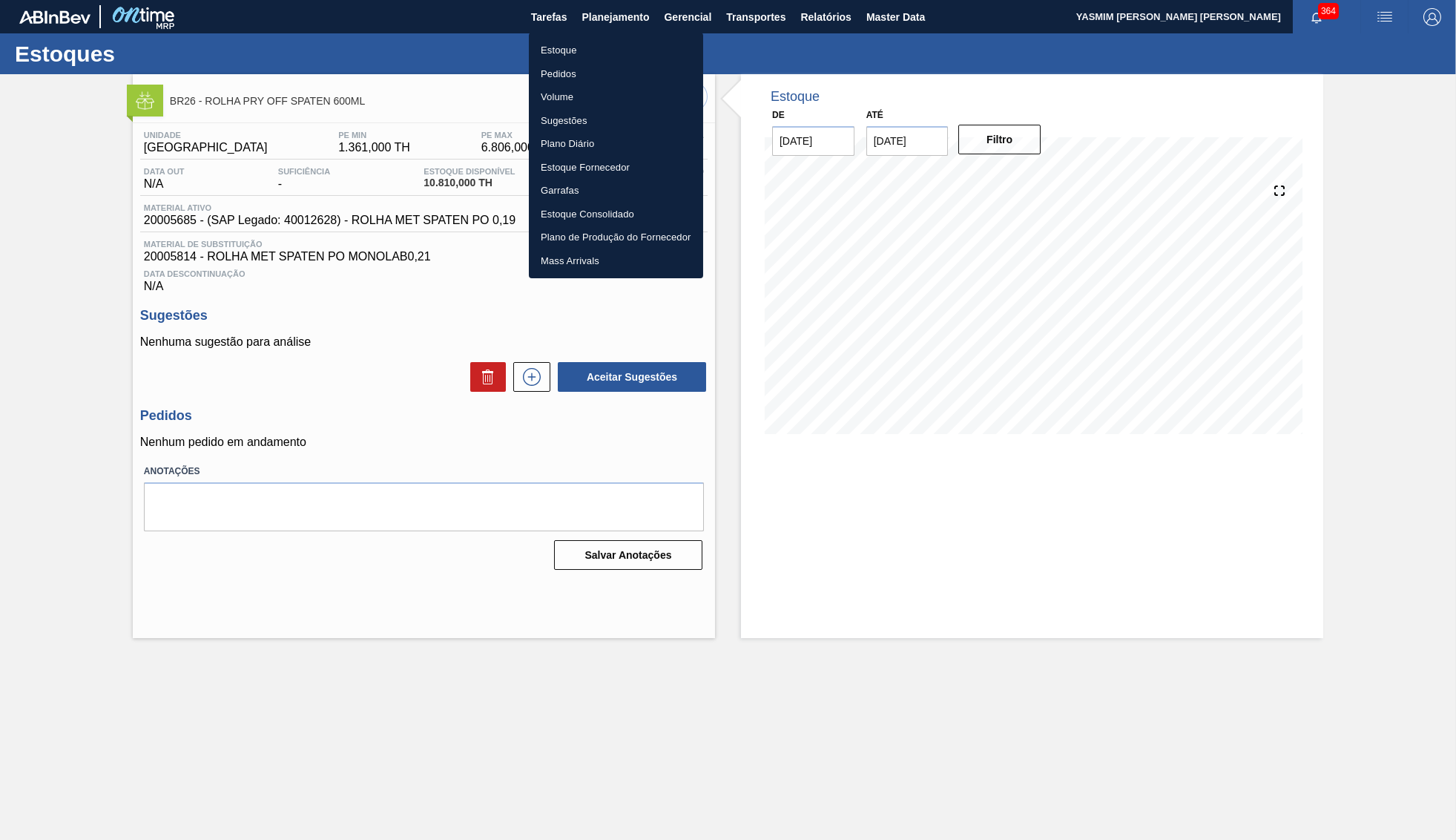
click at [578, 46] on li "Estoque" at bounding box center [616, 50] width 174 height 24
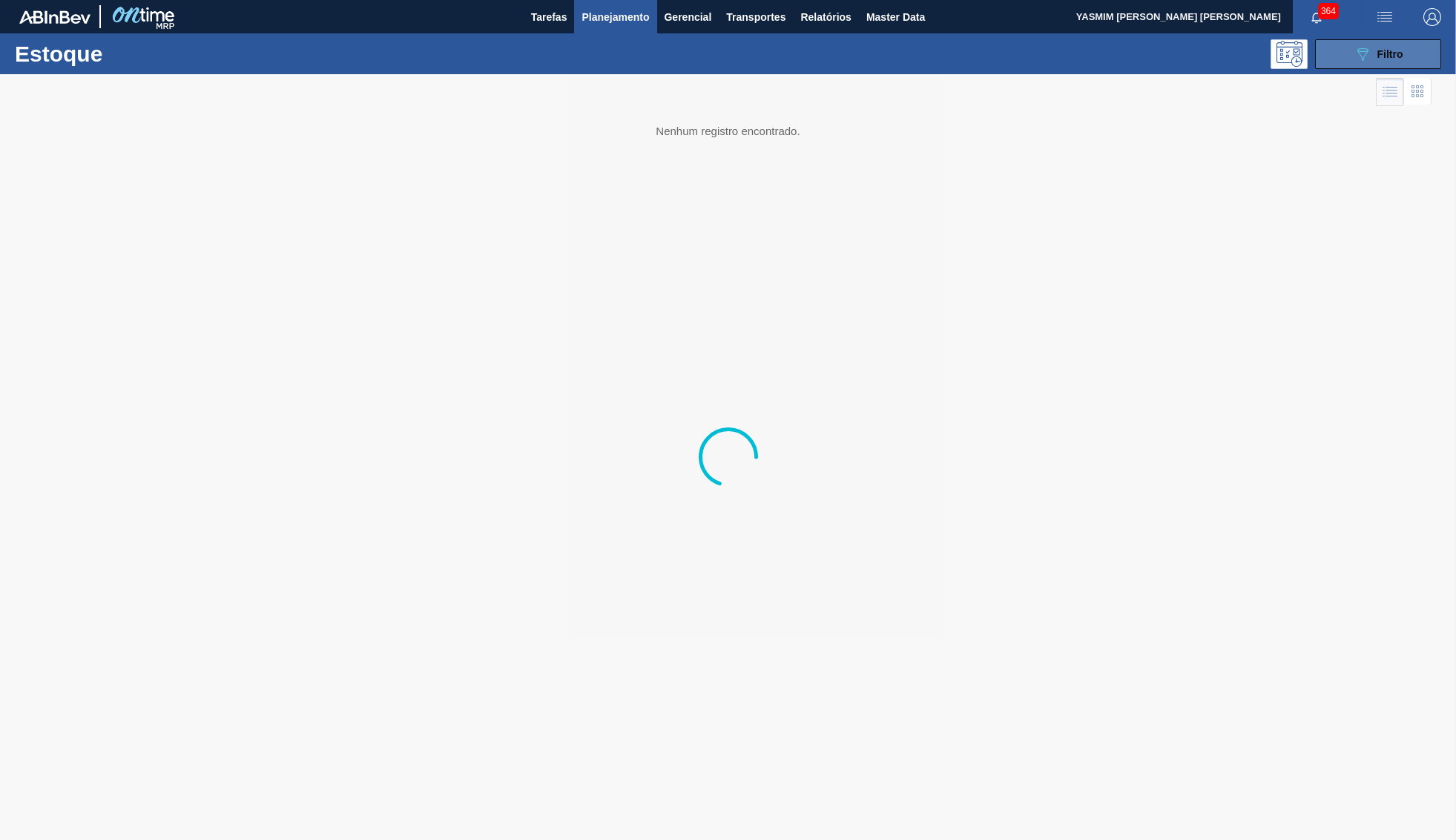
click at [1388, 57] on span "Filtro" at bounding box center [1390, 54] width 26 height 12
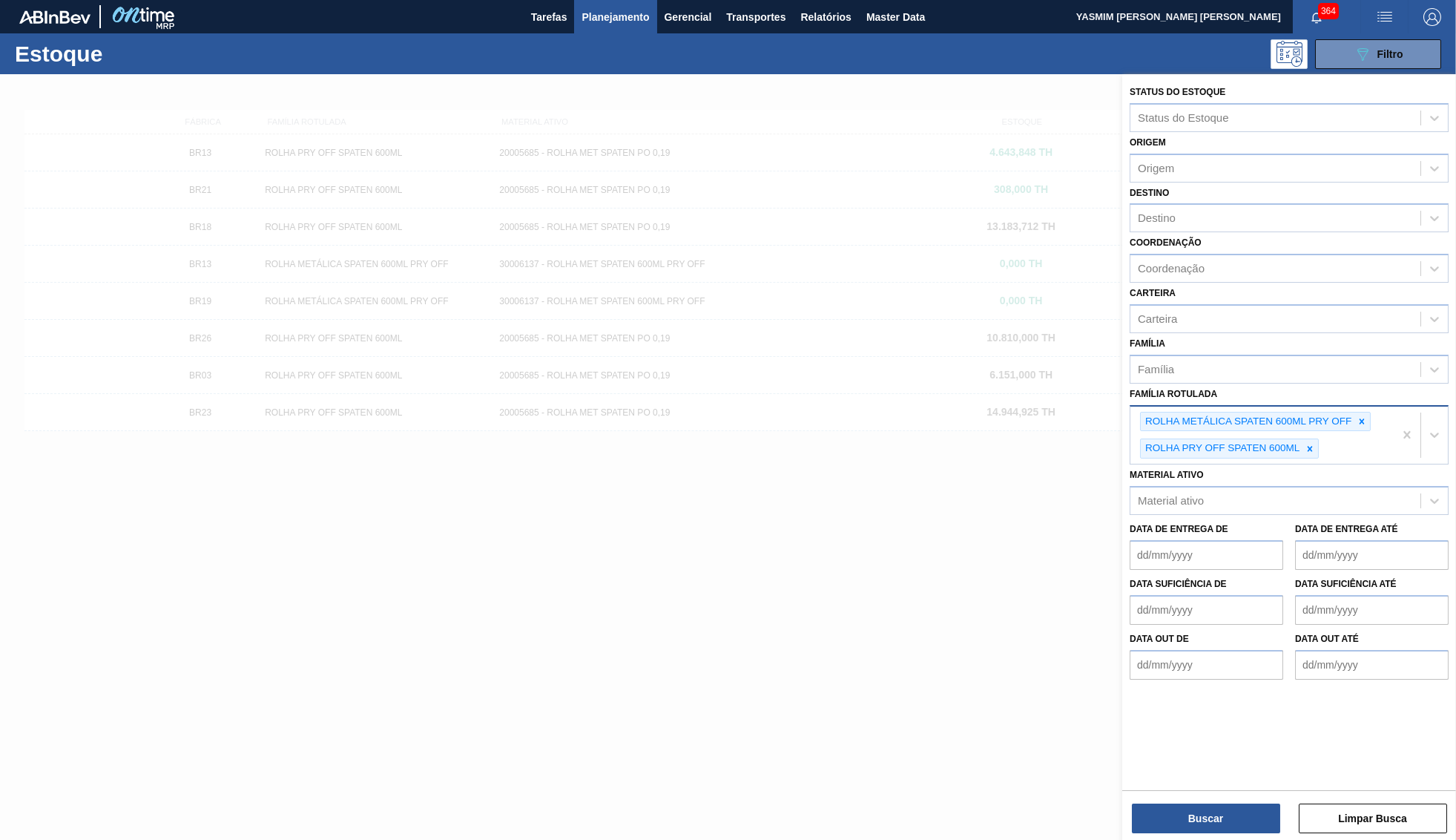
click at [1297, 439] on div "ROLHA PRY OFF SPATEN 600ML" at bounding box center [1222, 448] width 161 height 18
click at [1364, 418] on icon at bounding box center [1363, 421] width 5 height 5
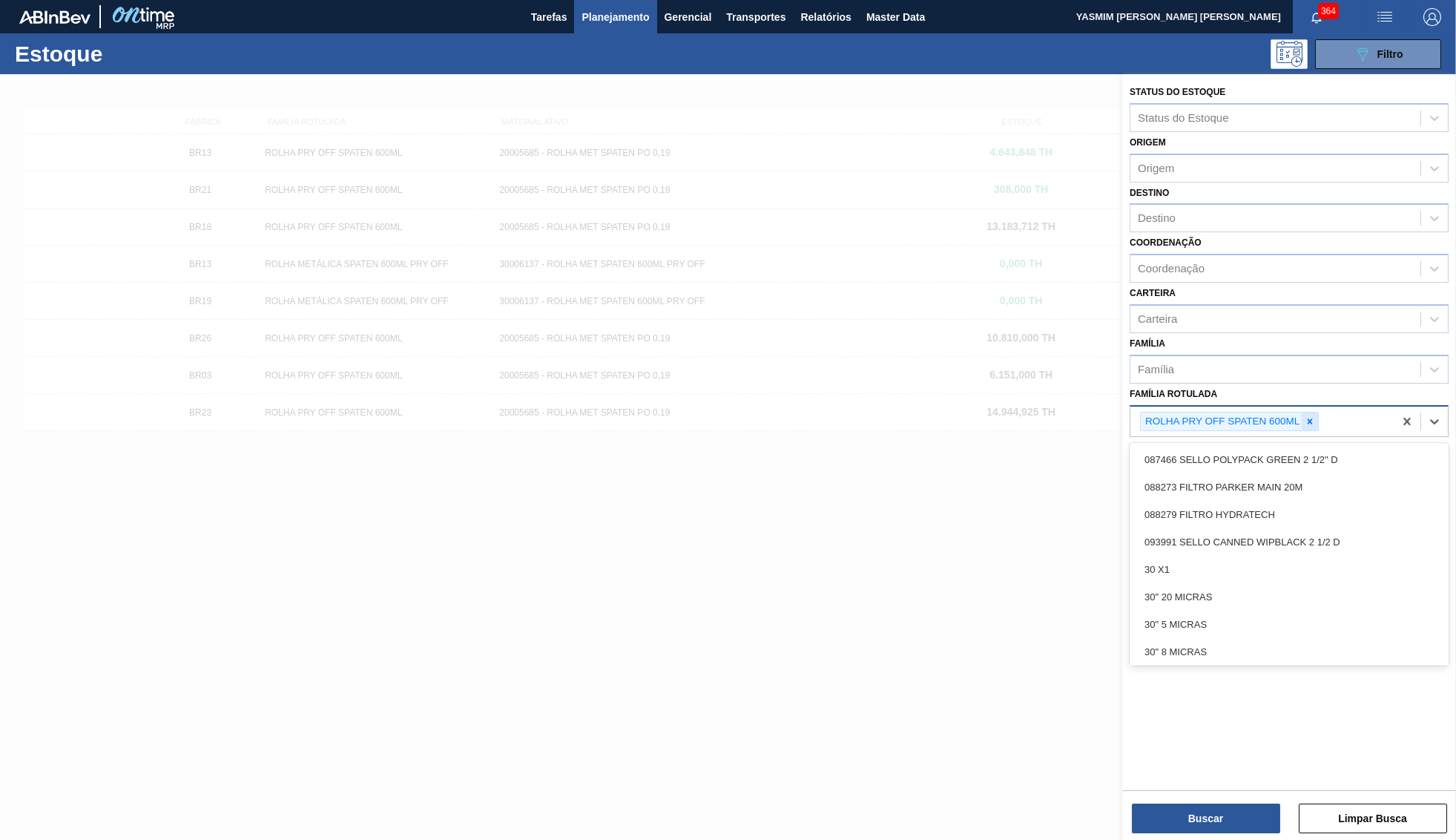
click at [1311, 416] on icon at bounding box center [1310, 421] width 10 height 10
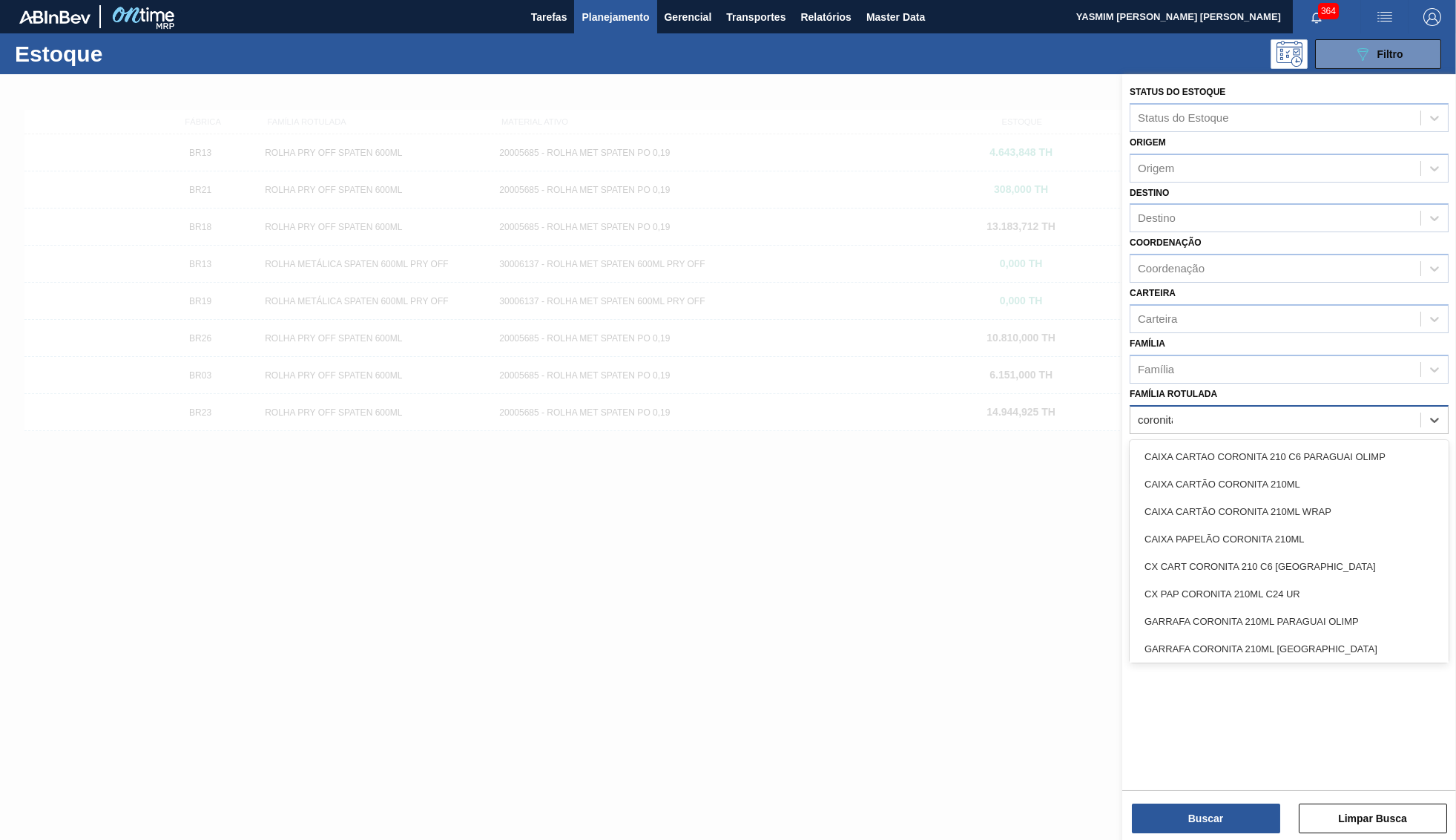
type Rotulada "coronita"
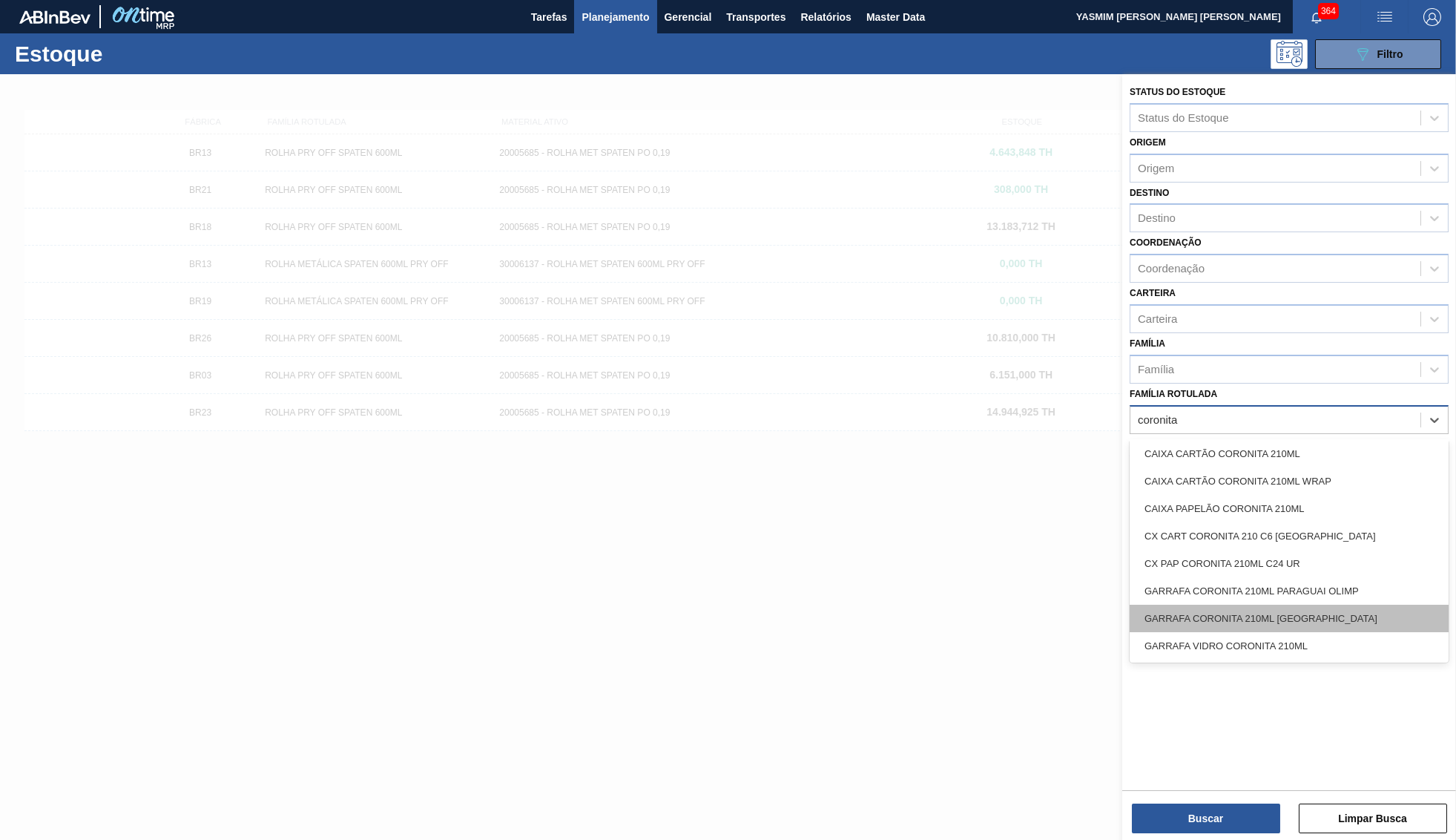
click at [1340, 605] on div "GARRAFA CORONITA 210ML [GEOGRAPHIC_DATA]" at bounding box center [1289, 619] width 319 height 27
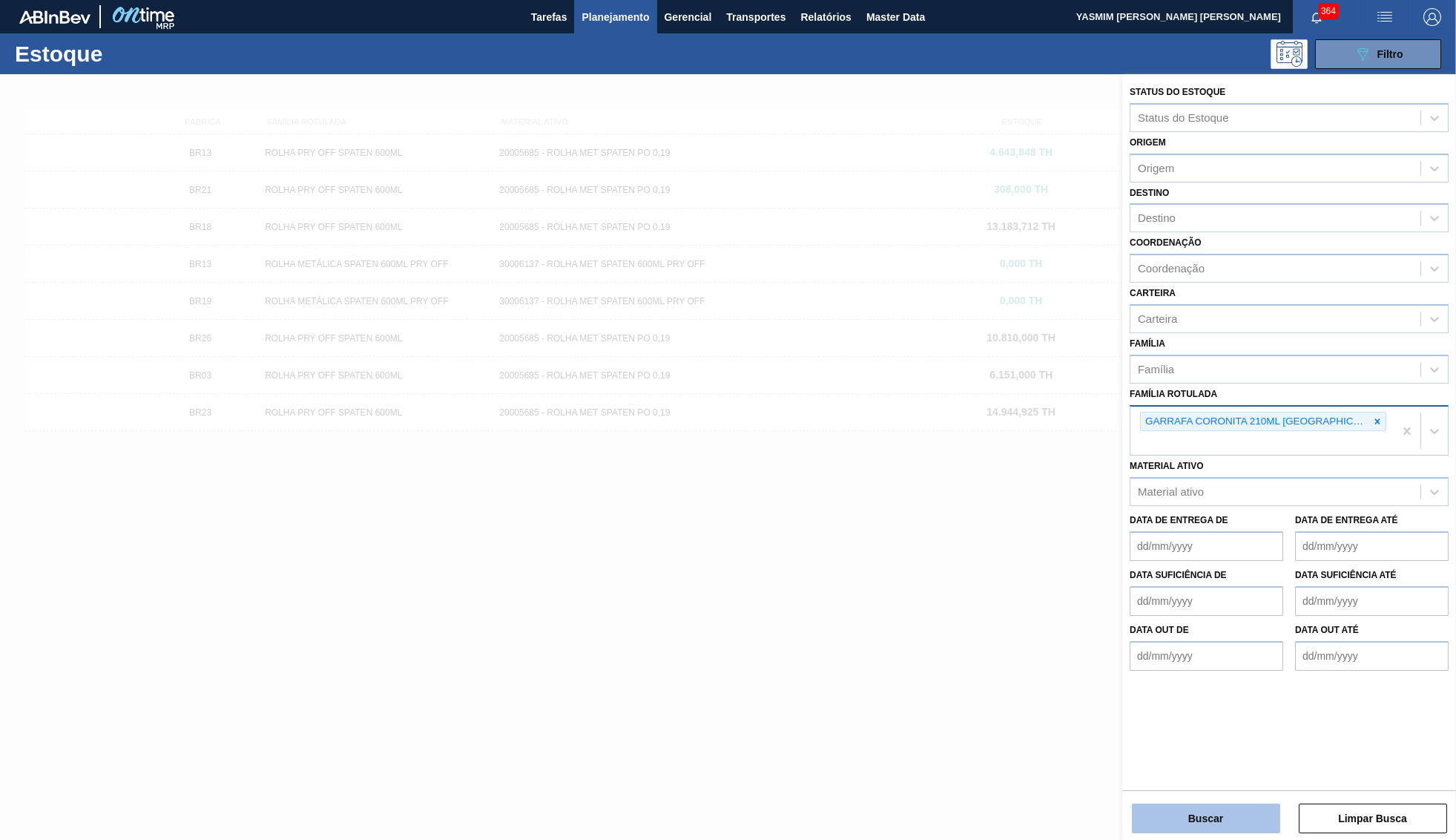
click at [1193, 809] on button "Buscar" at bounding box center [1206, 818] width 148 height 29
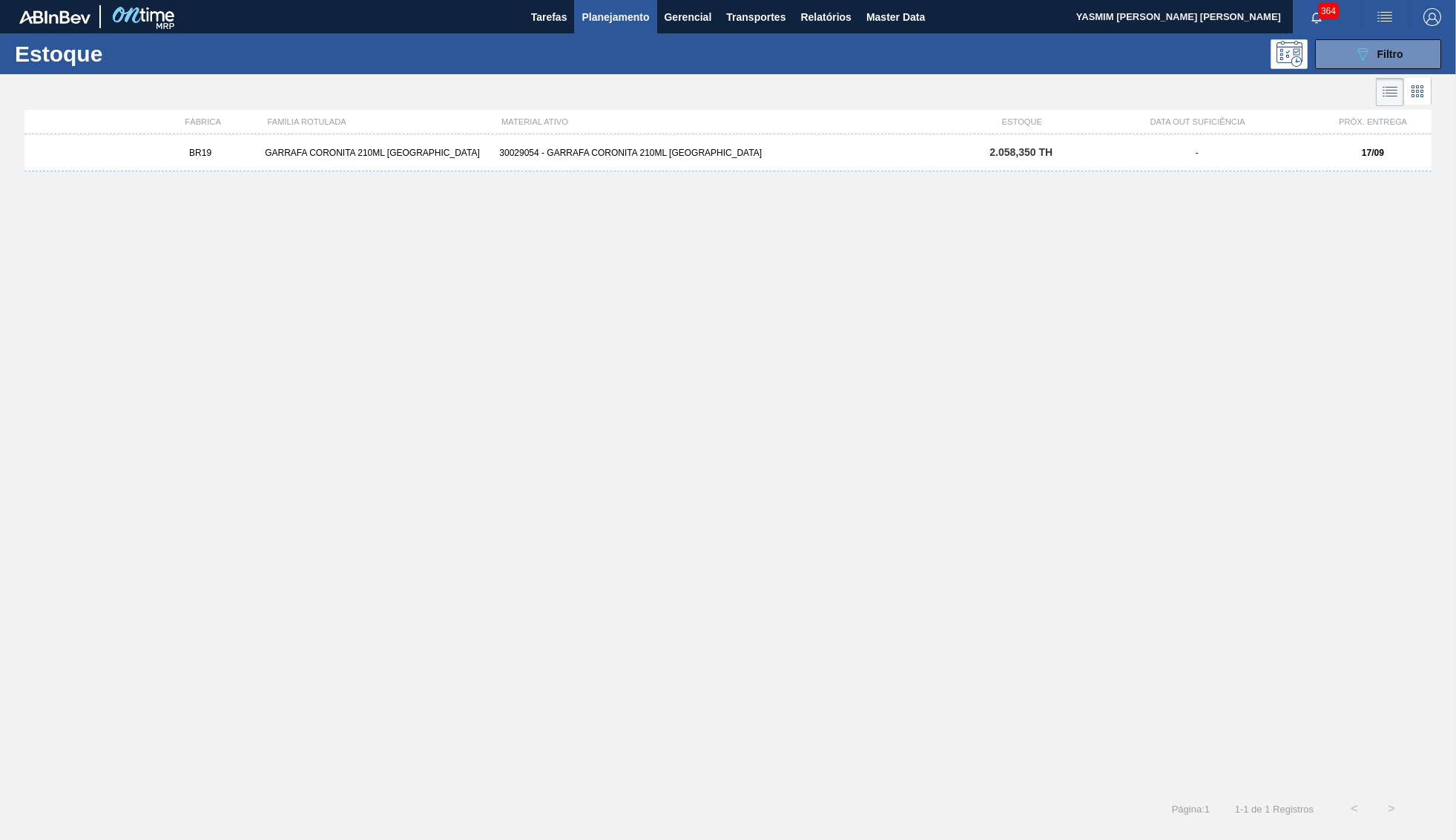
click at [539, 169] on div "BR19 GARRAFA CORONITA 210ML URUGUAI 30029054 - GARRAFA CORONITA 210ML PARAGUAI …" at bounding box center [728, 153] width 1407 height 38
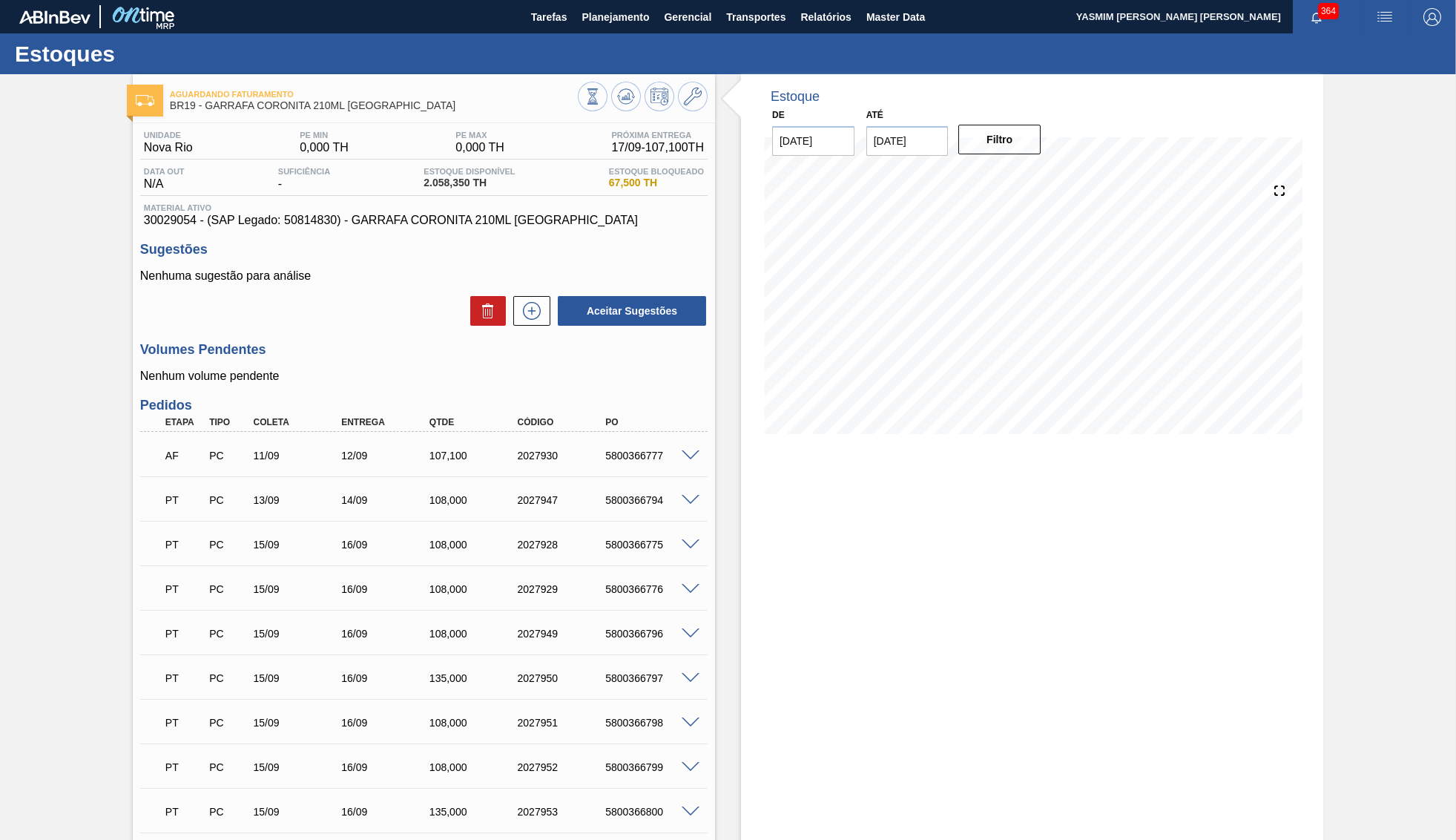
click at [173, 221] on span "30029054 - (SAP Legado: 50814830) - GARRAFA CORONITA 210ML PARAGUAI" at bounding box center [424, 220] width 560 height 14
copy span "30029054"
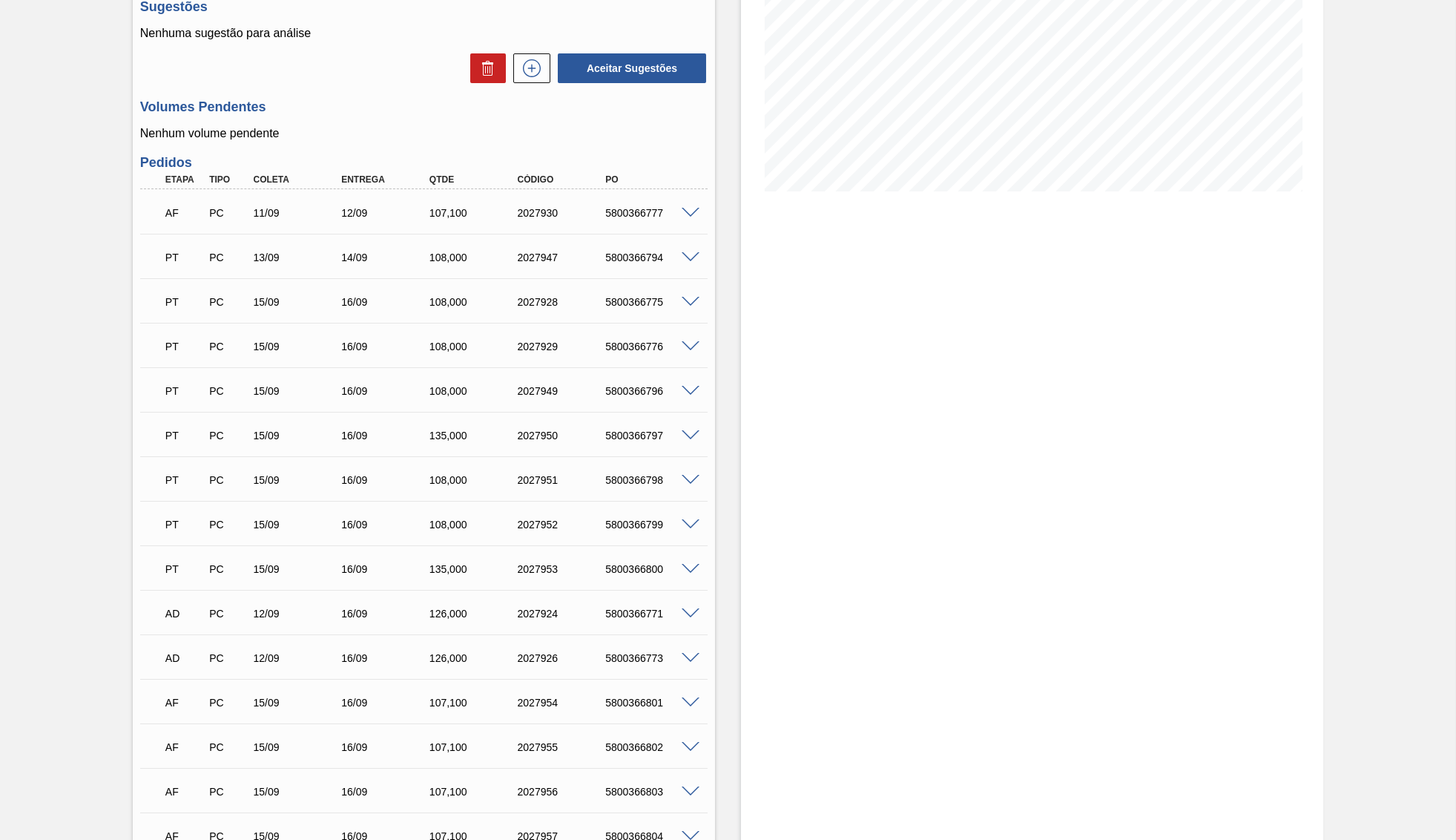
scroll to position [280, 0]
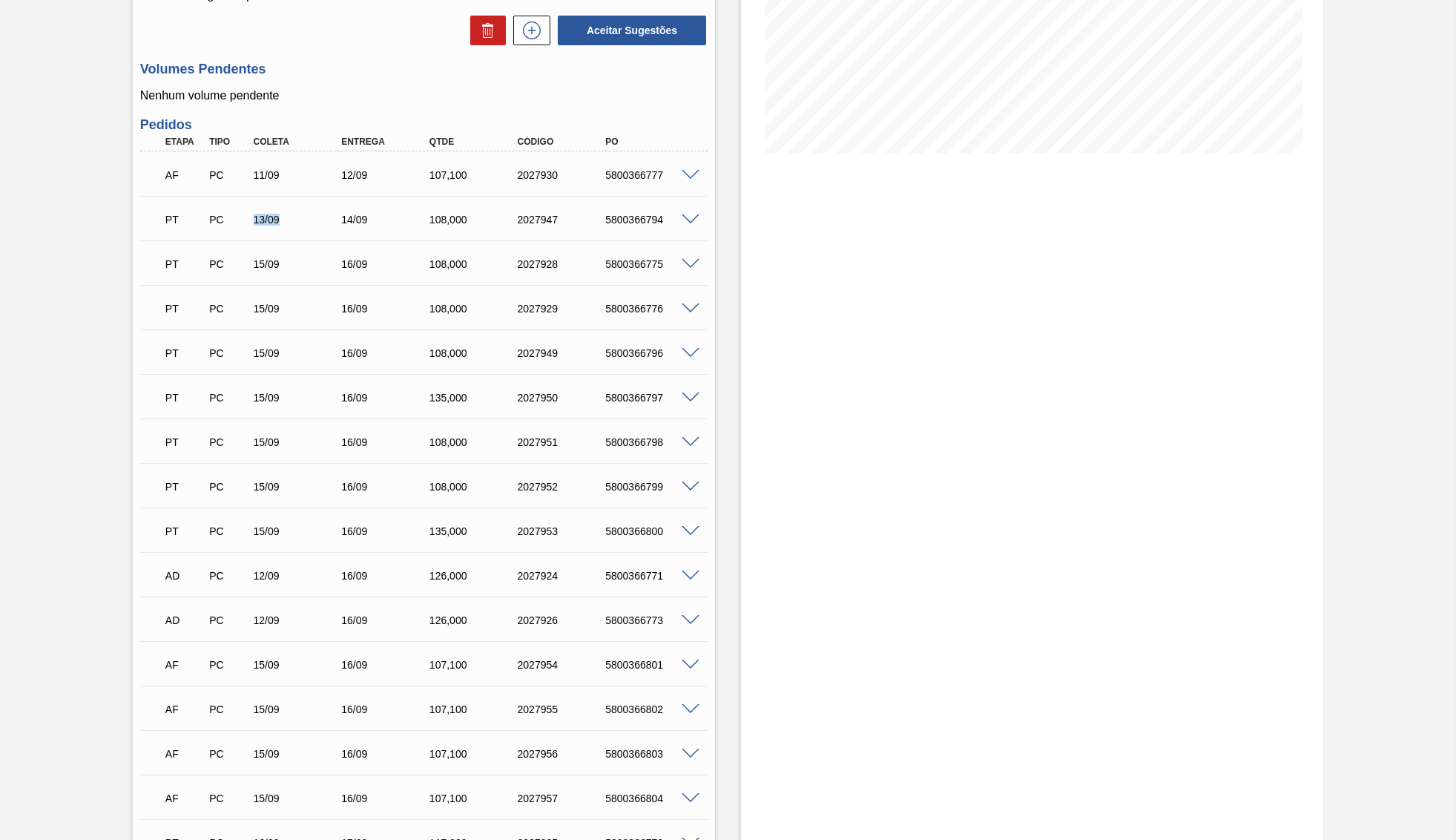
drag, startPoint x: 239, startPoint y: 215, endPoint x: 292, endPoint y: 221, distance: 53.3
click at [292, 221] on div "PT PC 13/09 14/09 108,000 2027947 5800366794" at bounding box center [419, 218] width 528 height 29
drag, startPoint x: 237, startPoint y: 178, endPoint x: 292, endPoint y: 174, distance: 55.1
click at [252, 174] on div "PC" at bounding box center [229, 175] width 46 height 12
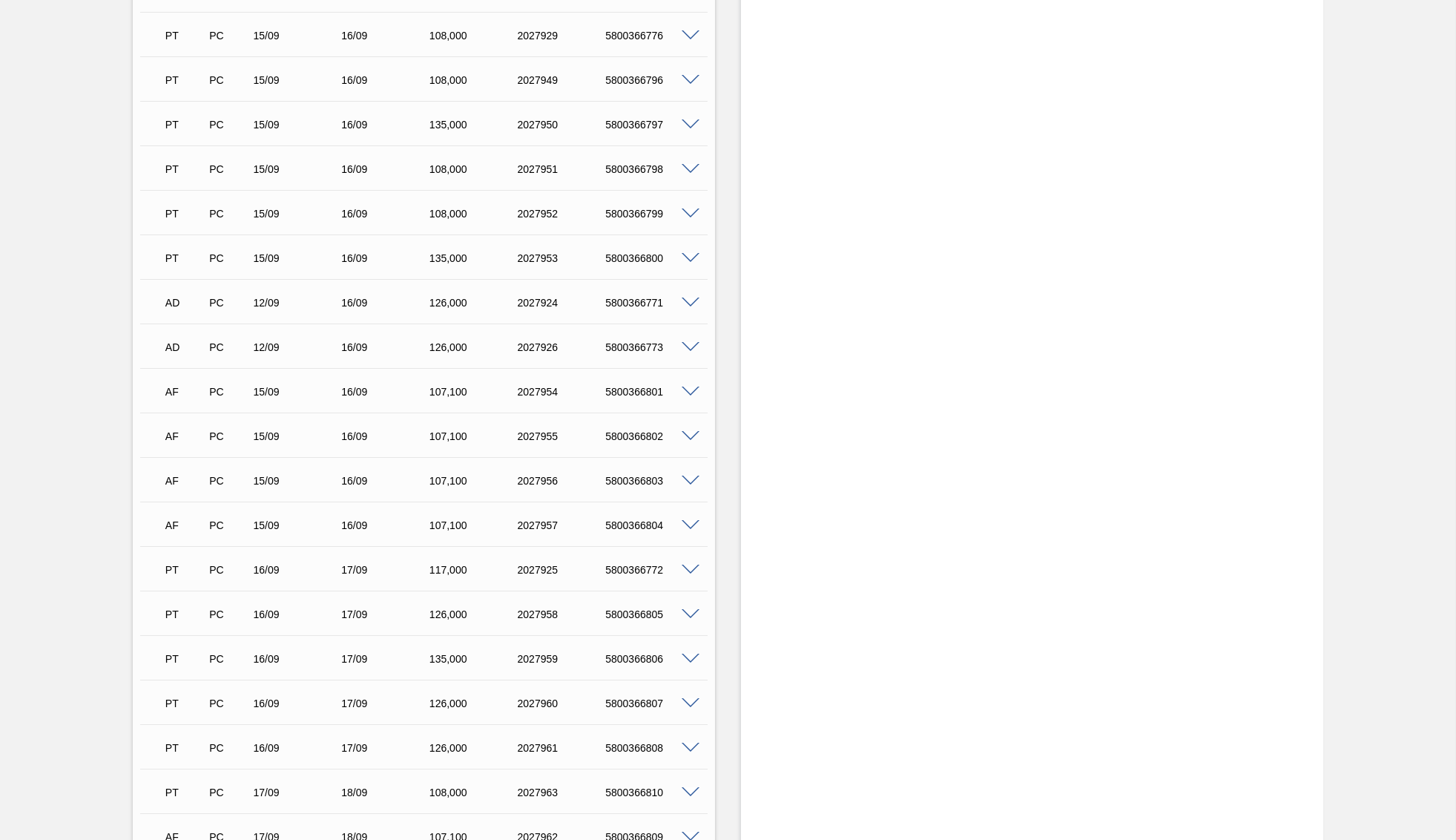
scroll to position [587, 0]
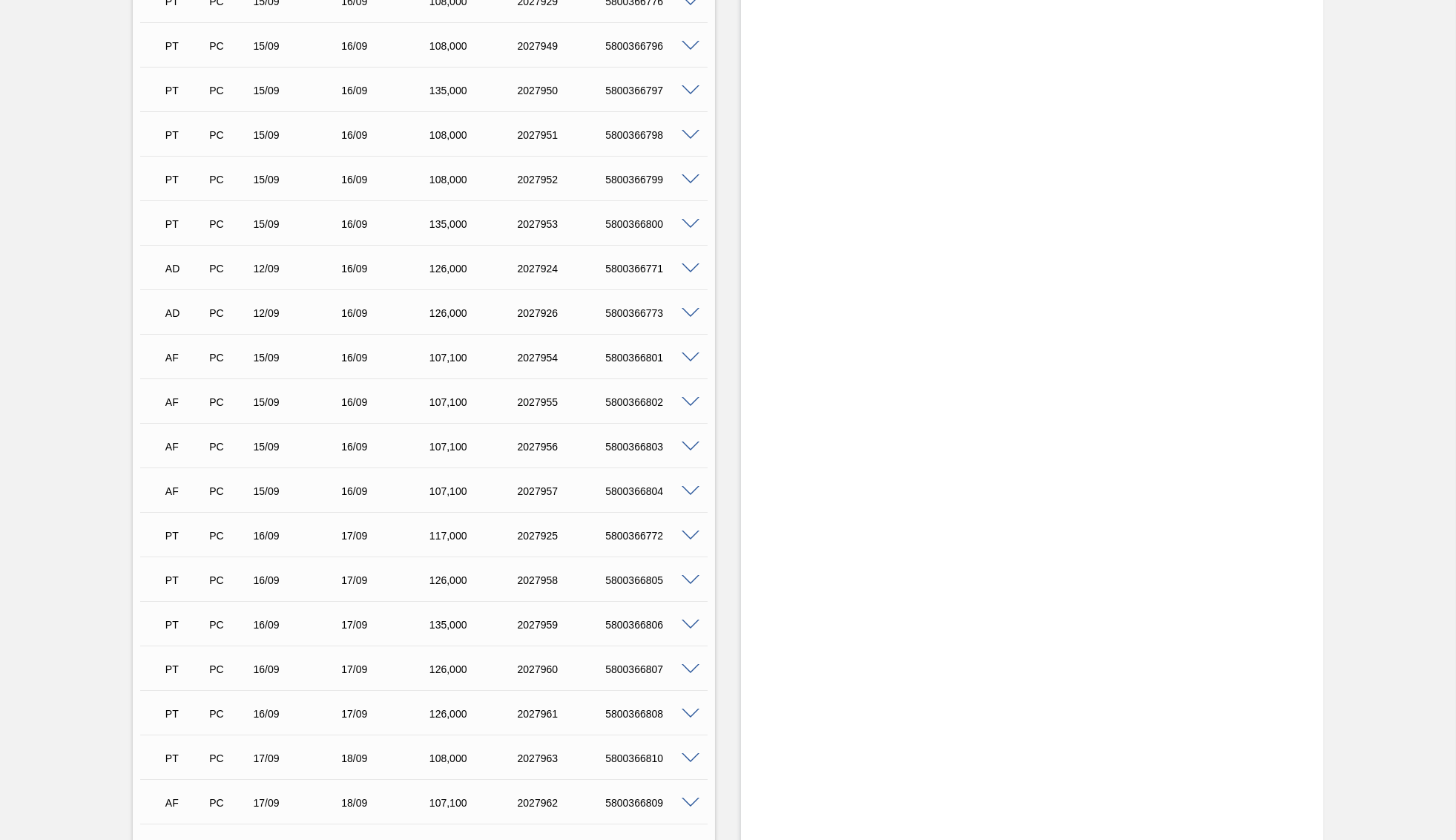
click at [356, 334] on div "AD PC 12/09 16/09 126,000 2027926 5800366773 Material 30029054 - GARRAFA CORONI…" at bounding box center [424, 311] width 567 height 45
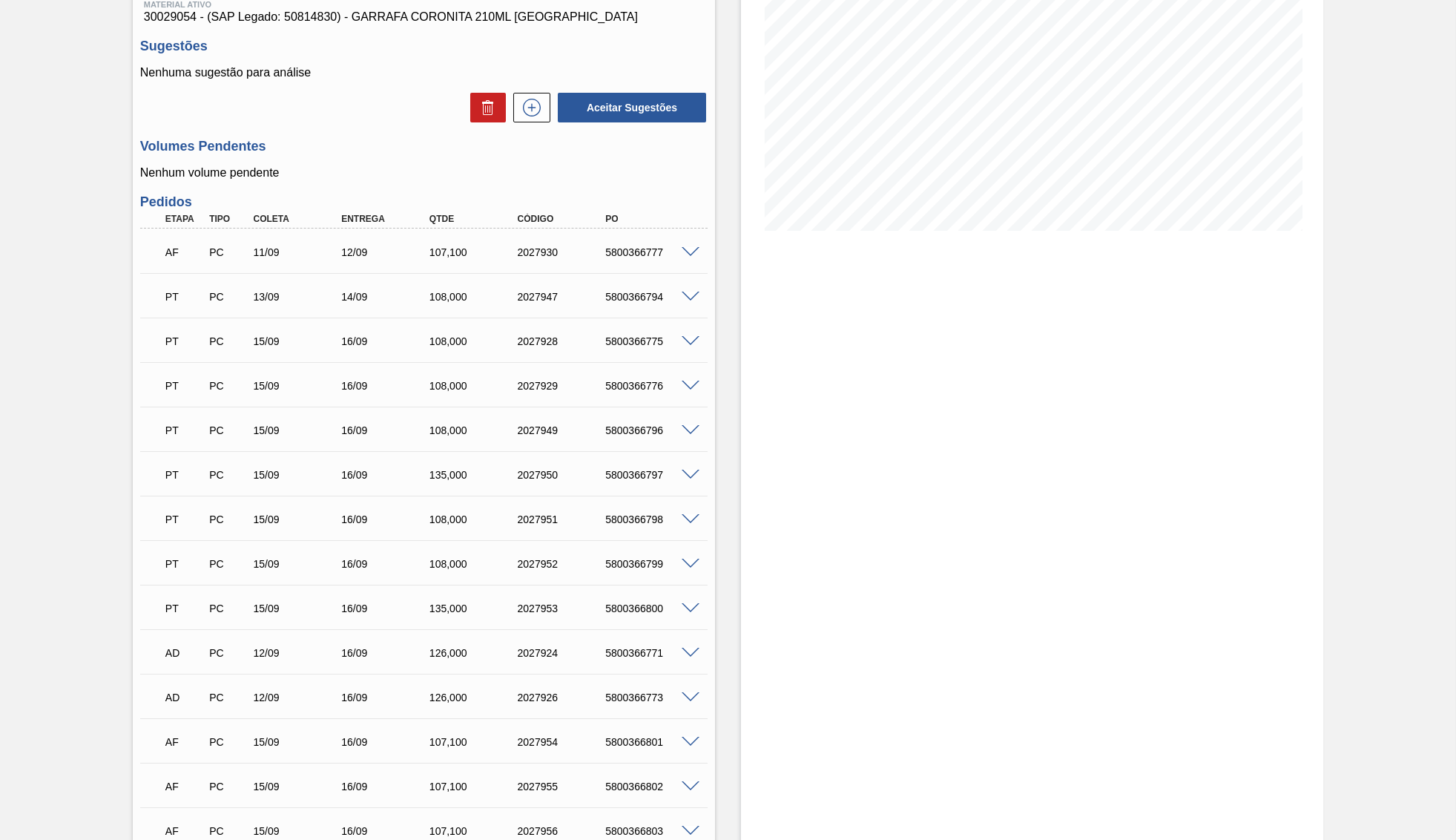
scroll to position [0, 0]
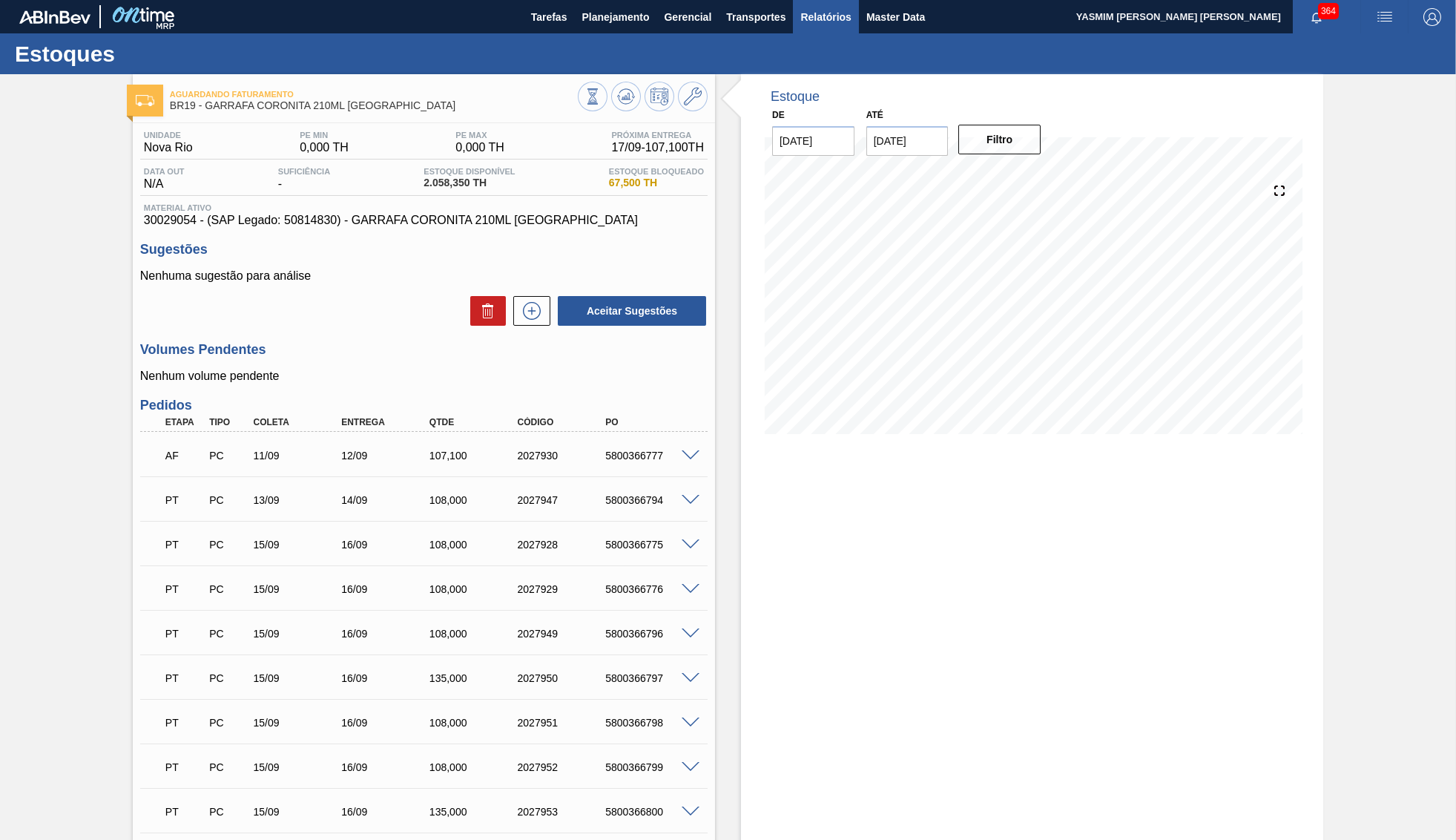
click at [848, 12] on span "Relatórios" at bounding box center [825, 16] width 50 height 17
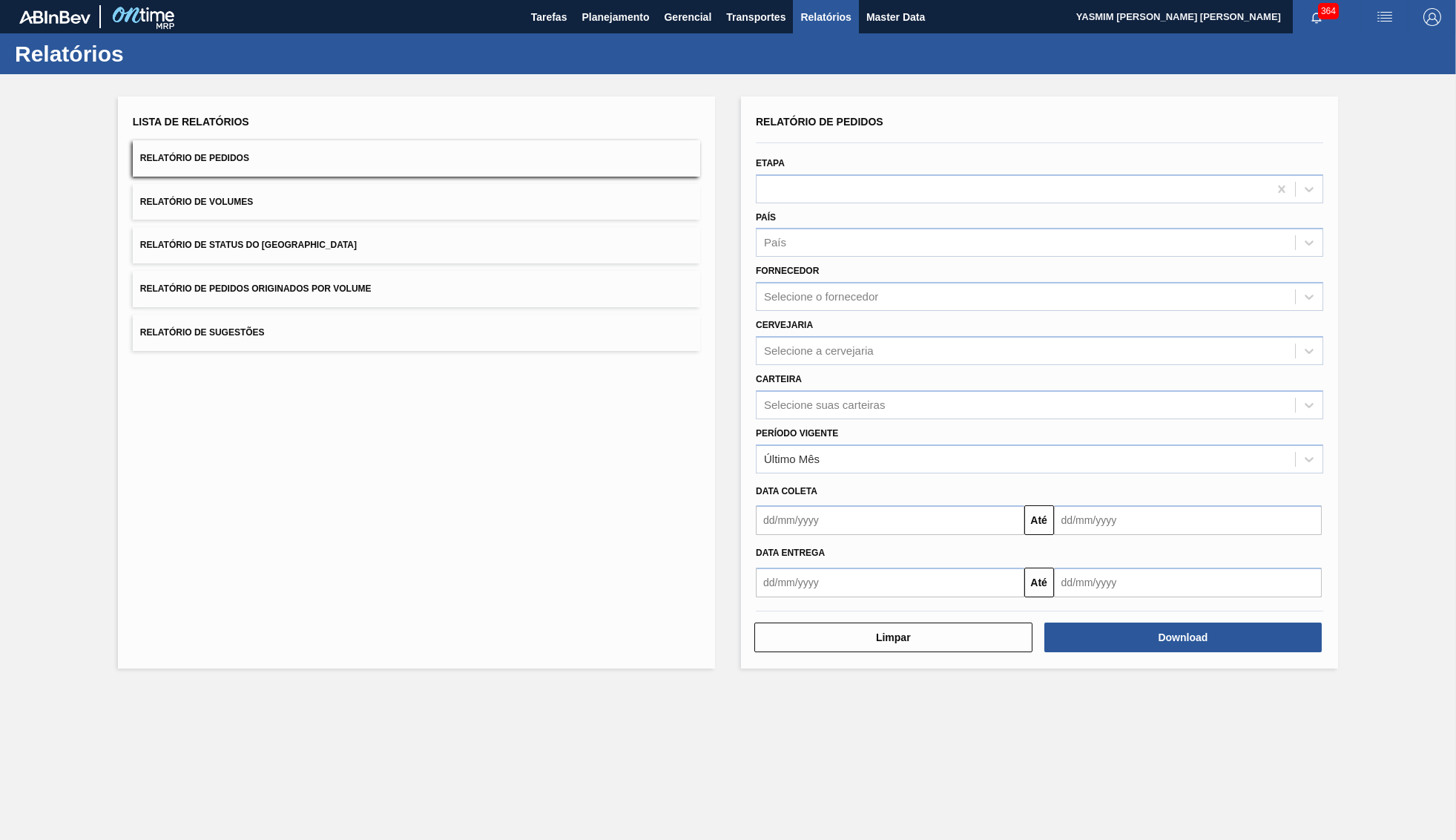
click at [785, 480] on div "Data coleta" at bounding box center [1039, 491] width 579 height 22
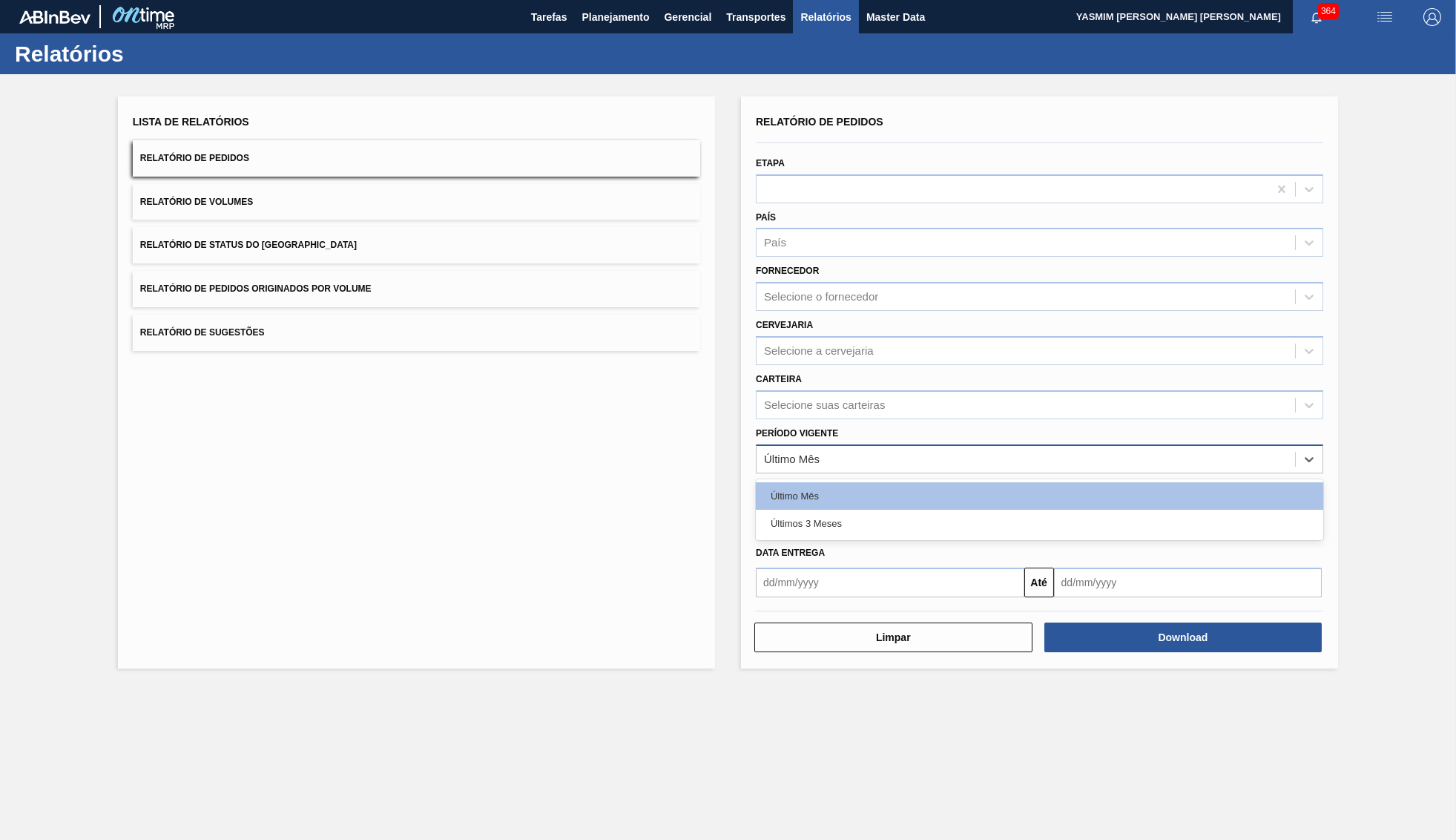
click at [784, 452] on div "Último Mês" at bounding box center [792, 458] width 56 height 13
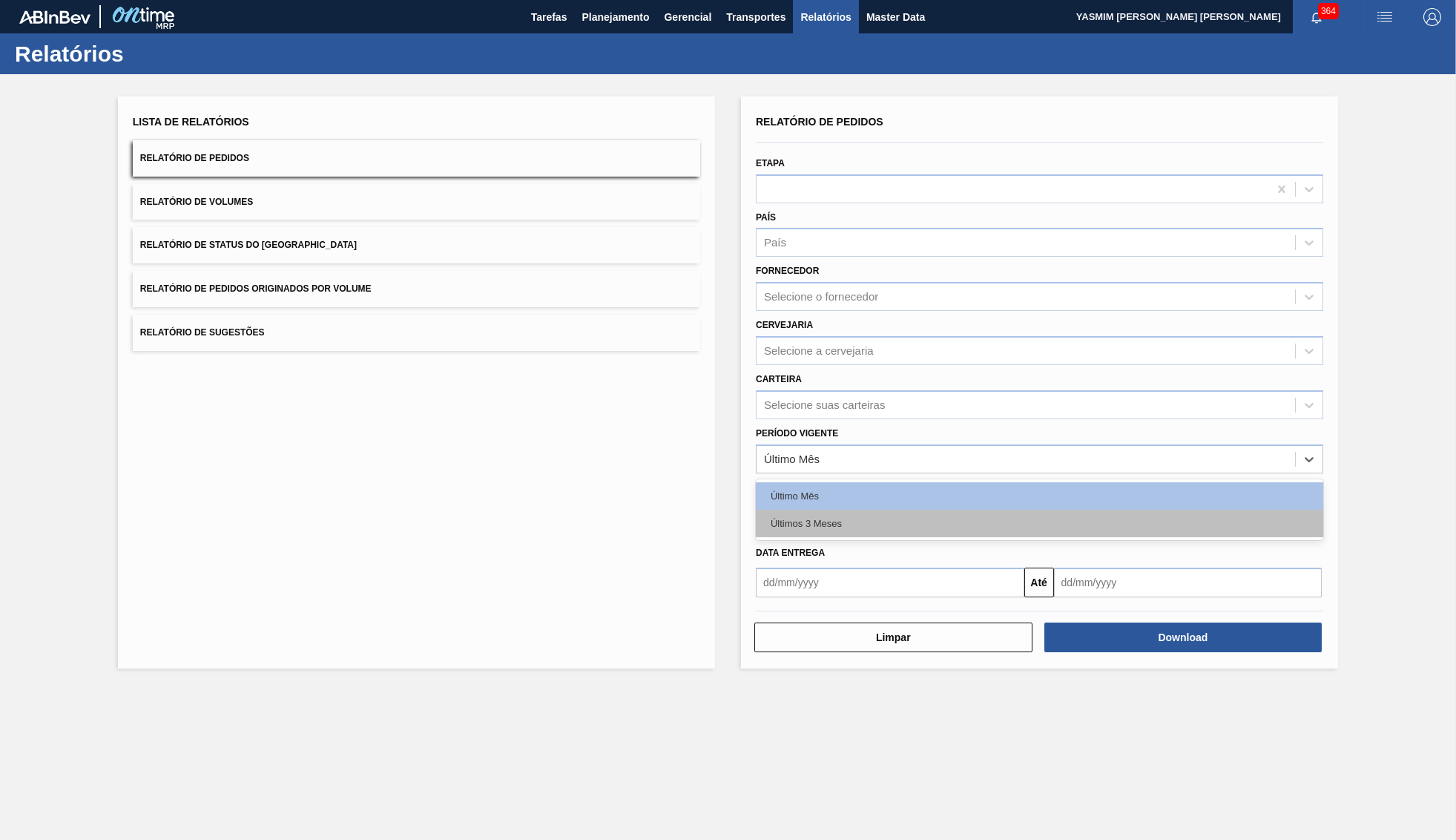
click at [825, 510] on div "Últimos 3 Meses" at bounding box center [1040, 523] width 567 height 27
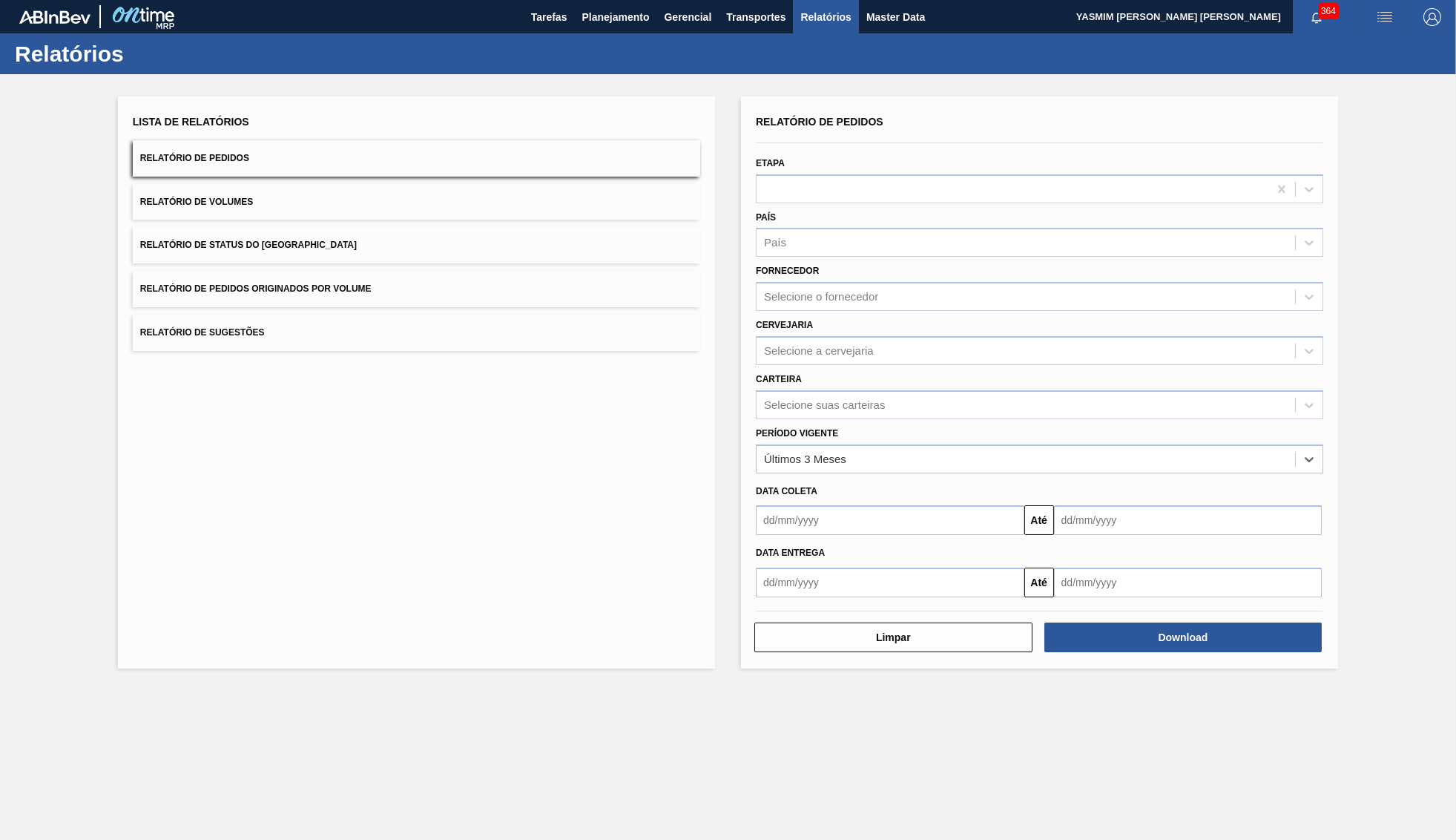
click at [857, 365] on div "Carteira Selecione suas carteiras" at bounding box center [1039, 392] width 579 height 54
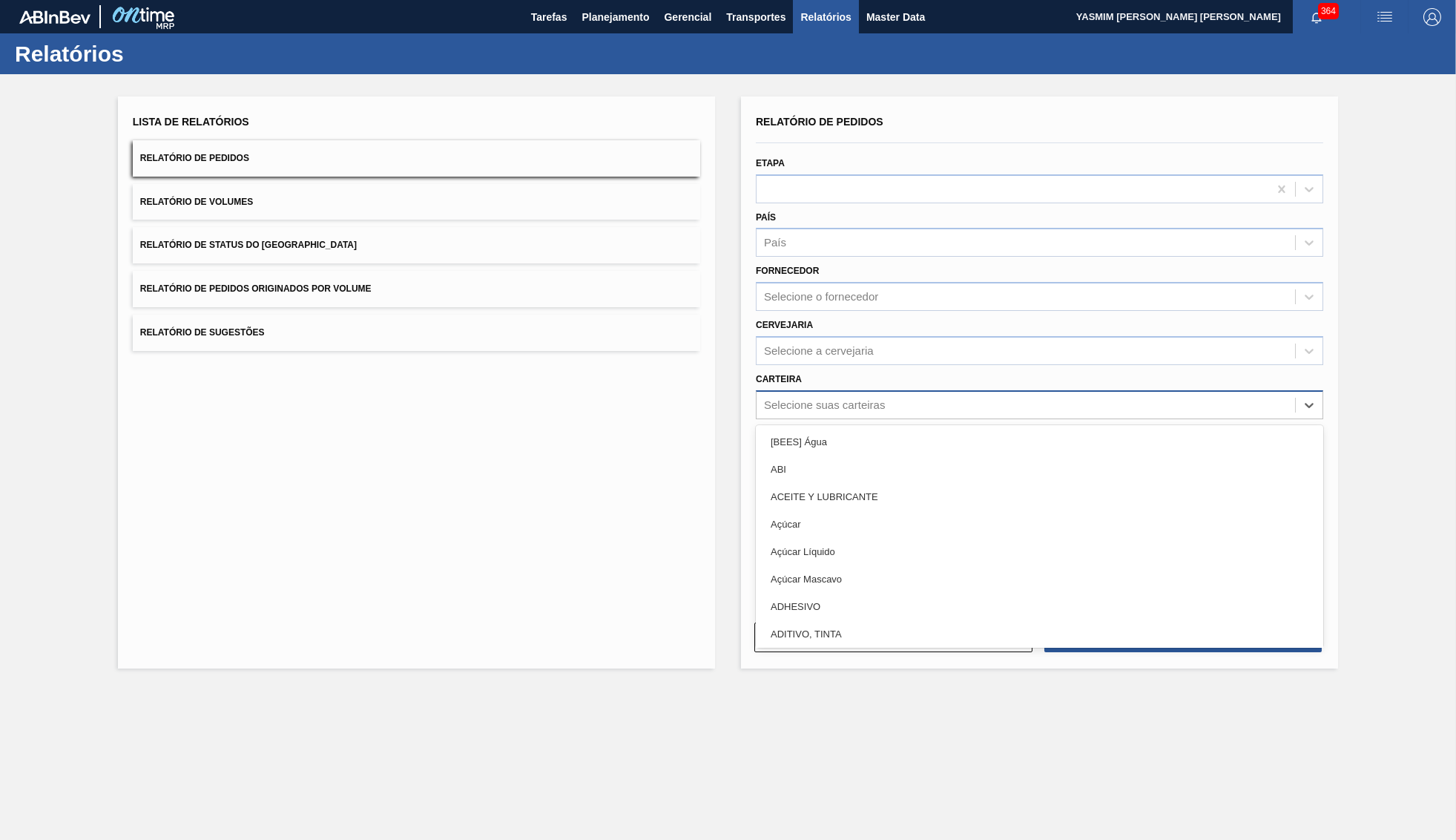
click at [857, 393] on div "Selecione suas carteiras" at bounding box center [1026, 404] width 538 height 22
click at [812, 291] on div "Selecione o fornecedor" at bounding box center [821, 297] width 114 height 13
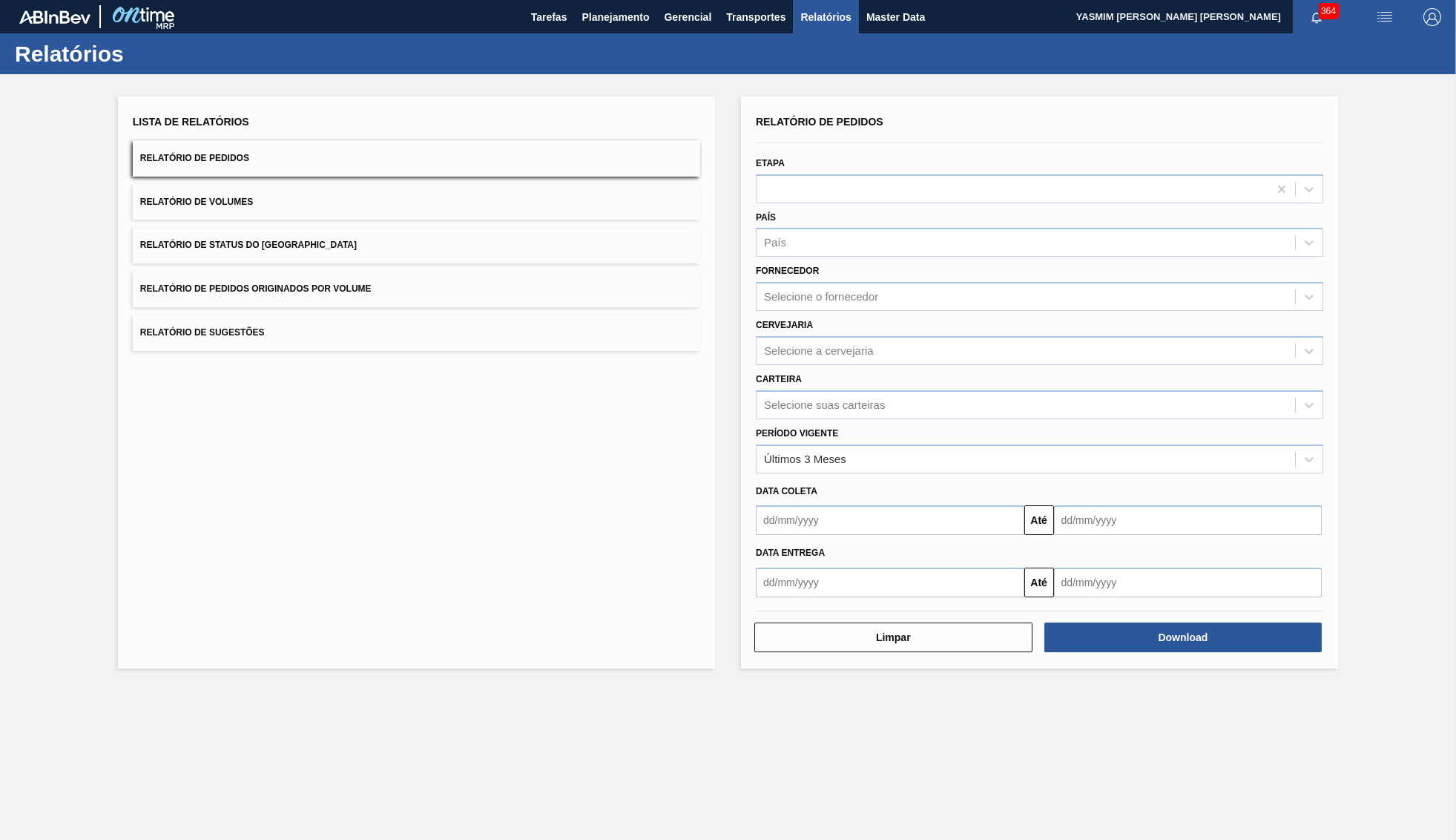
click at [864, 272] on div "Fornecedor Selecione o fornecedor" at bounding box center [1040, 285] width 567 height 50
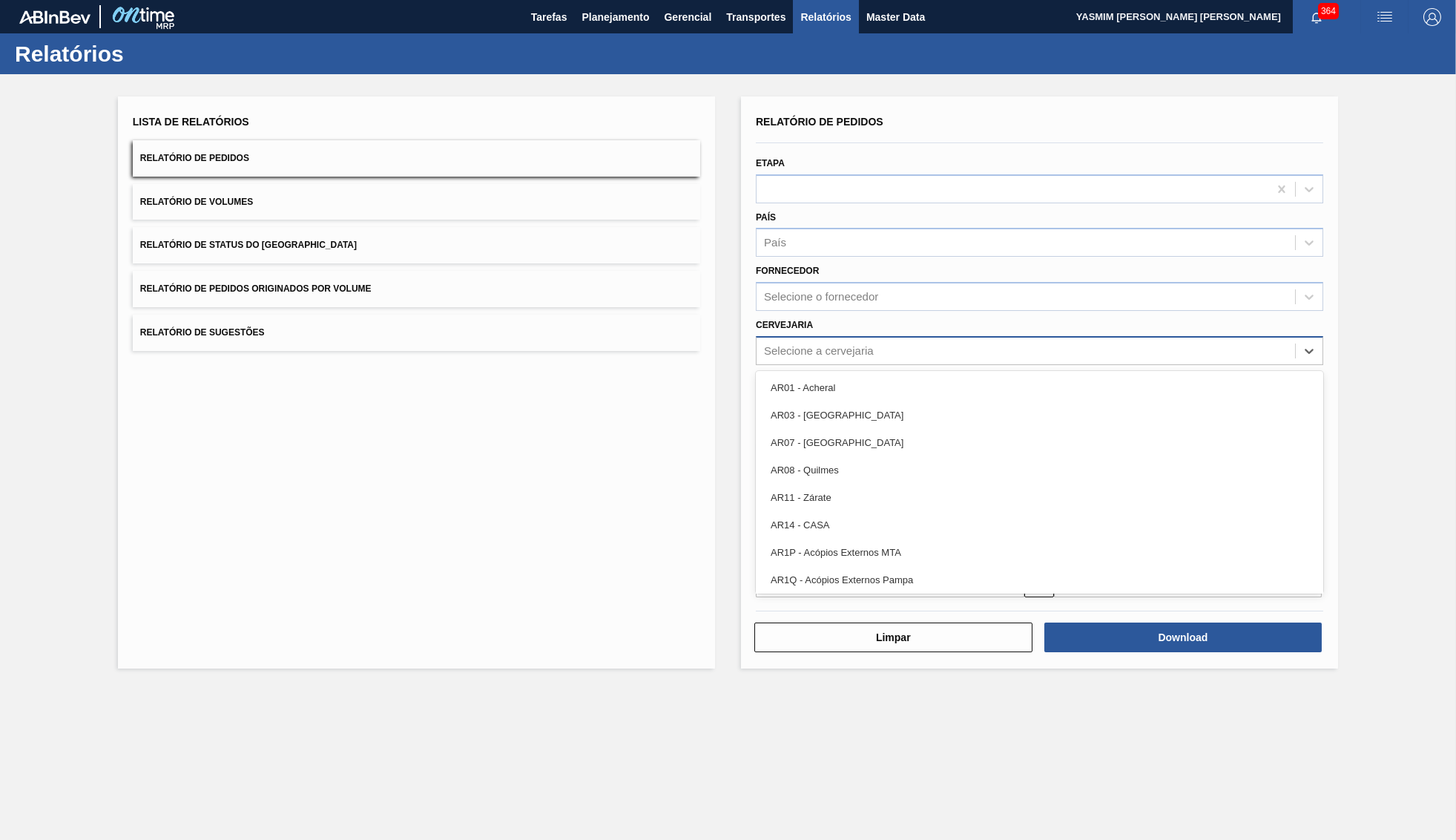
click at [834, 344] on div "Selecione a cervejaria" at bounding box center [819, 350] width 110 height 13
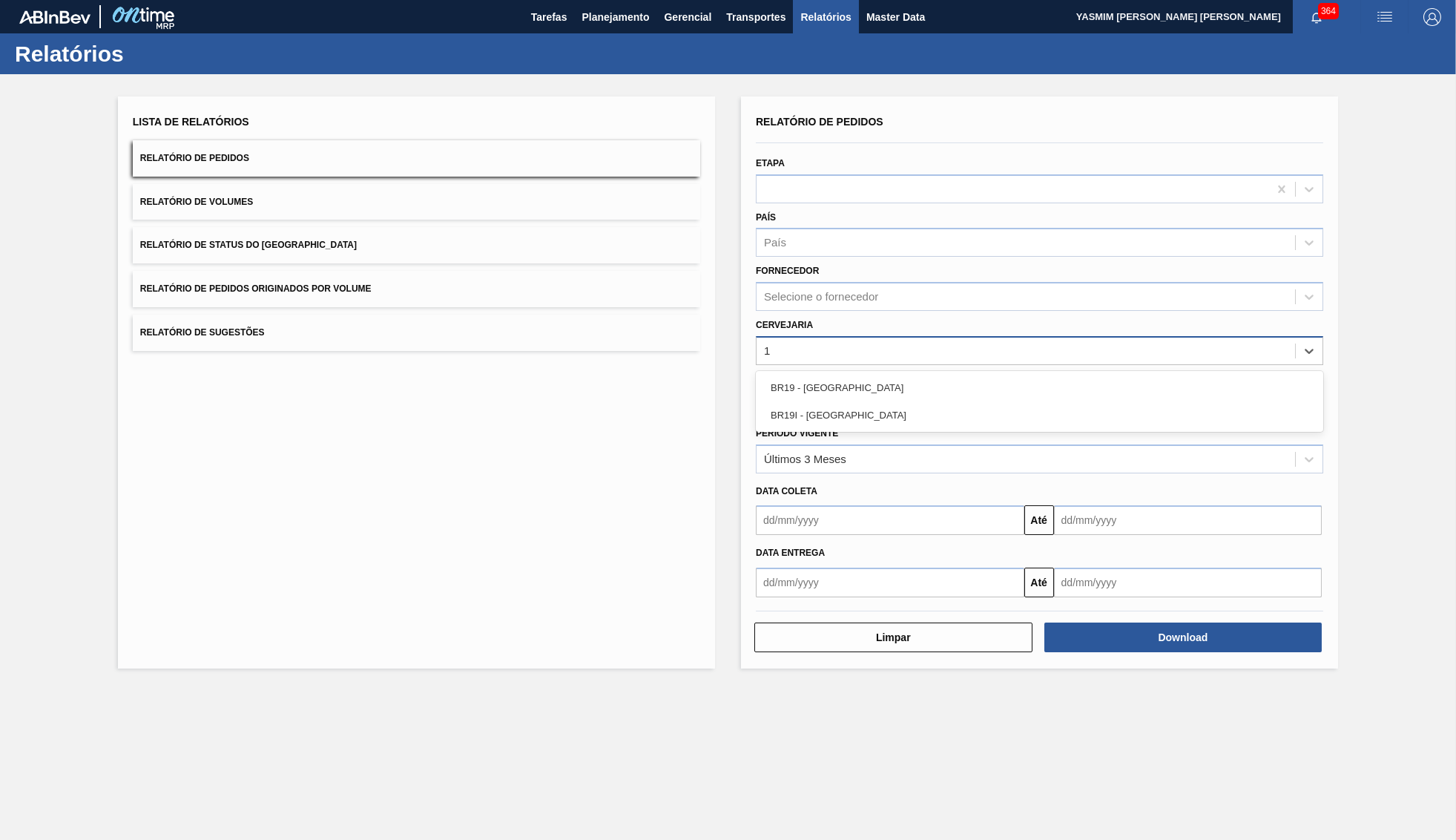
type input "19"
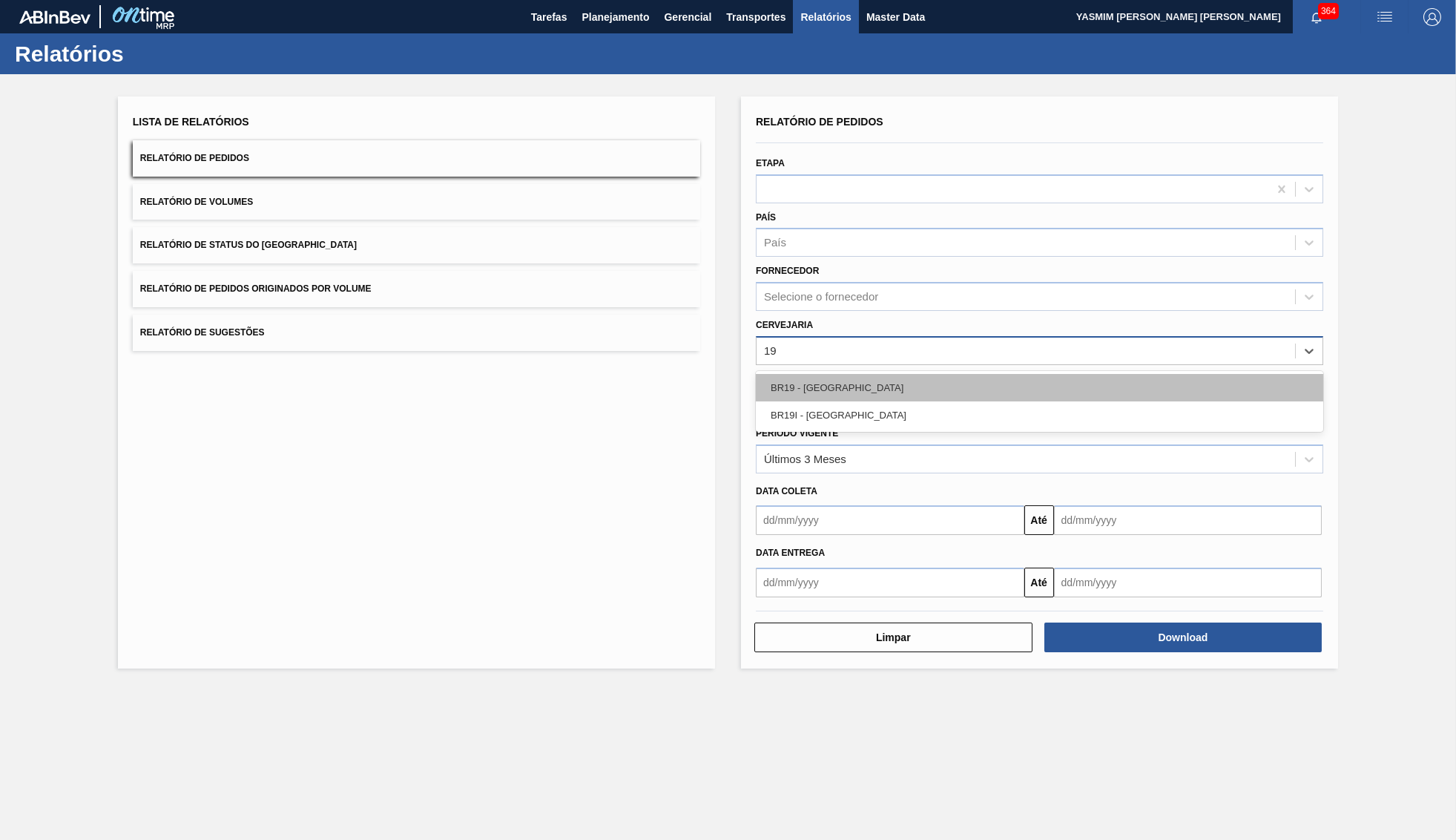
click at [906, 390] on div "BR19 - Nova Rio" at bounding box center [1040, 388] width 567 height 27
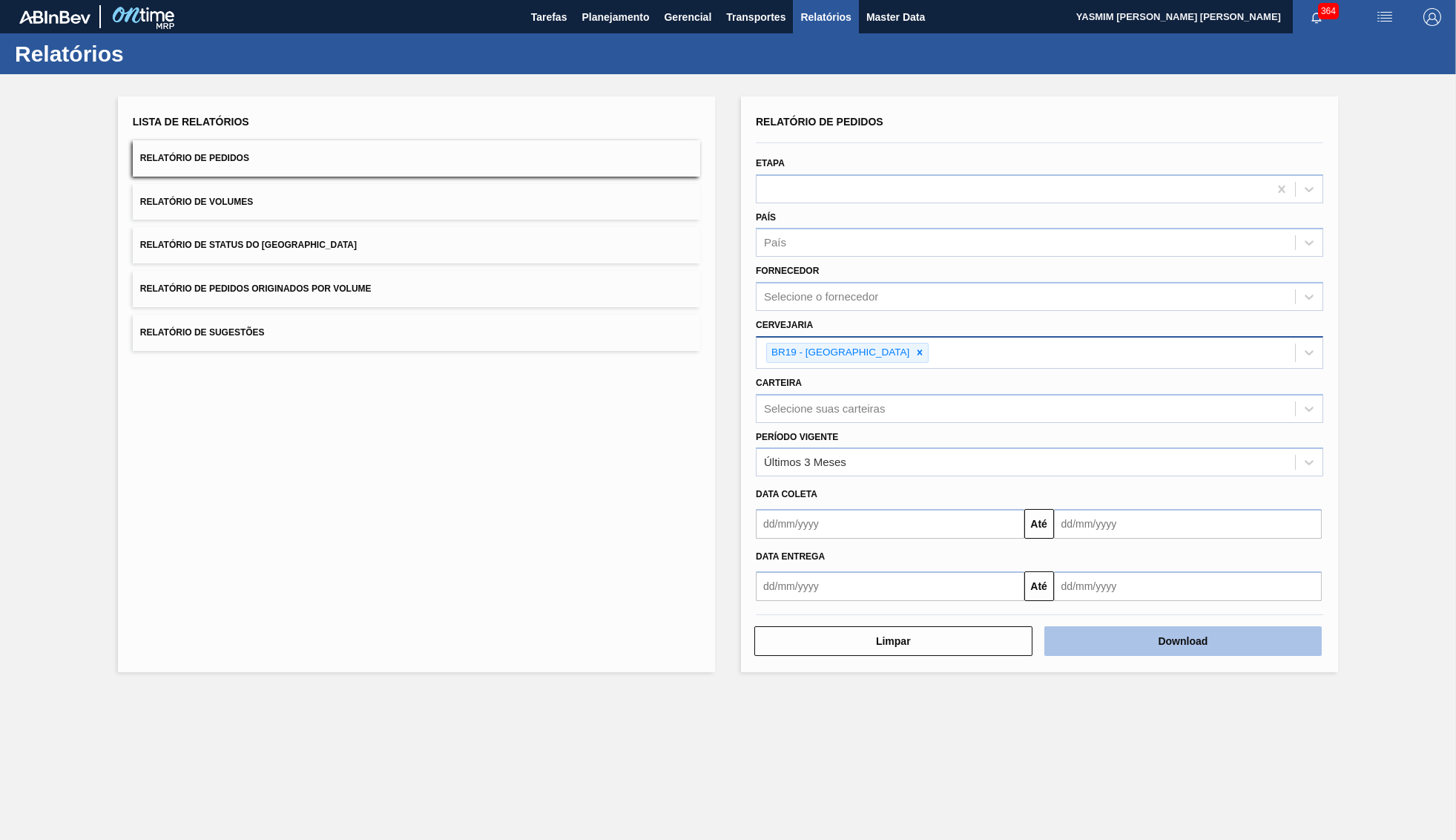
click at [1313, 629] on button "Download" at bounding box center [1183, 641] width 278 height 29
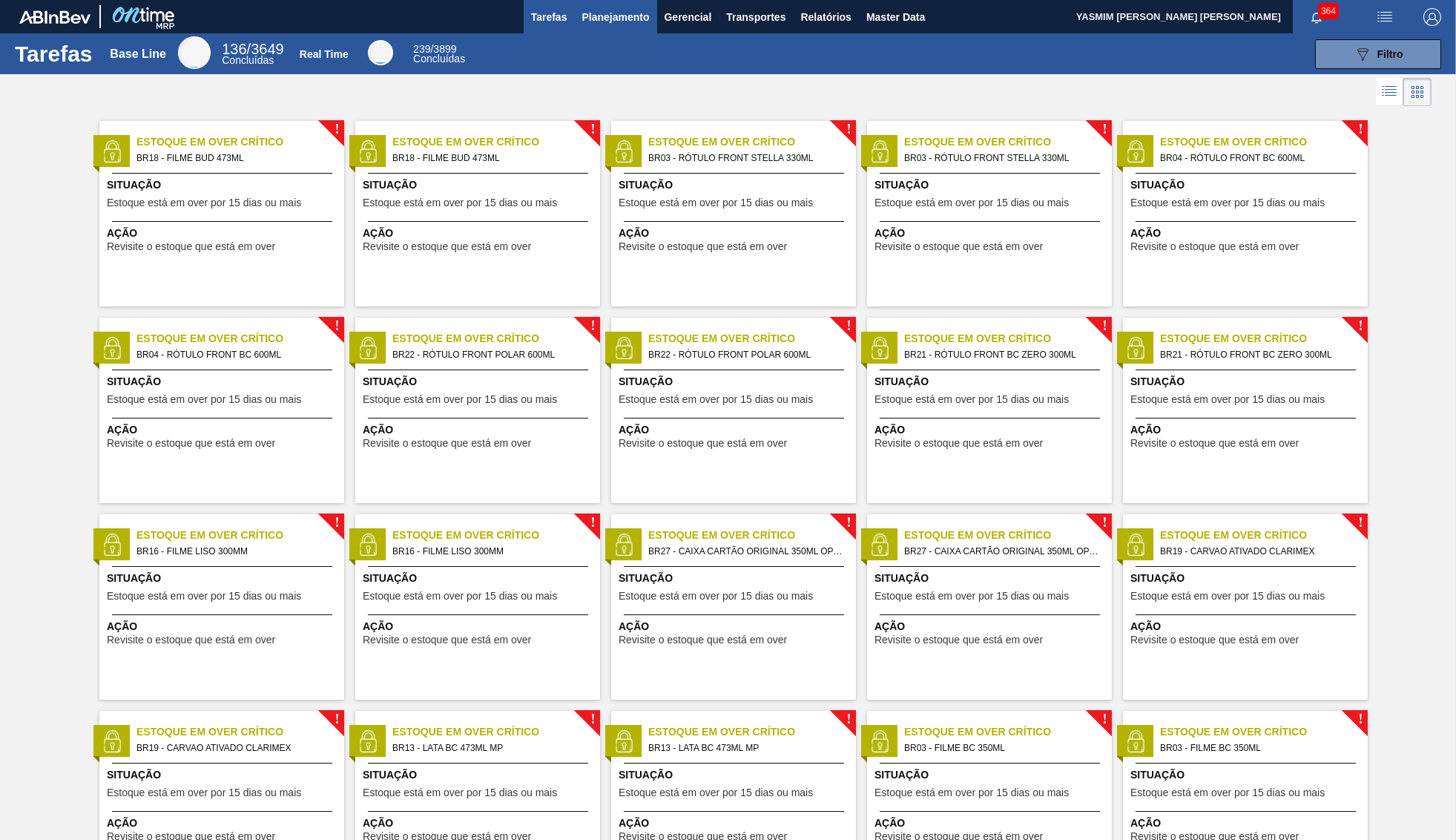
click at [593, 12] on span "Planejamento" at bounding box center [615, 16] width 68 height 17
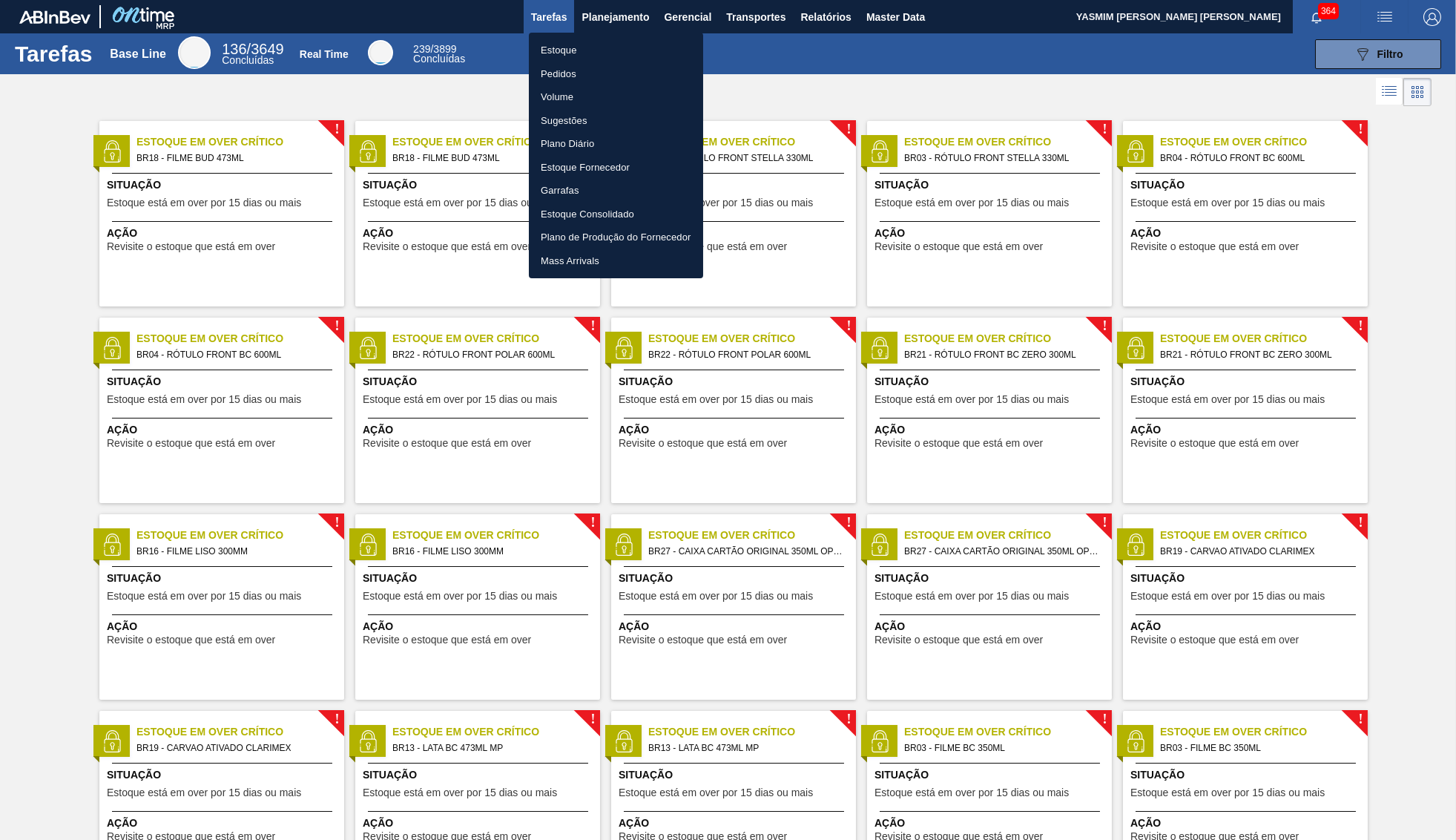
click at [565, 44] on li "Estoque" at bounding box center [616, 50] width 174 height 24
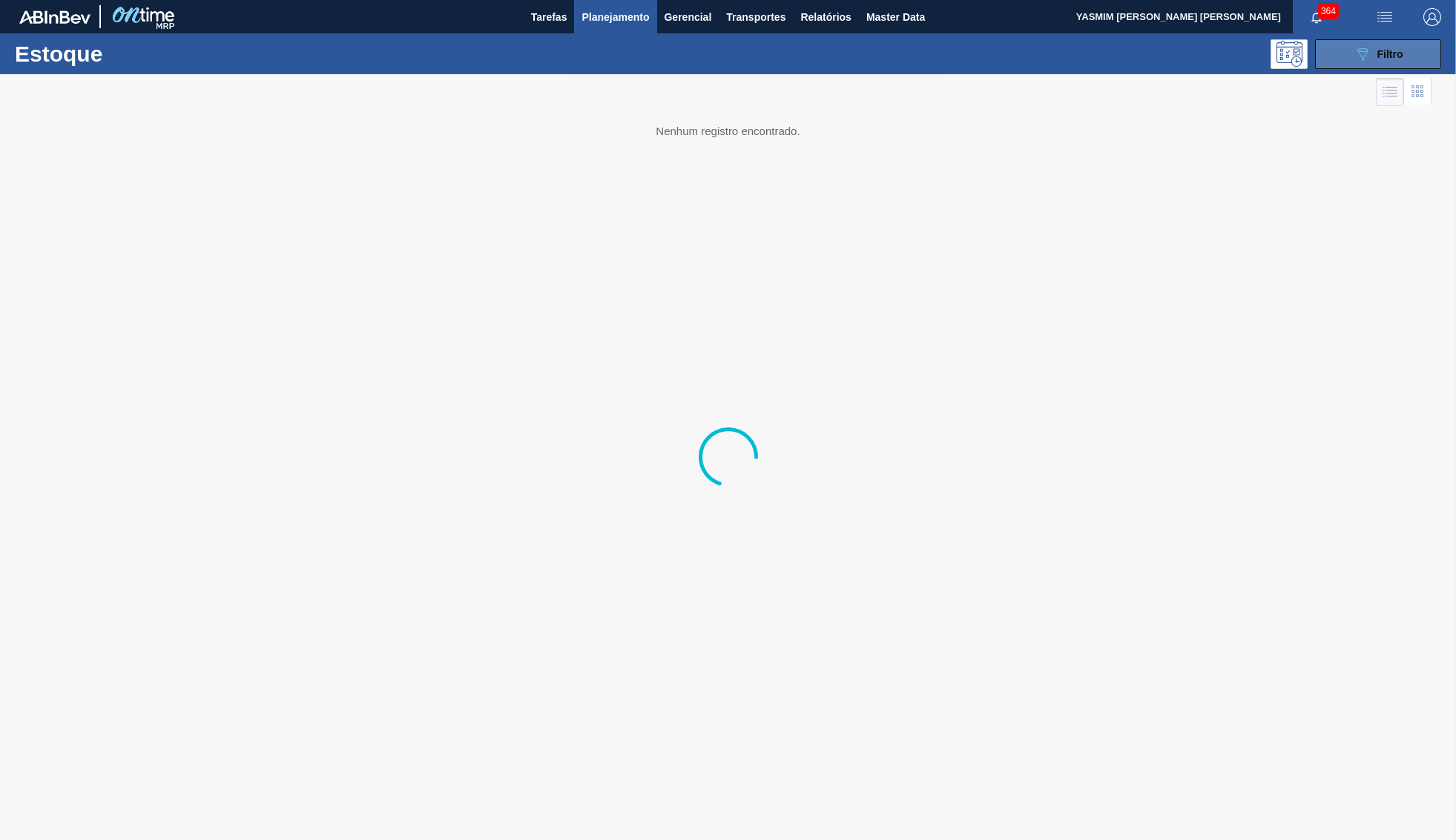
click at [1398, 52] on span "Filtro" at bounding box center [1390, 54] width 26 height 12
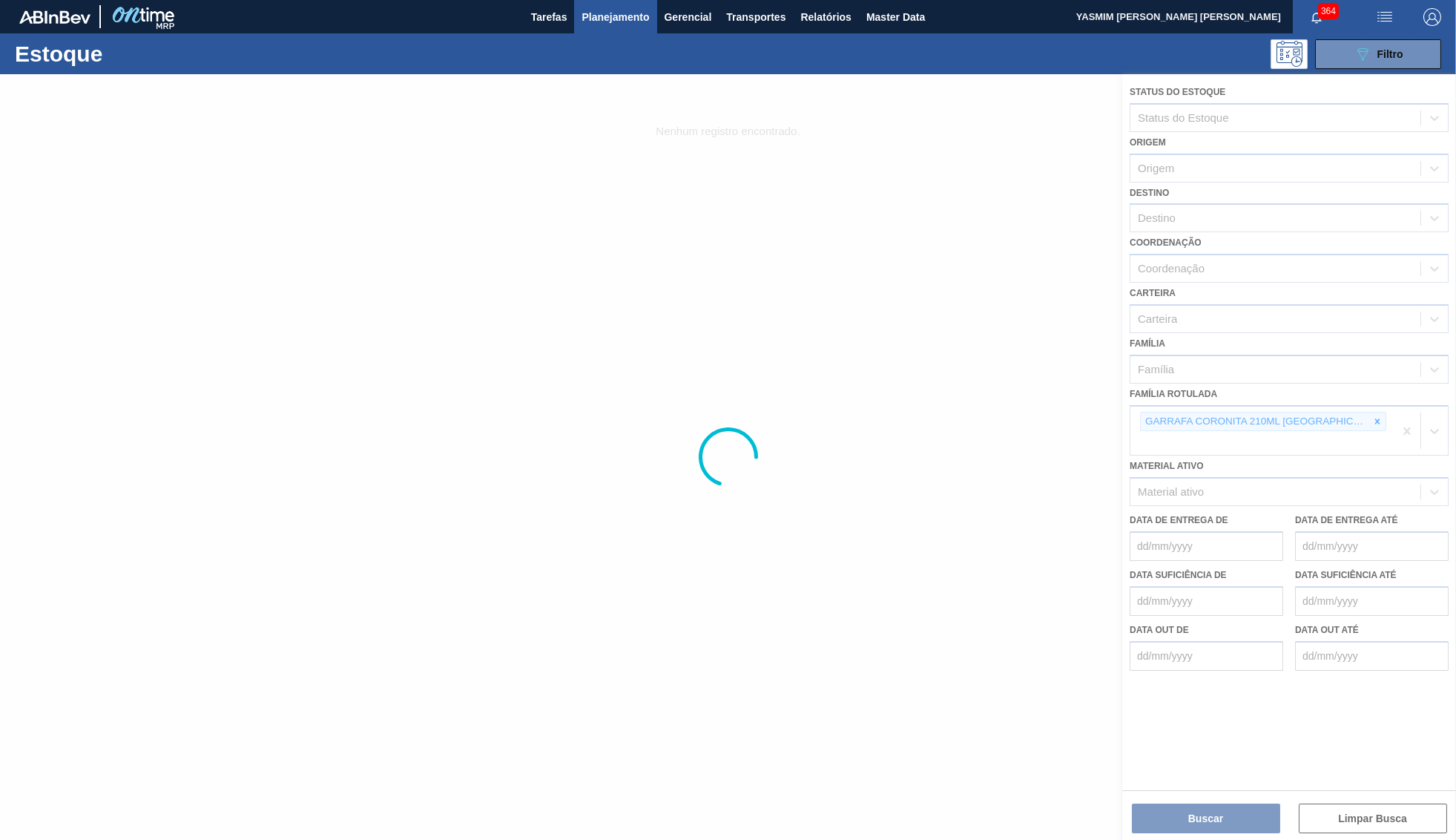
click at [1181, 820] on div at bounding box center [728, 457] width 1456 height 766
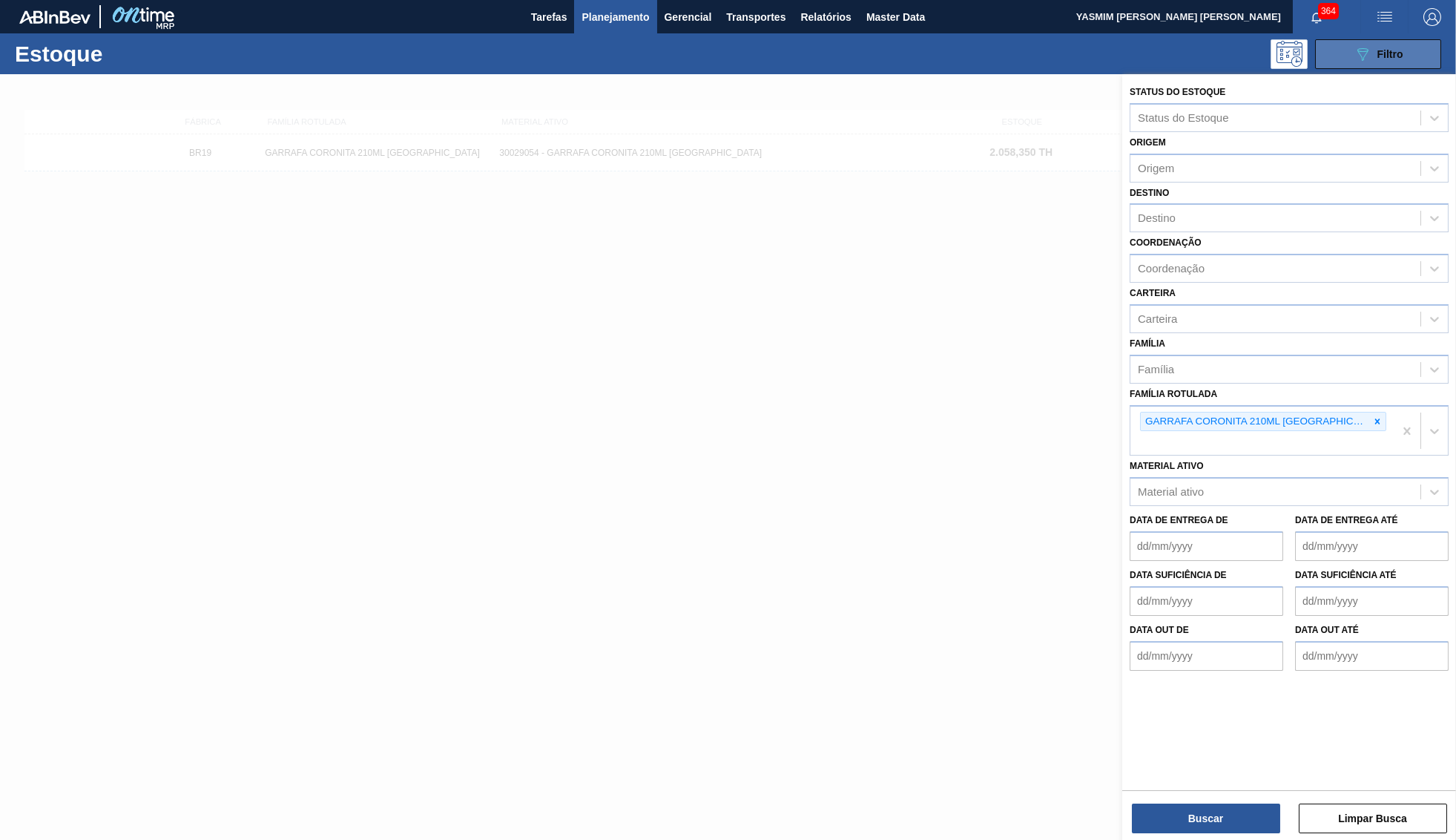
click at [1373, 53] on div "089F7B8B-B2A5-4AFE-B5C0-19BA573D28AC Filtro" at bounding box center [1378, 53] width 49 height 17
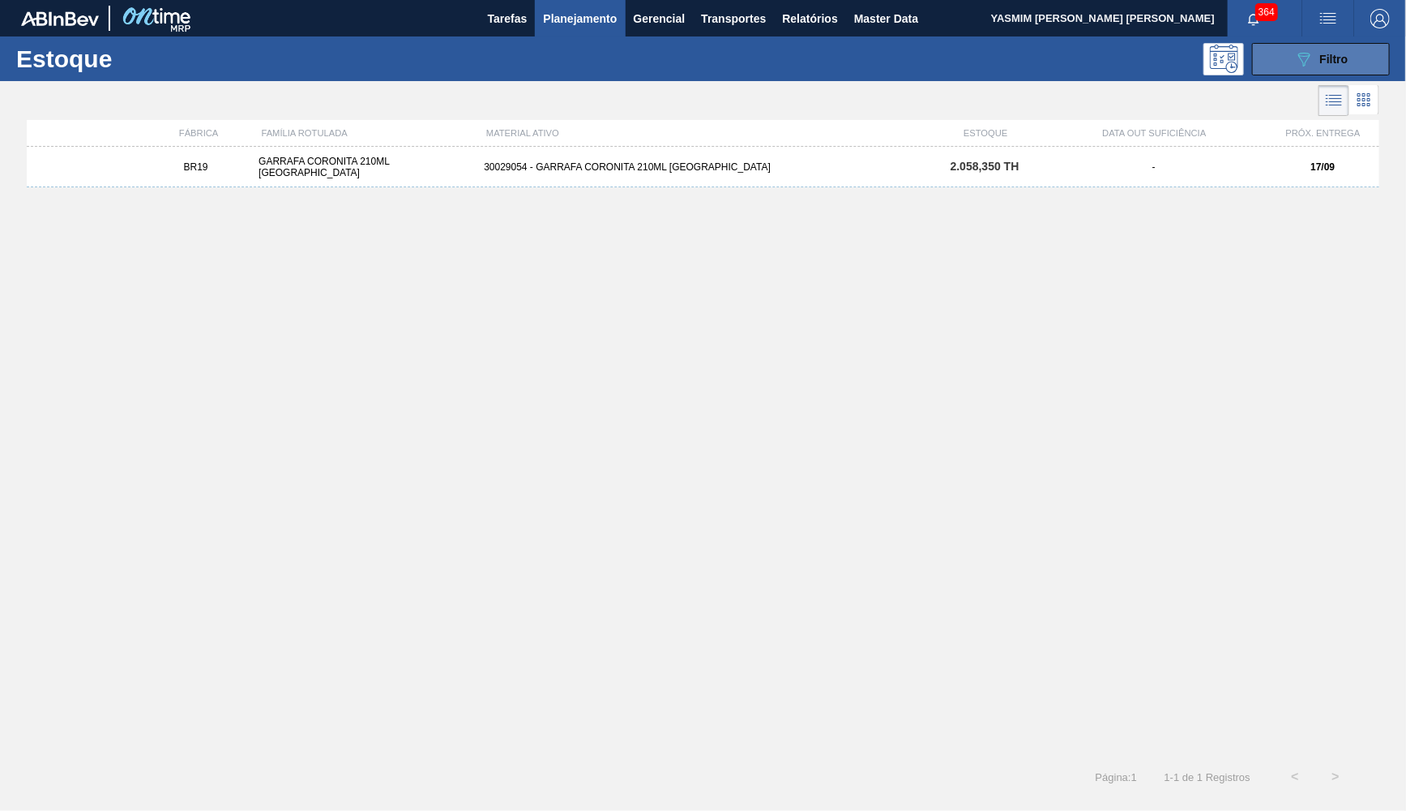
click at [1279, 63] on button "089F7B8B-B2A5-4AFE-B5C0-19BA573D28AC Filtro" at bounding box center [1321, 59] width 138 height 32
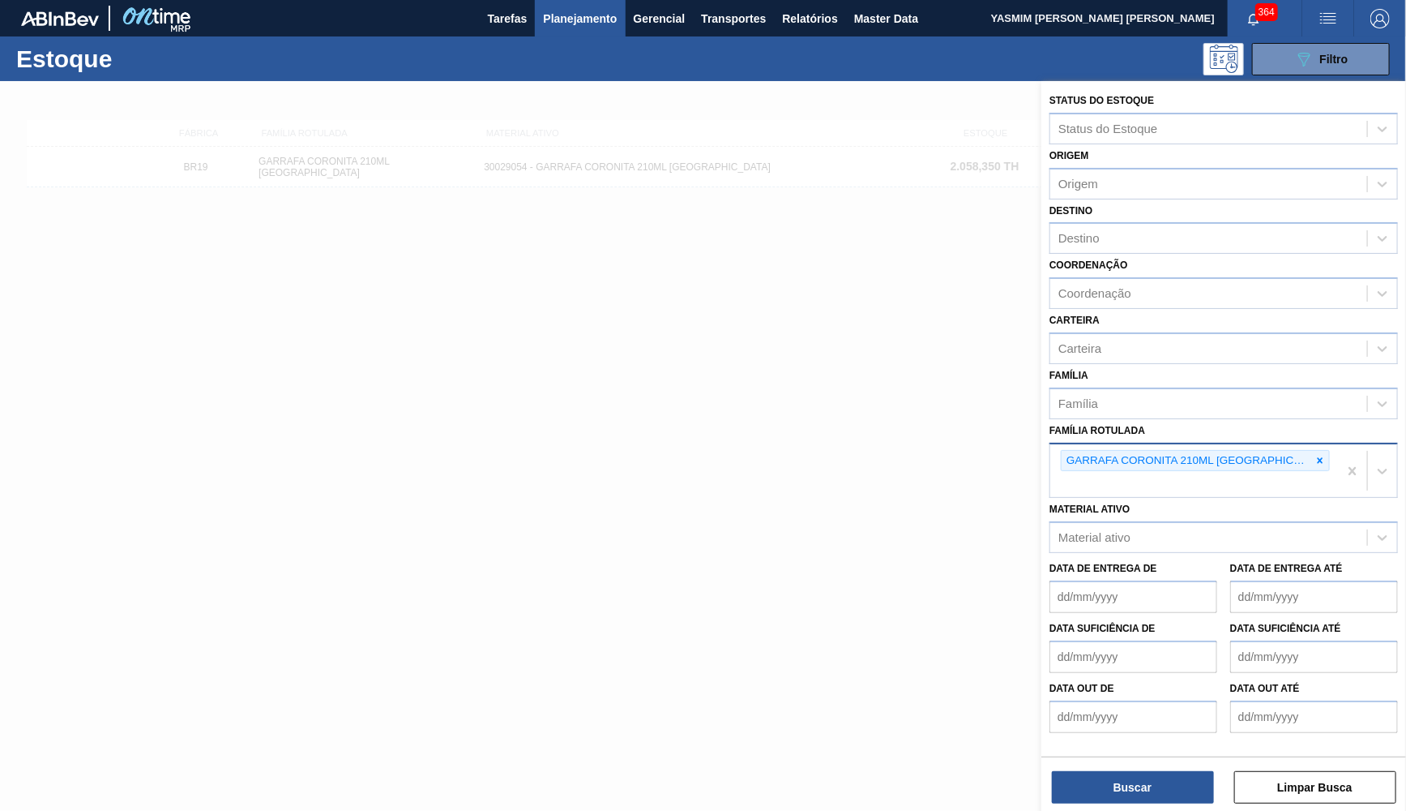
click at [1275, 444] on div "GARRAFA CORONITA 210ML [GEOGRAPHIC_DATA]" at bounding box center [1194, 470] width 288 height 53
click at [824, 49] on div "089F7B8B-B2A5-4AFE-B5C0-19BA573D28AC Filtro" at bounding box center [827, 59] width 1144 height 32
click at [898, 19] on span "Master Data" at bounding box center [886, 18] width 64 height 19
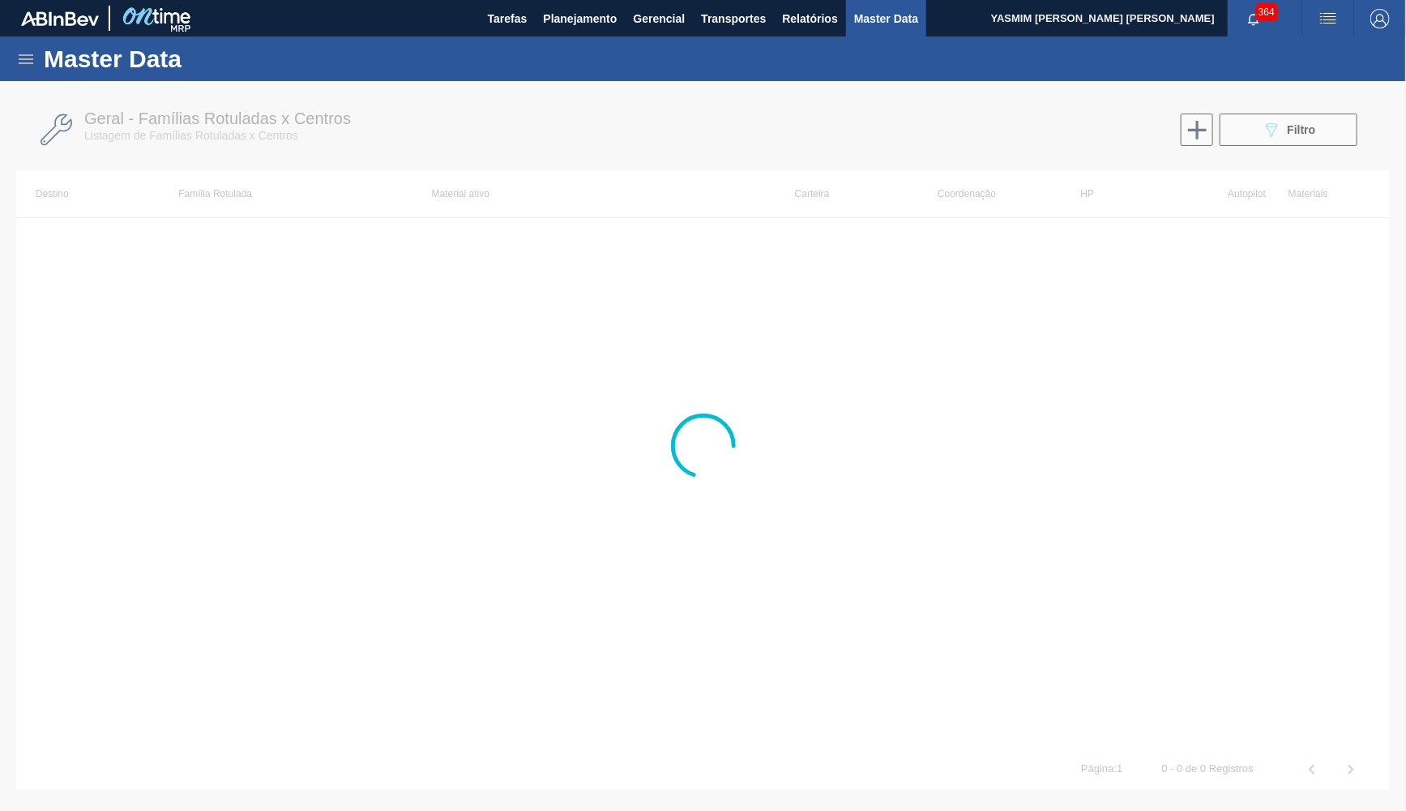
click at [26, 57] on icon at bounding box center [25, 58] width 19 height 19
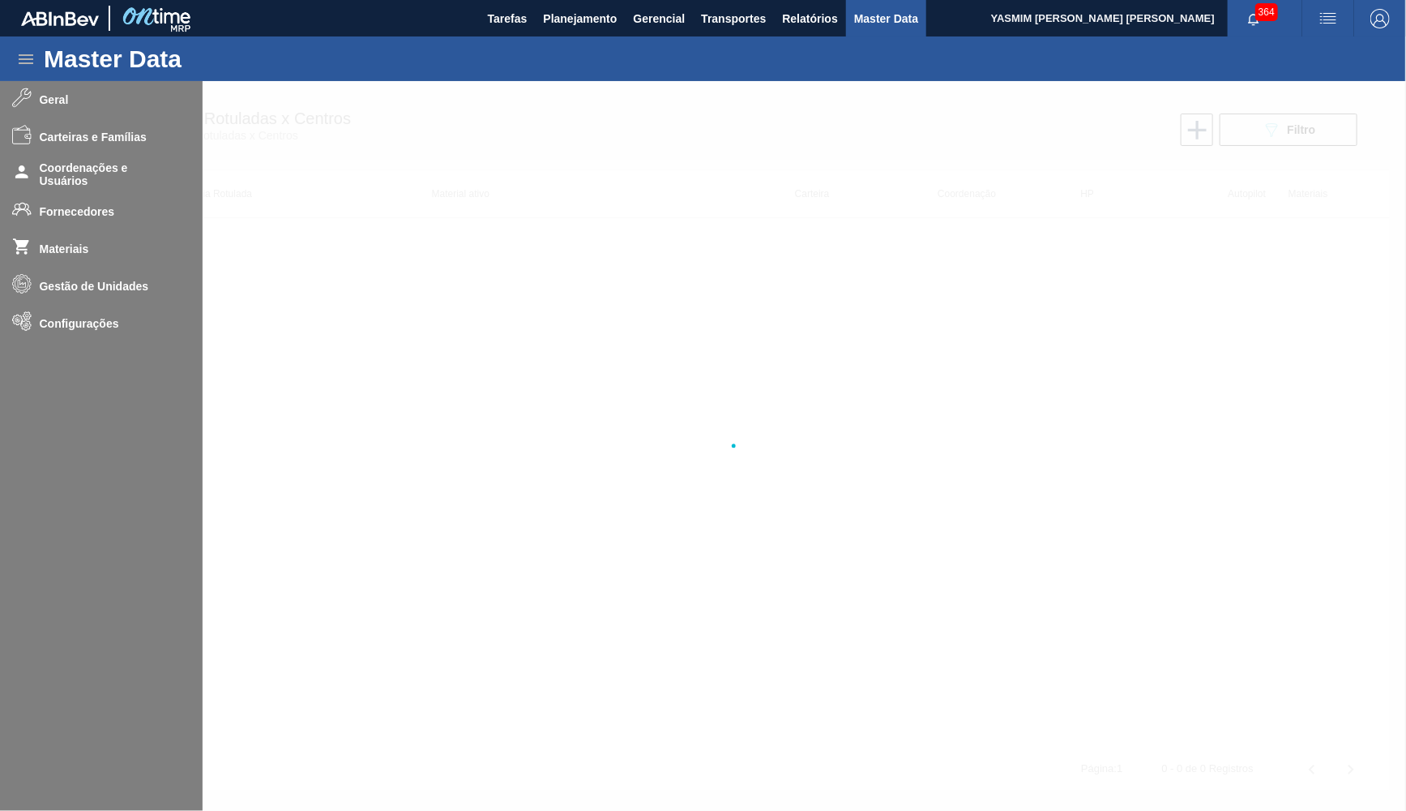
click at [60, 211] on div at bounding box center [703, 446] width 1406 height 730
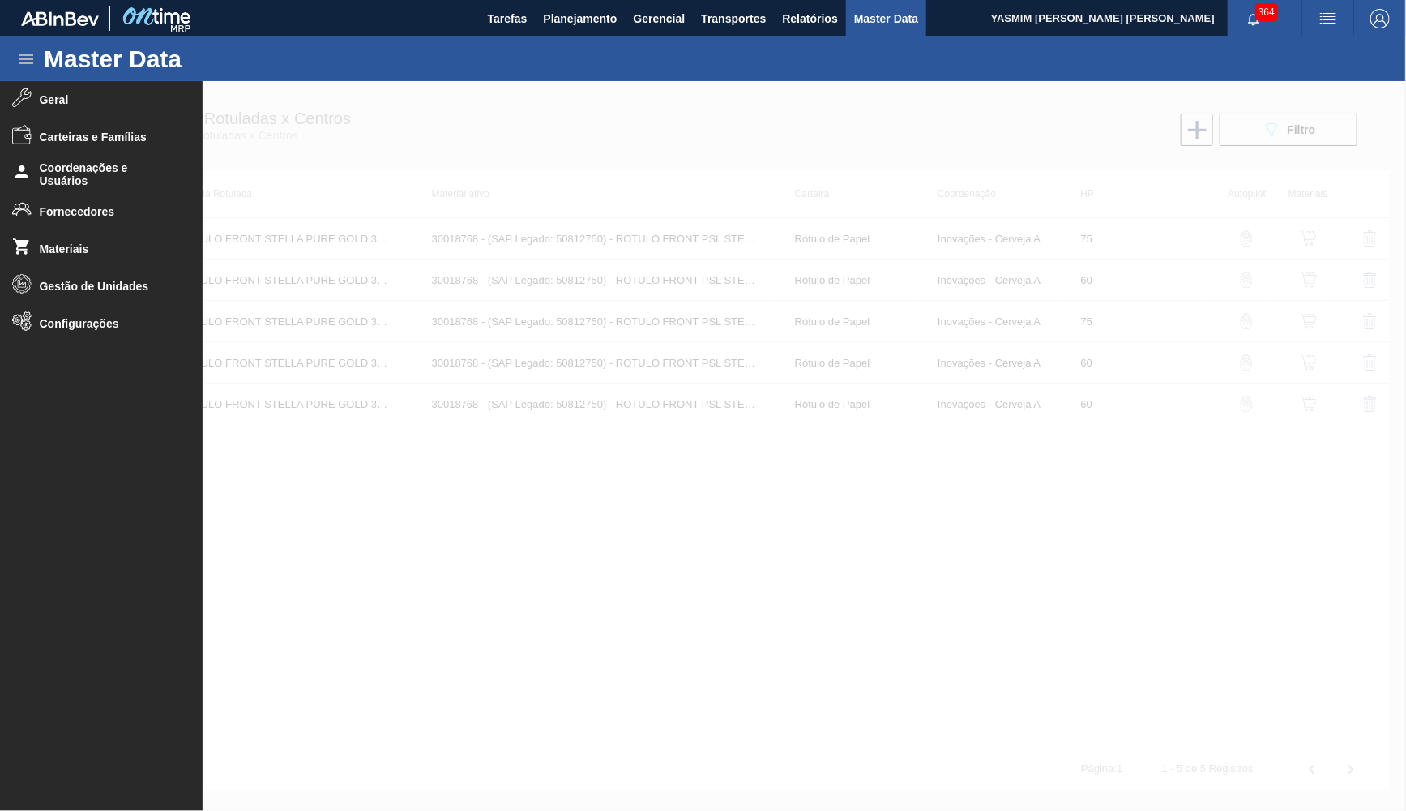
click at [60, 211] on span "Fornecedores" at bounding box center [107, 211] width 134 height 13
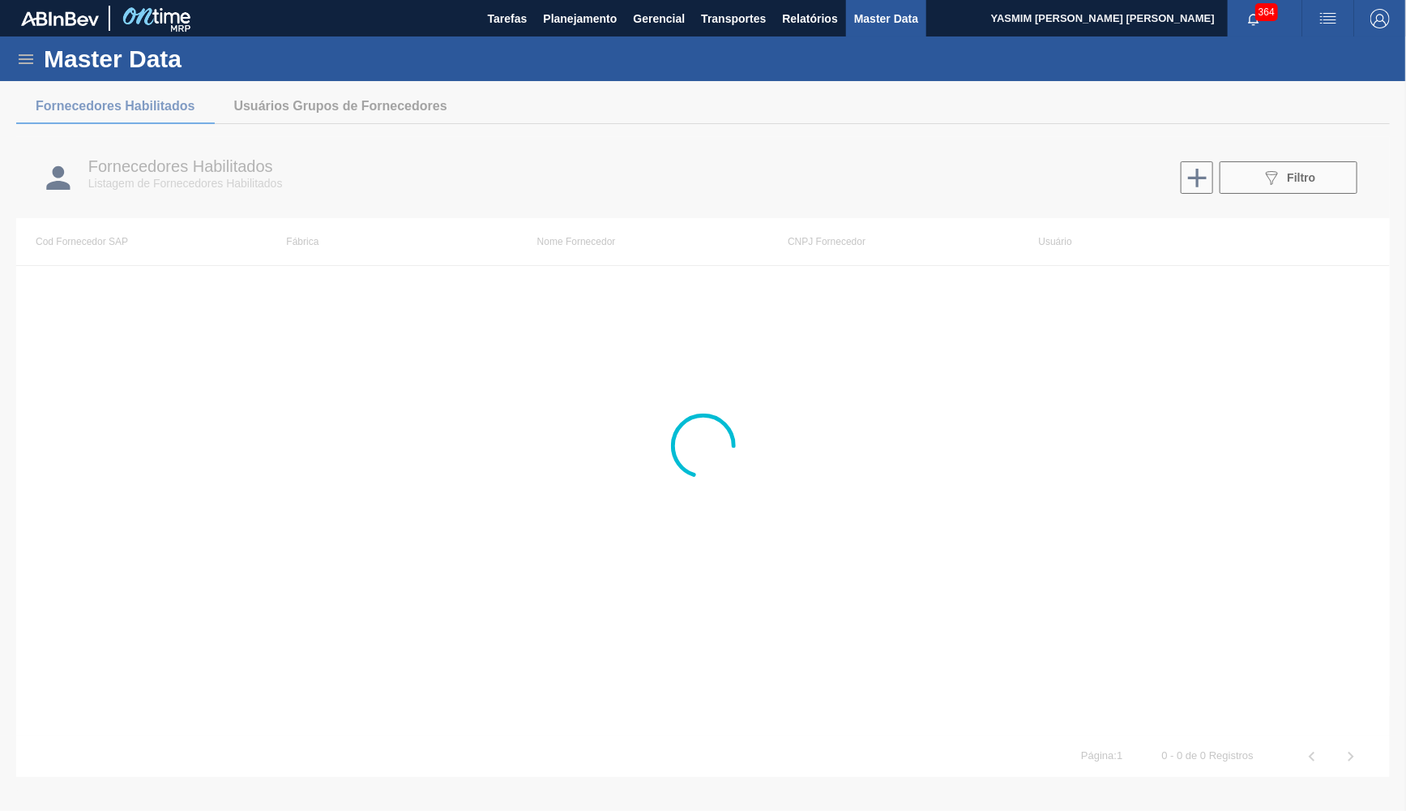
click at [1301, 175] on div at bounding box center [703, 446] width 1406 height 730
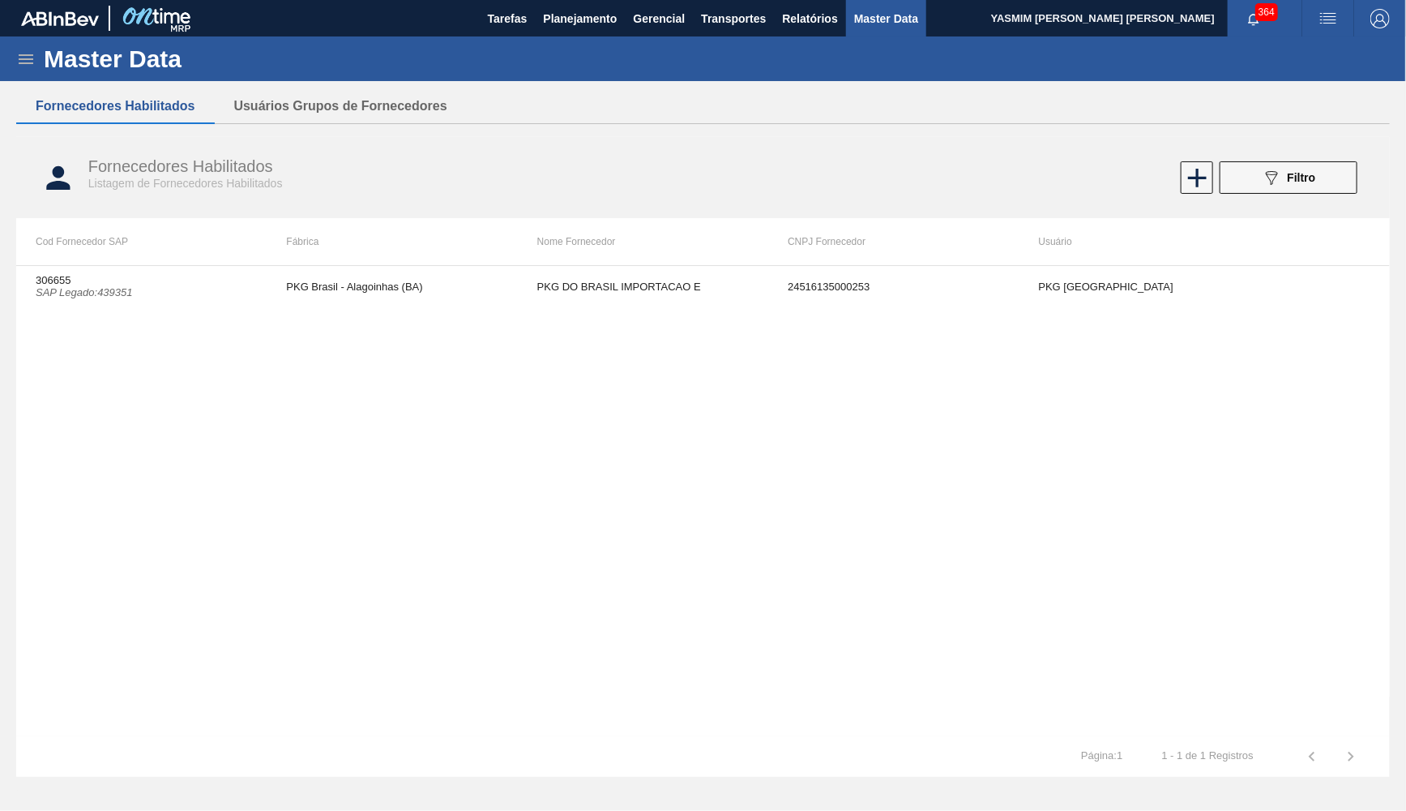
click at [1301, 175] on span "Filtro" at bounding box center [1302, 177] width 28 height 13
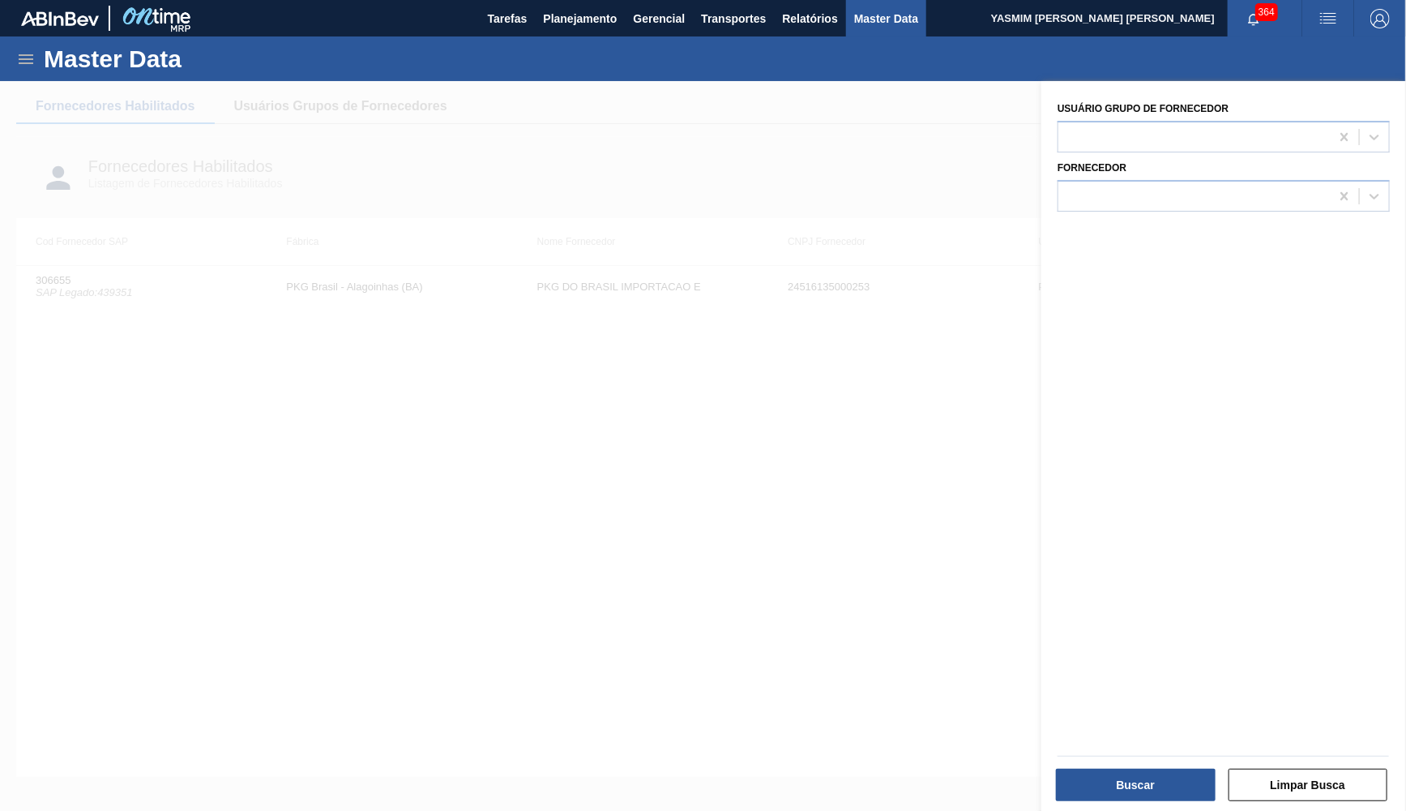
click at [1302, 169] on div "Fornecedor" at bounding box center [1224, 183] width 332 height 55
click at [1294, 184] on div at bounding box center [1195, 196] width 272 height 24
type input "L"
type input "LACRE [PERSON_NAME]"
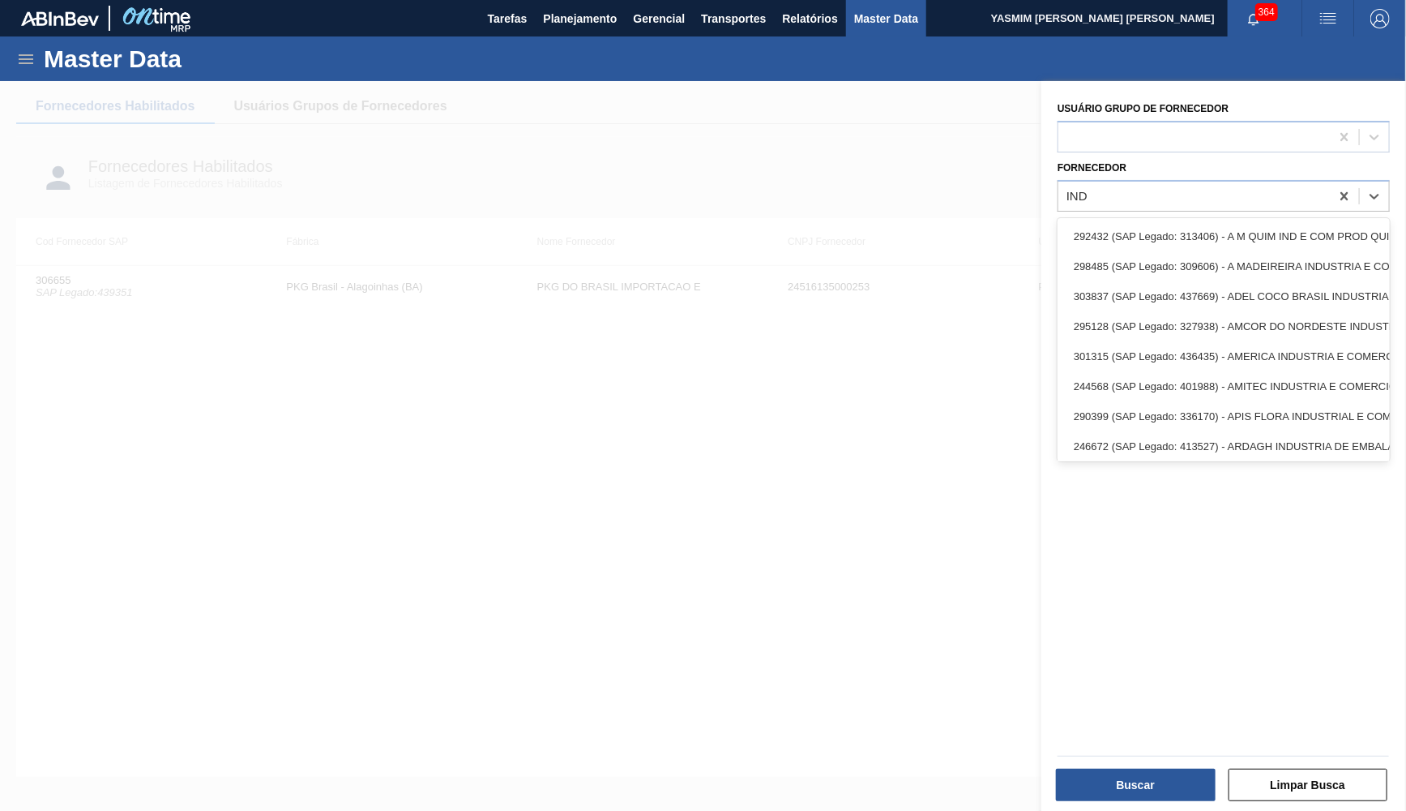
type input "INDA"
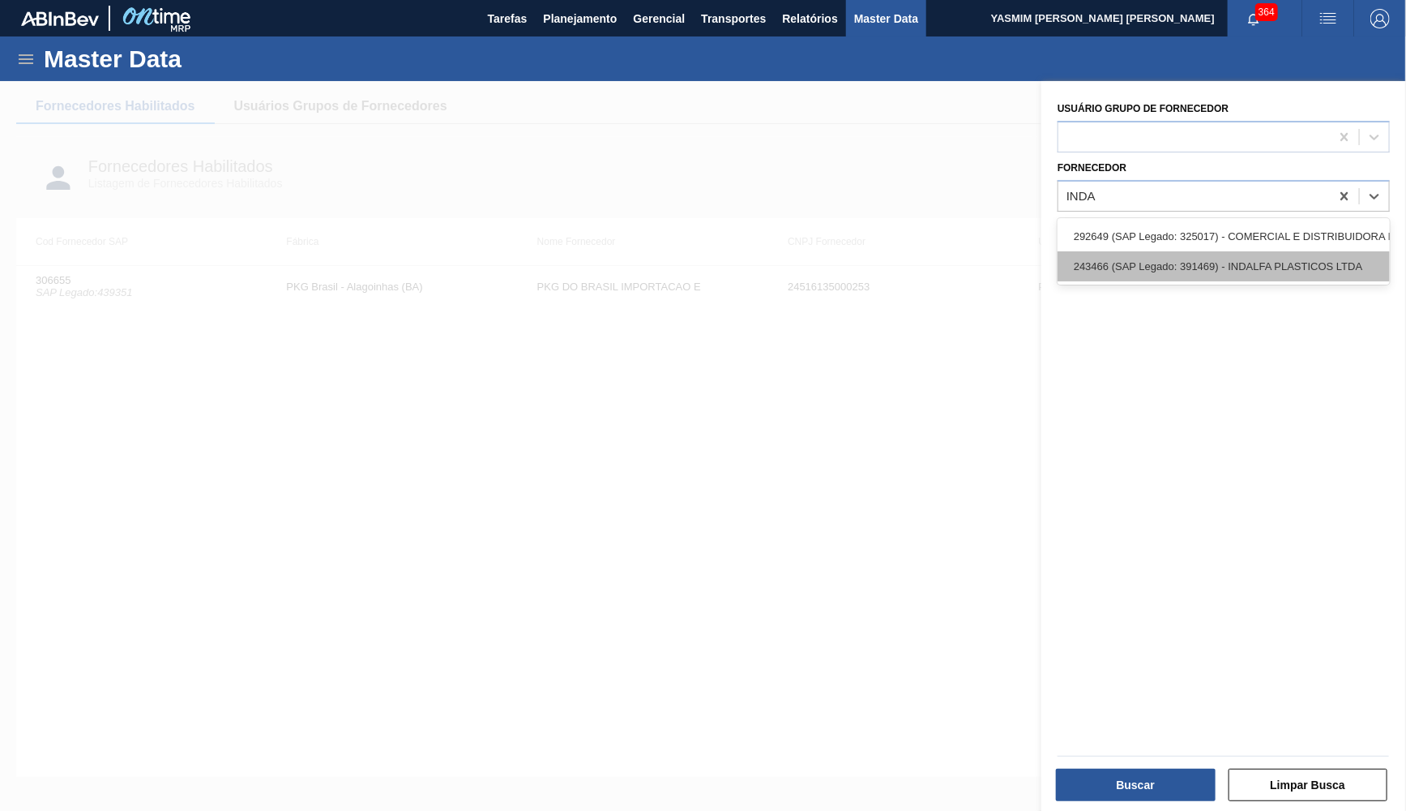
click at [1311, 251] on div "243466 (SAP Legado: 391469) - INDALFA PLASTICOS LTDA" at bounding box center [1224, 266] width 332 height 30
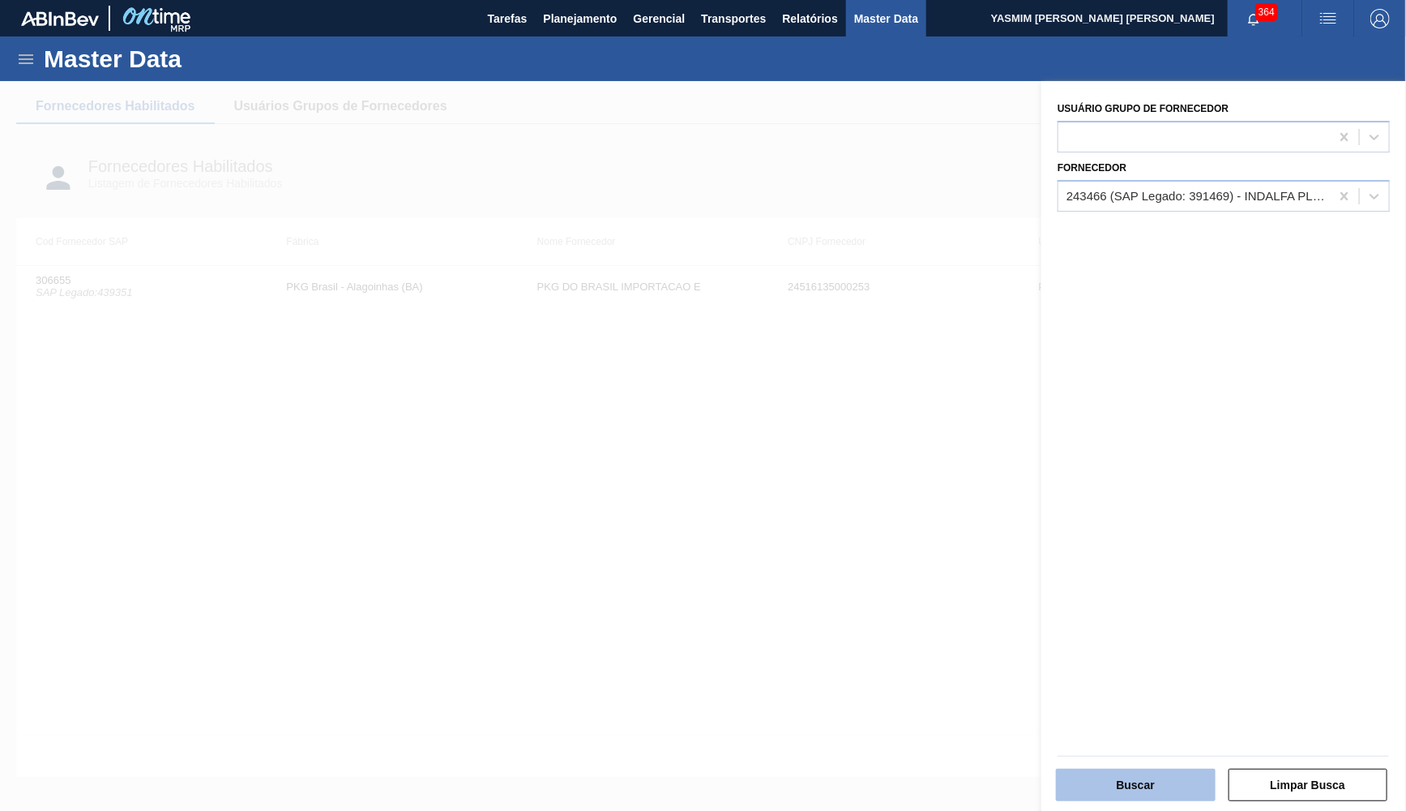
click at [1115, 789] on button "Buscar" at bounding box center [1136, 784] width 160 height 32
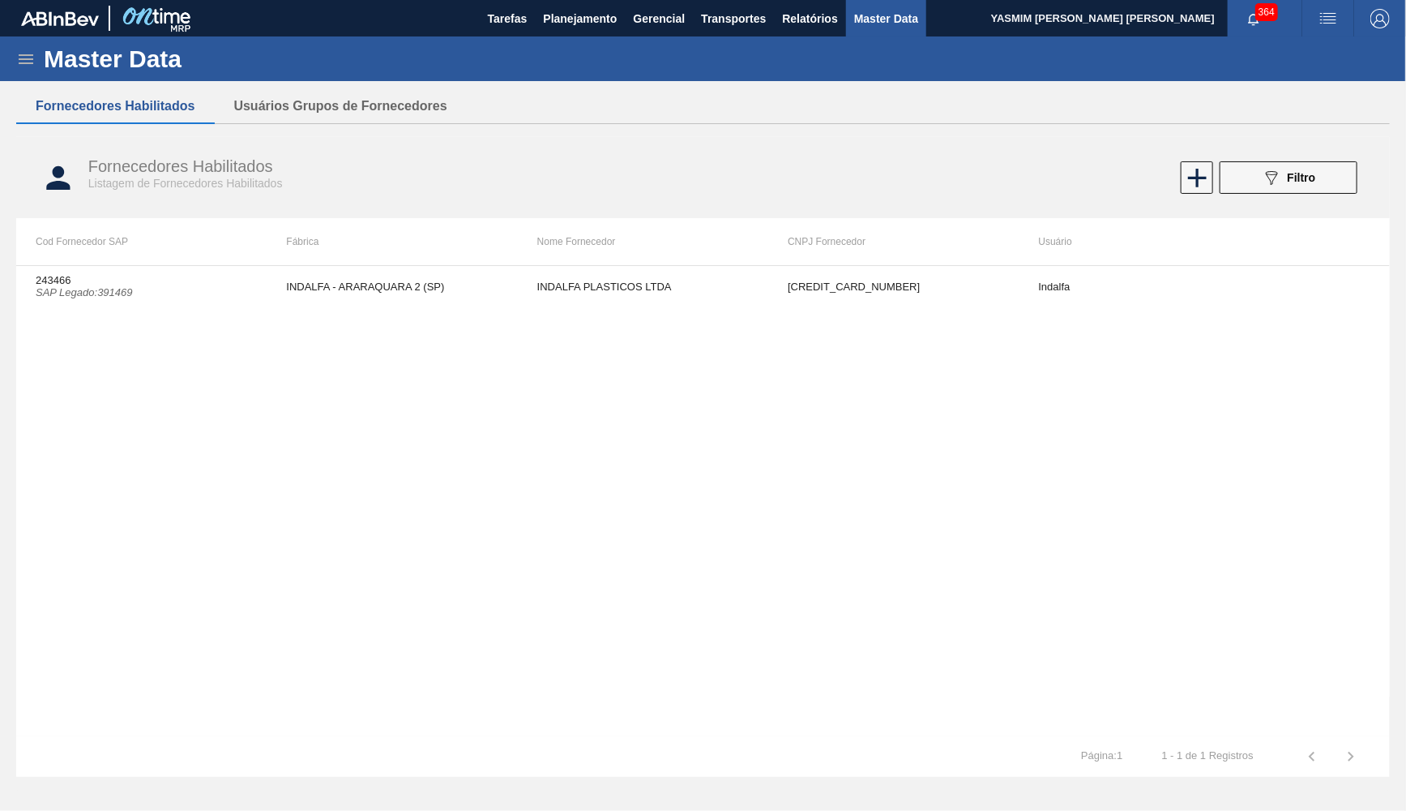
click at [197, 263] on th "Cod Fornecedor SAP" at bounding box center [141, 241] width 250 height 47
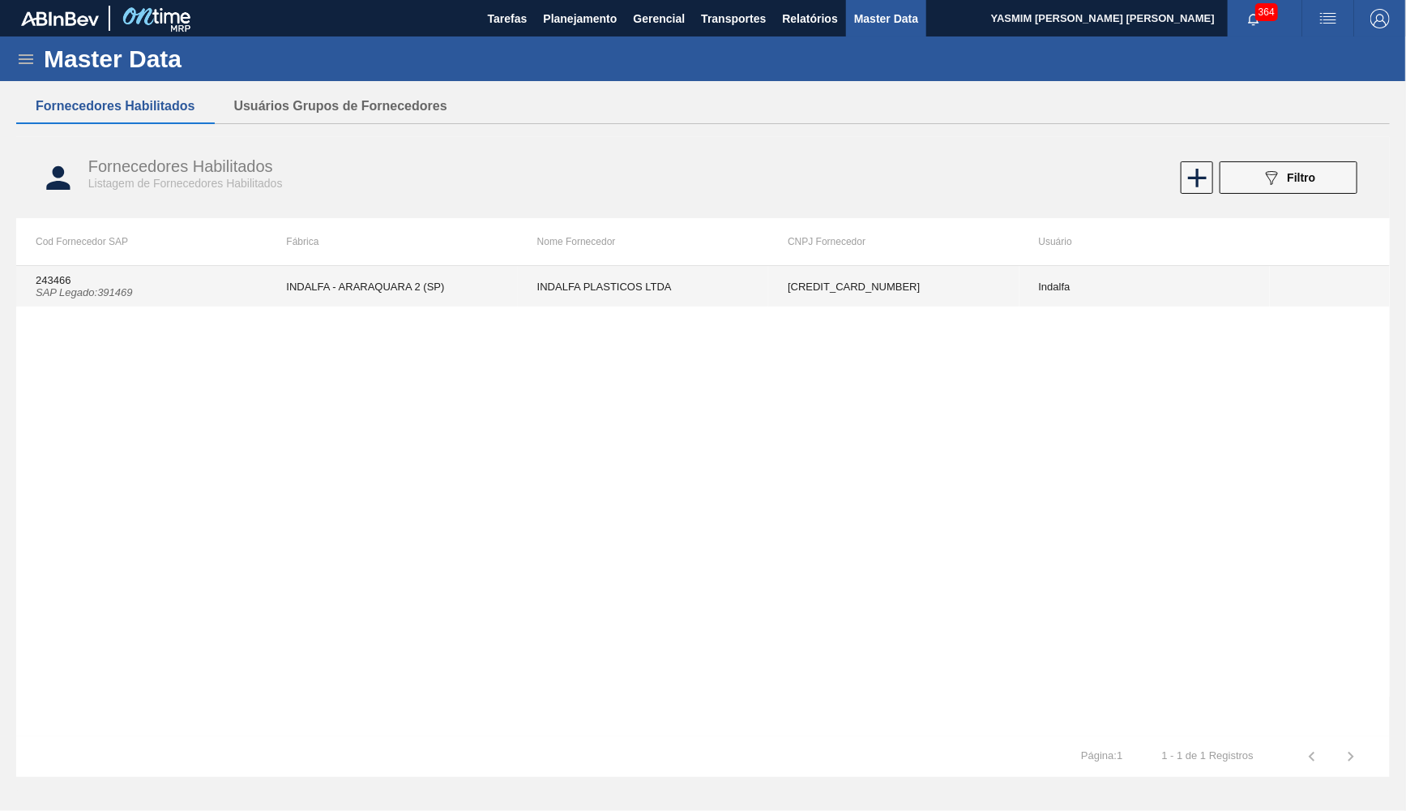
click at [227, 288] on td "243466 SAP Legado : 391469" at bounding box center [141, 286] width 250 height 41
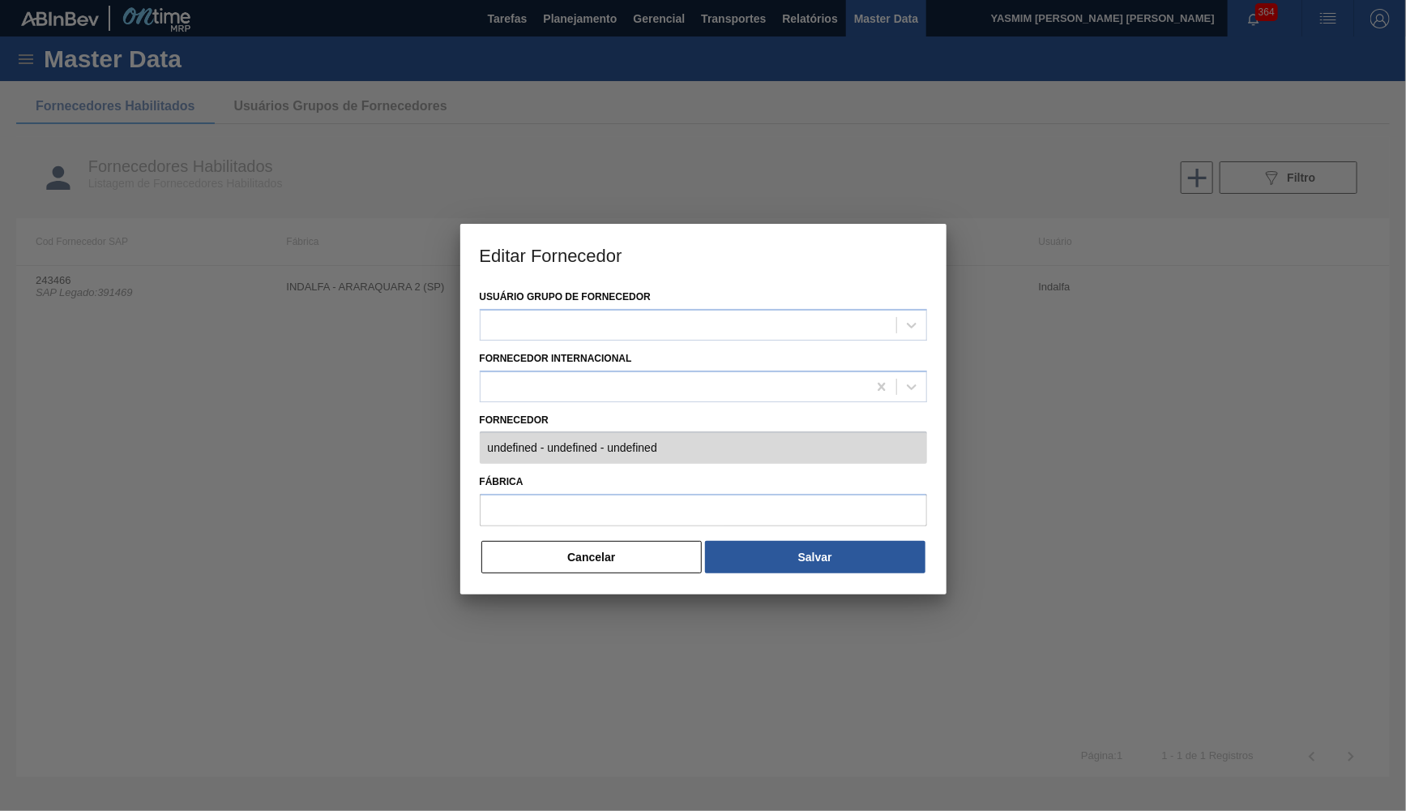
type input "243466 (SAP Legado: 391469) - INDALFA PLASTICOS LTDA - [CREDIT_CARD_NUMBER]"
type input "INDALFA - ARARAQUARA 2 (SP)"
